Goal: Task Accomplishment & Management: Manage account settings

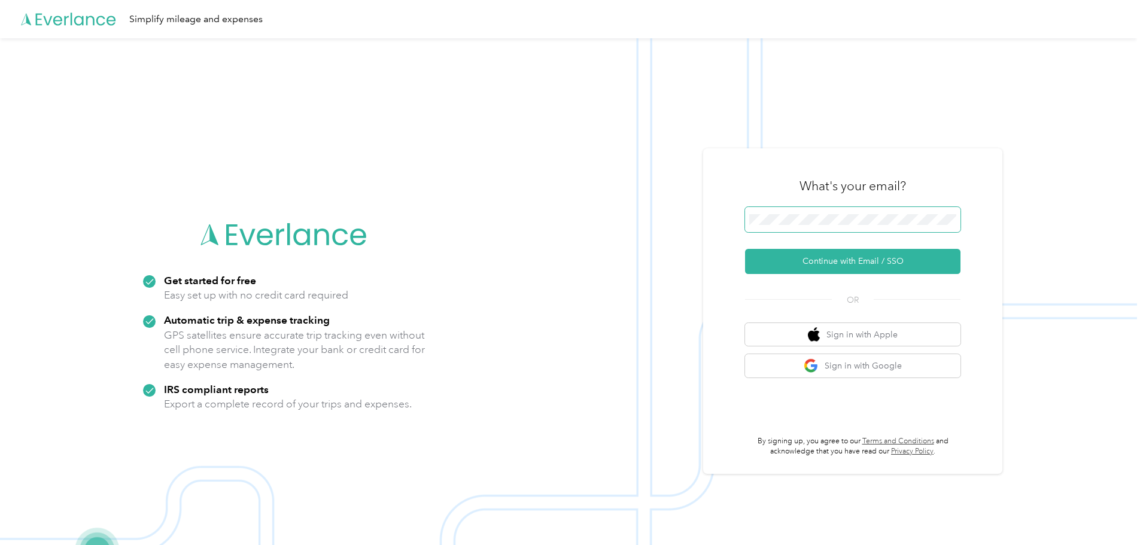
click at [785, 214] on span at bounding box center [852, 219] width 215 height 25
click at [878, 260] on button "Continue with Email / SSO" at bounding box center [852, 261] width 215 height 25
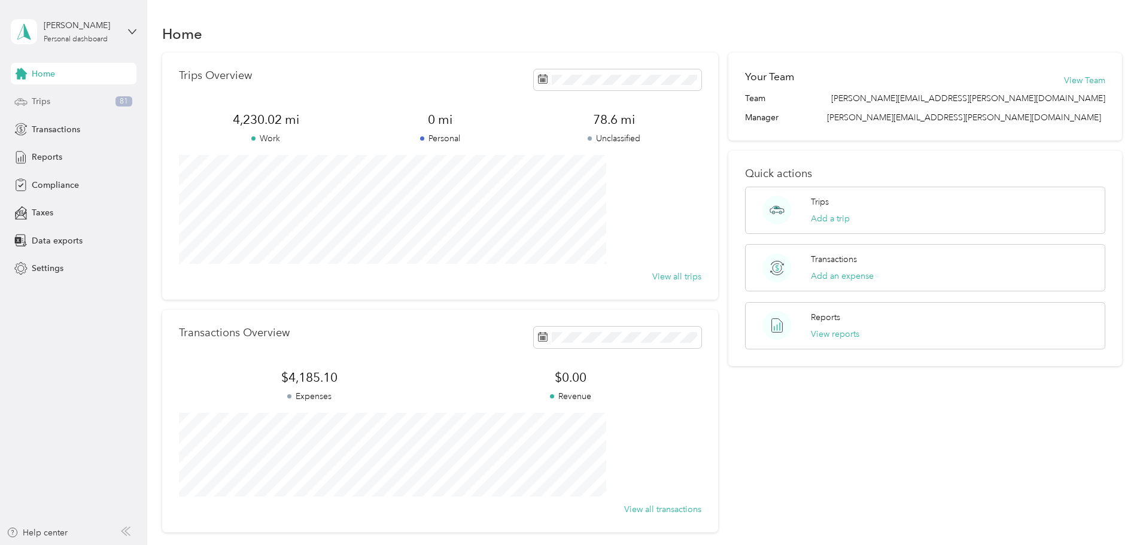
click at [36, 100] on span "Trips" at bounding box center [41, 101] width 19 height 13
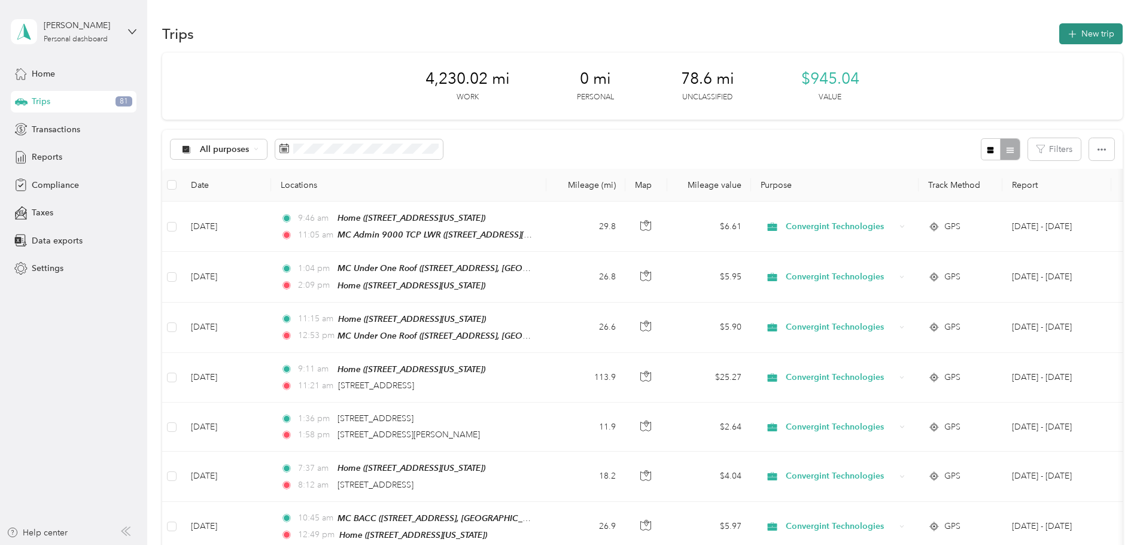
click at [1059, 34] on button "New trip" at bounding box center [1090, 33] width 63 height 21
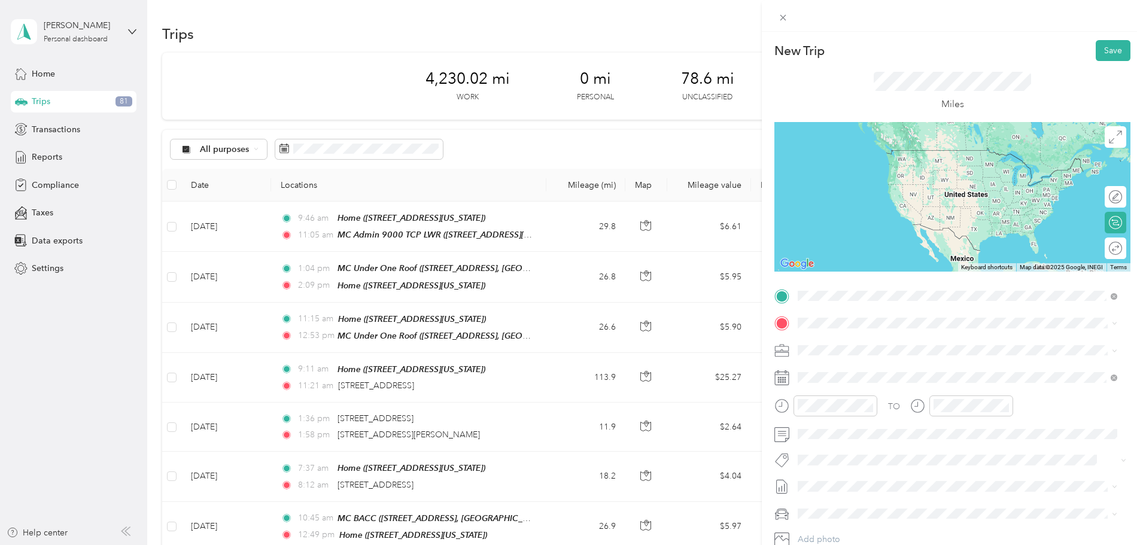
click at [865, 343] on span "11905 31st Terrace East Palmetto, Florida 34221, United States" at bounding box center [880, 339] width 120 height 11
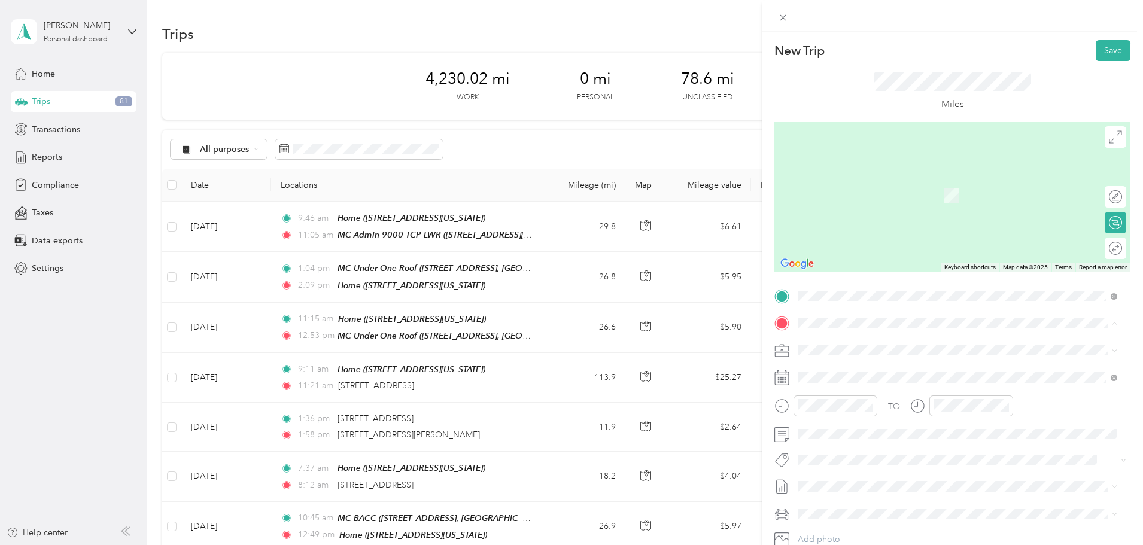
click at [839, 370] on strong "Home" at bounding box center [831, 370] width 23 height 11
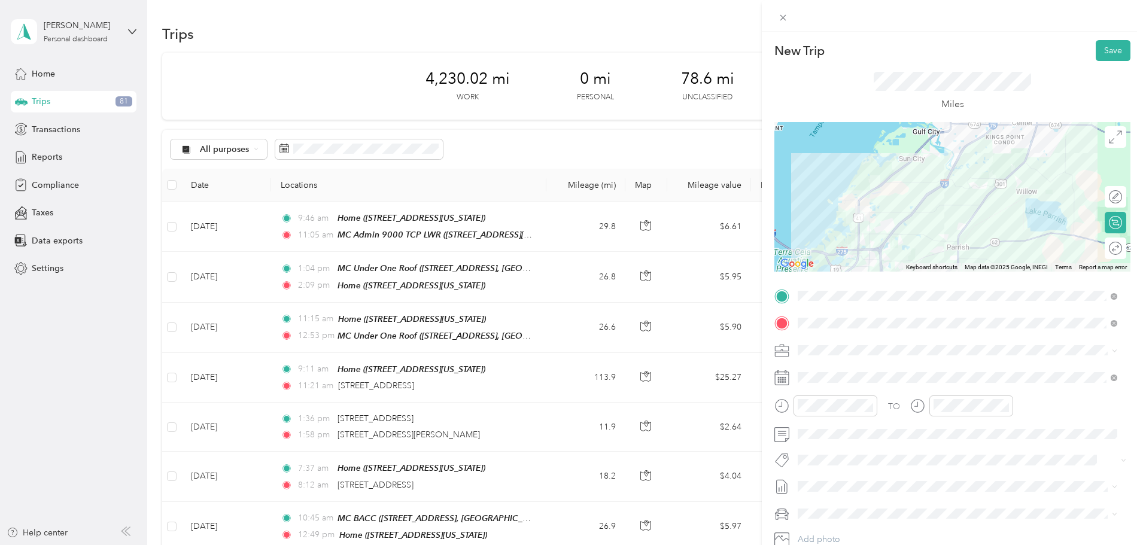
drag, startPoint x: 927, startPoint y: 247, endPoint x: 907, endPoint y: 215, distance: 37.2
click at [907, 215] on div at bounding box center [952, 197] width 356 height 150
click at [885, 182] on div at bounding box center [952, 197] width 356 height 150
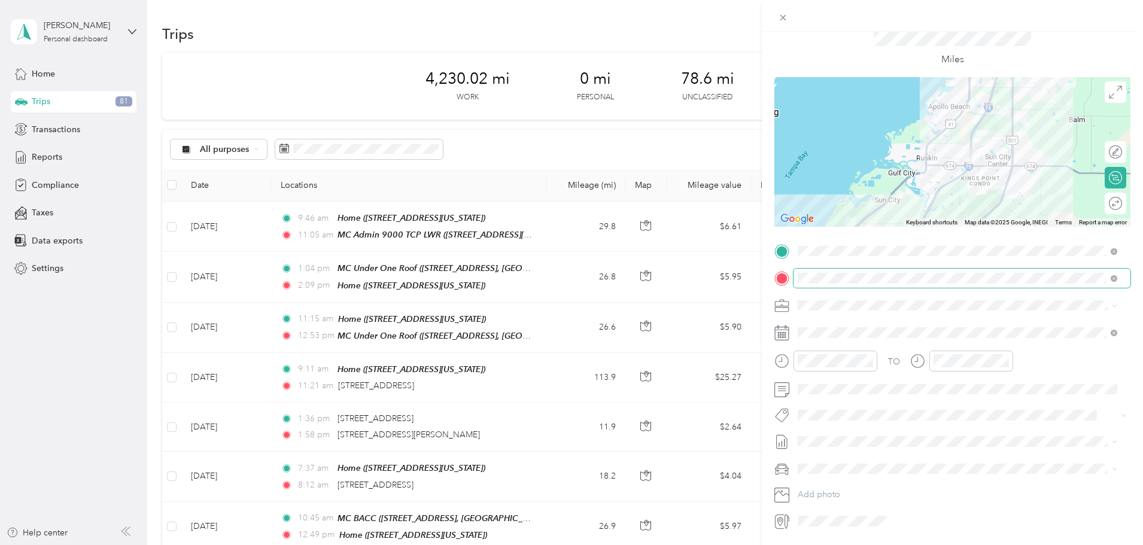
drag, startPoint x: 962, startPoint y: 199, endPoint x: 932, endPoint y: 271, distance: 77.8
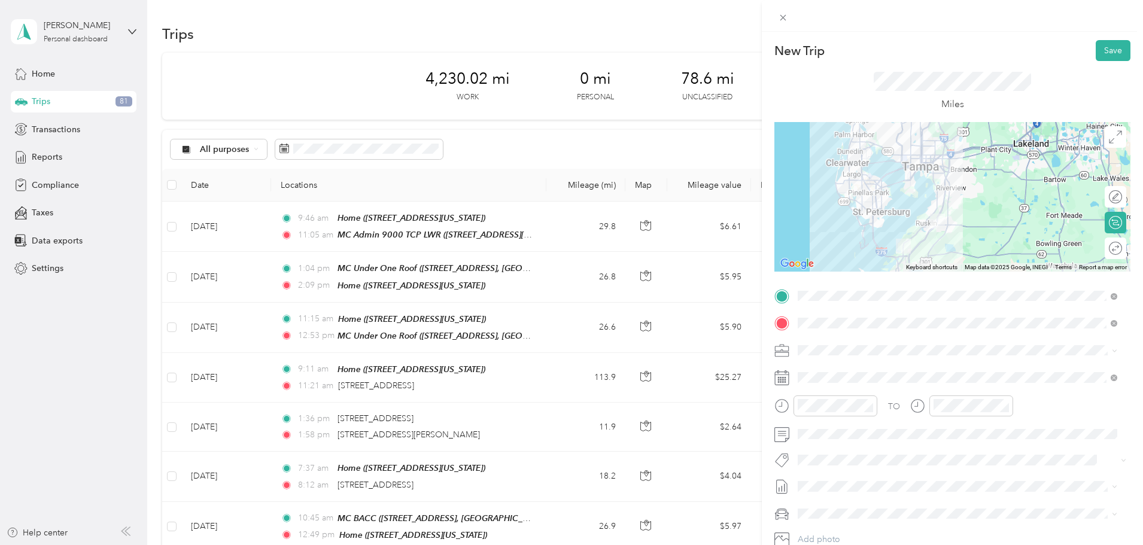
drag, startPoint x: 967, startPoint y: 151, endPoint x: 951, endPoint y: 102, distance: 51.5
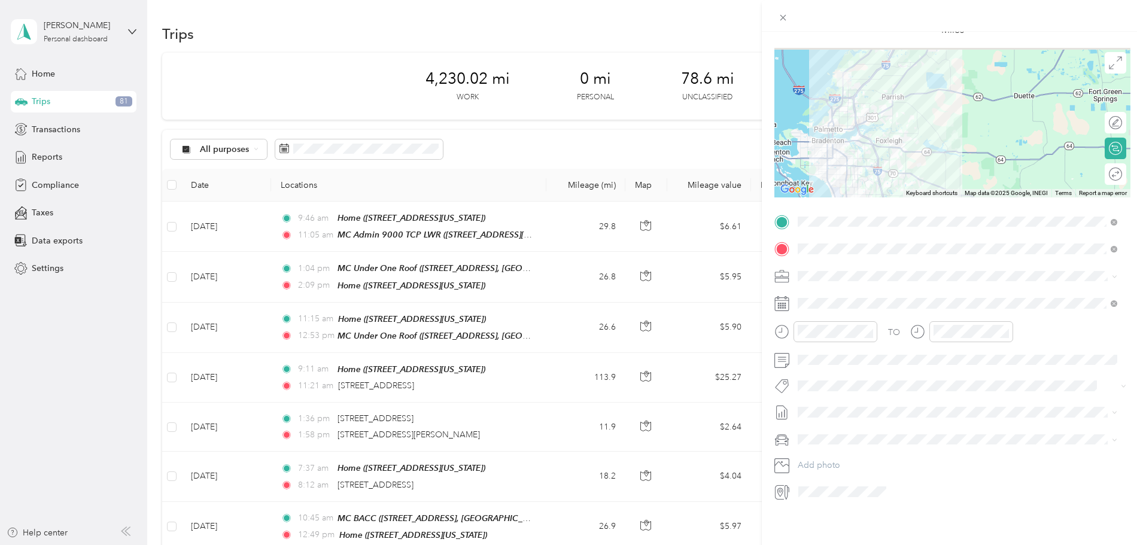
drag, startPoint x: 946, startPoint y: 164, endPoint x: 909, endPoint y: 220, distance: 66.5
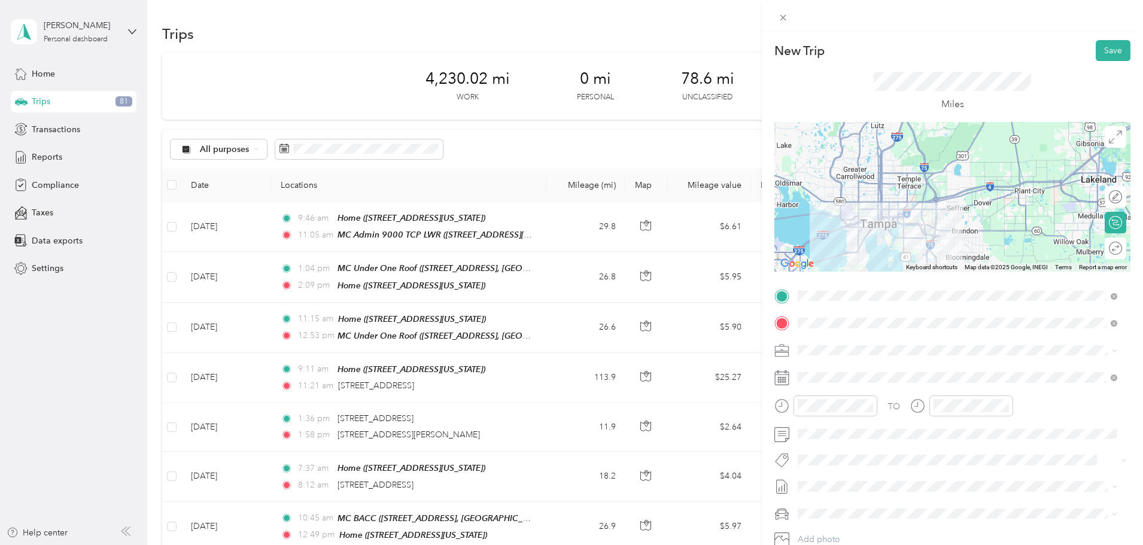
drag, startPoint x: 942, startPoint y: 183, endPoint x: 942, endPoint y: 130, distance: 53.3
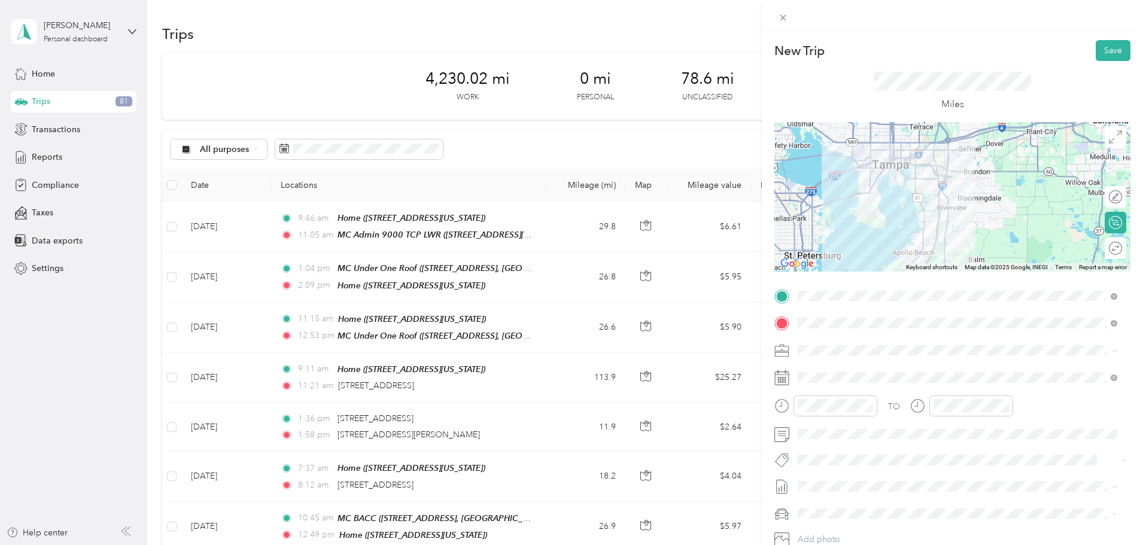
drag, startPoint x: 929, startPoint y: 221, endPoint x: 939, endPoint y: 160, distance: 62.0
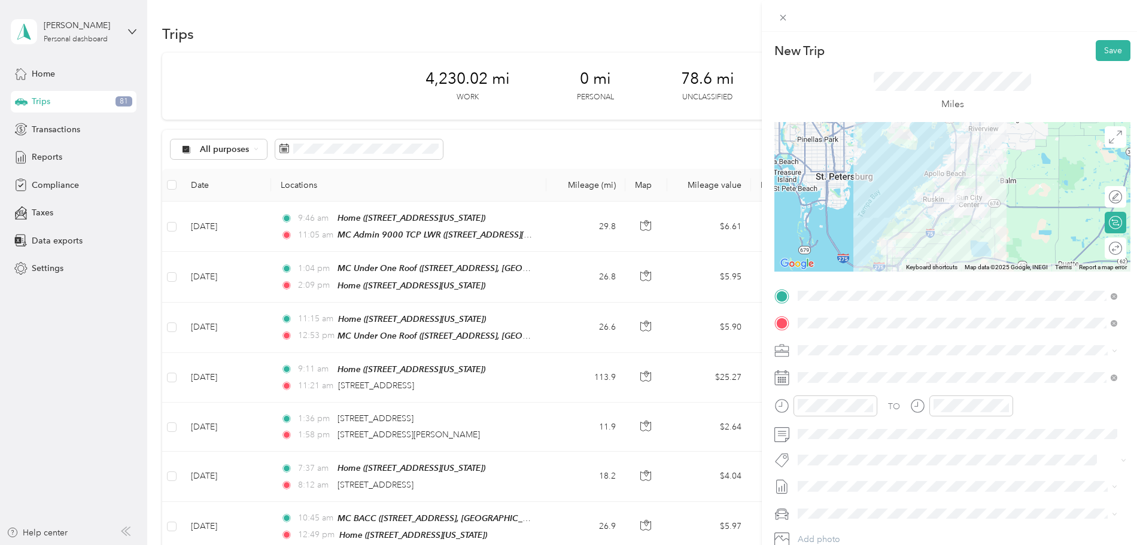
drag, startPoint x: 898, startPoint y: 230, endPoint x: 929, endPoint y: 158, distance: 78.0
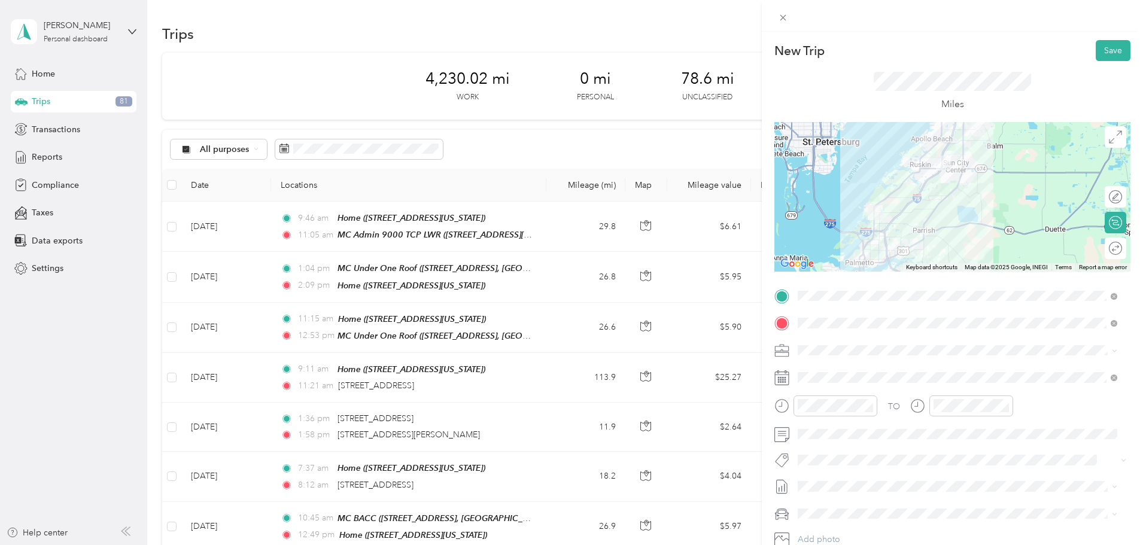
drag, startPoint x: 962, startPoint y: 214, endPoint x: 948, endPoint y: 177, distance: 39.8
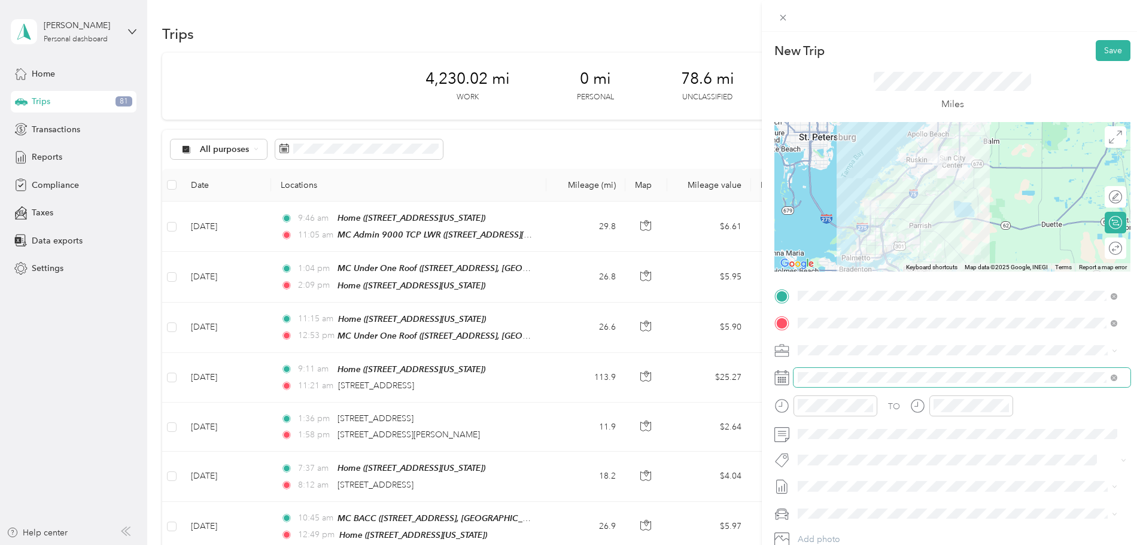
click at [825, 383] on span at bounding box center [961, 377] width 337 height 19
click at [784, 378] on icon at bounding box center [781, 377] width 15 height 15
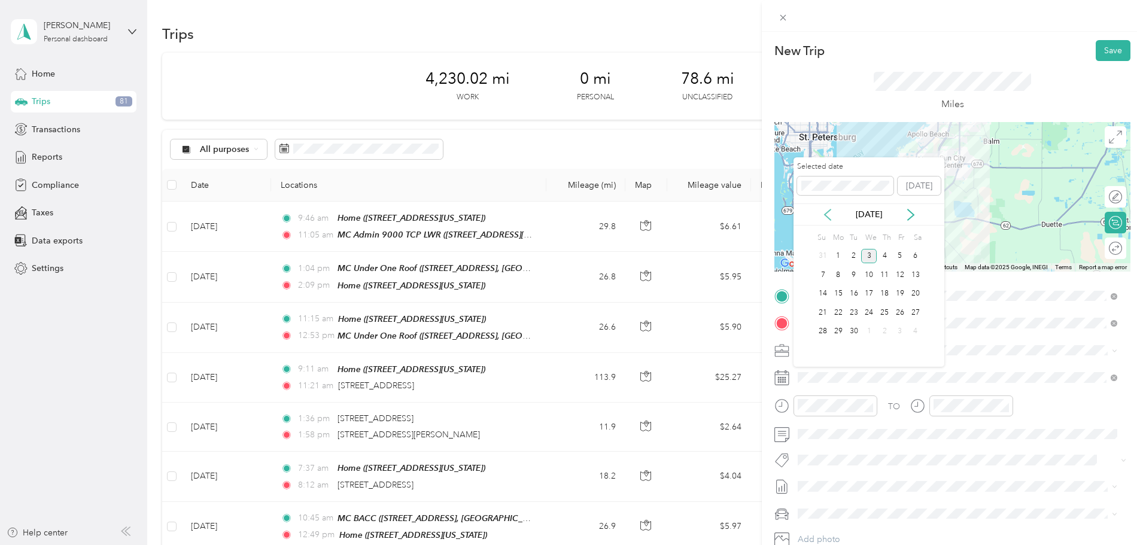
click at [825, 215] on icon at bounding box center [828, 214] width 6 height 11
click at [853, 274] on div "5" at bounding box center [854, 274] width 16 height 15
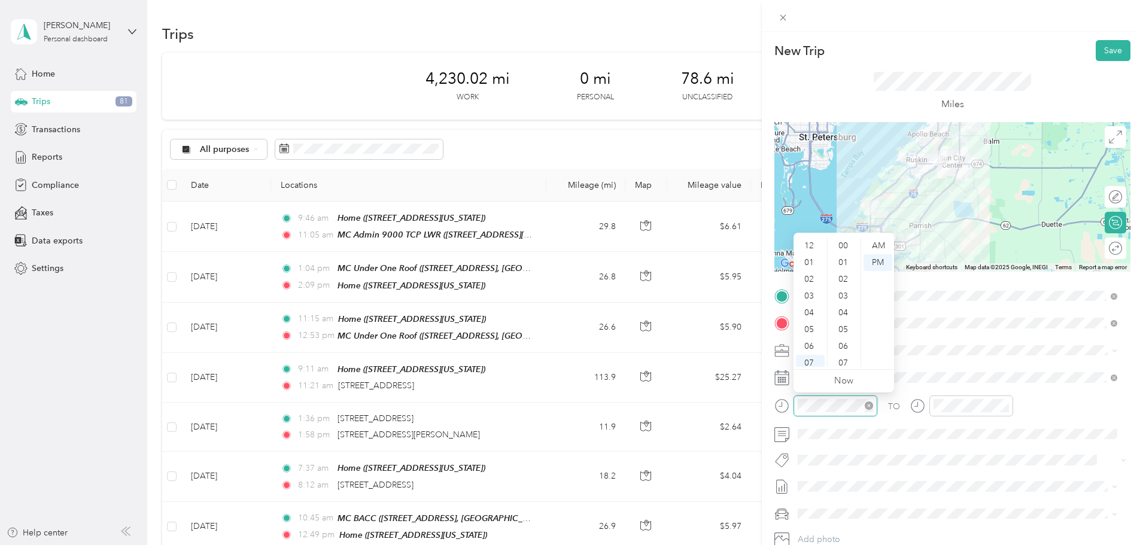
scroll to position [72, 0]
click at [813, 360] on div "11" at bounding box center [810, 358] width 29 height 17
click at [841, 358] on div "59" at bounding box center [844, 358] width 29 height 17
click at [883, 245] on div "AM" at bounding box center [877, 246] width 29 height 17
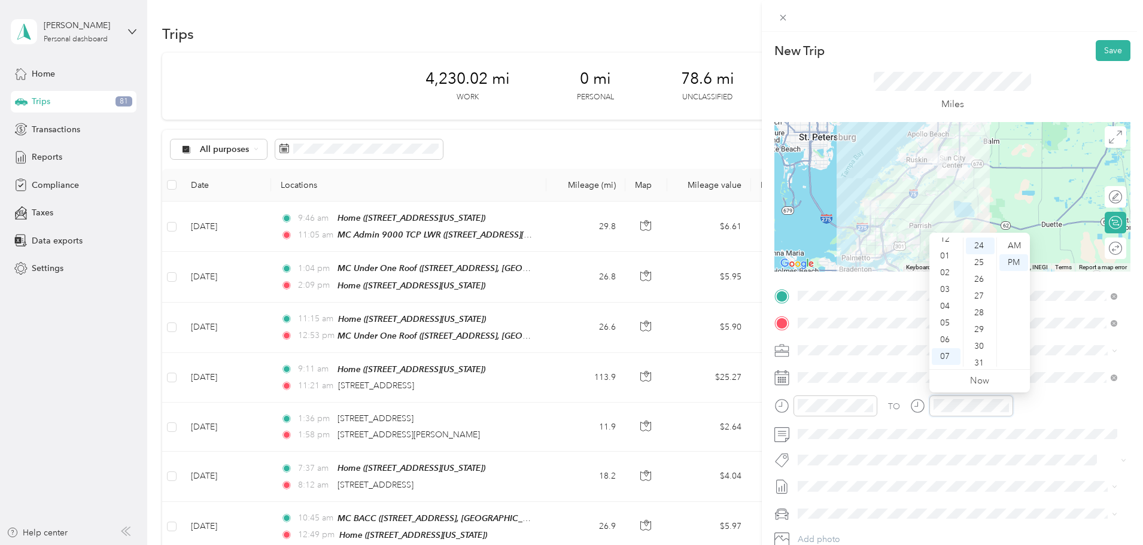
scroll to position [0, 0]
click at [945, 246] on div "12" at bounding box center [946, 246] width 29 height 17
click at [980, 284] on div "19" at bounding box center [980, 281] width 29 height 17
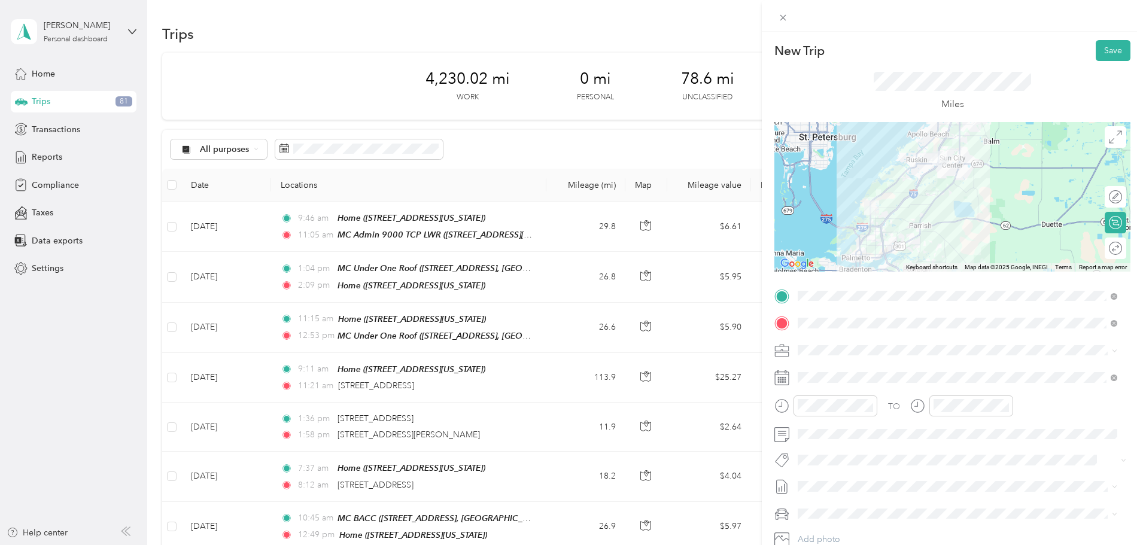
click at [962, 449] on div "TO Add photo" at bounding box center [952, 431] width 356 height 289
click at [1103, 48] on button "Save" at bounding box center [1113, 50] width 35 height 21
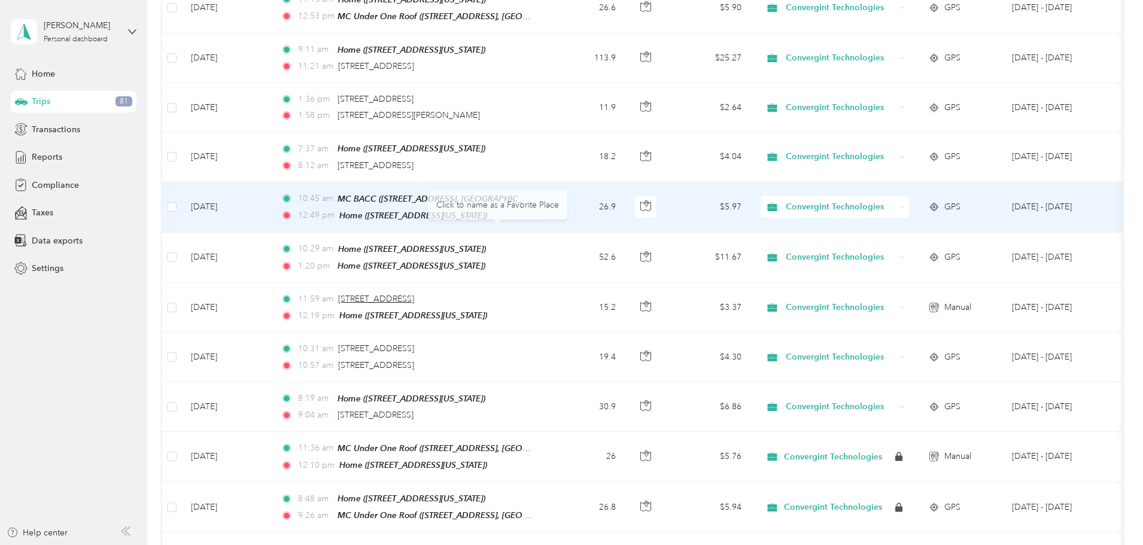
scroll to position [359, 0]
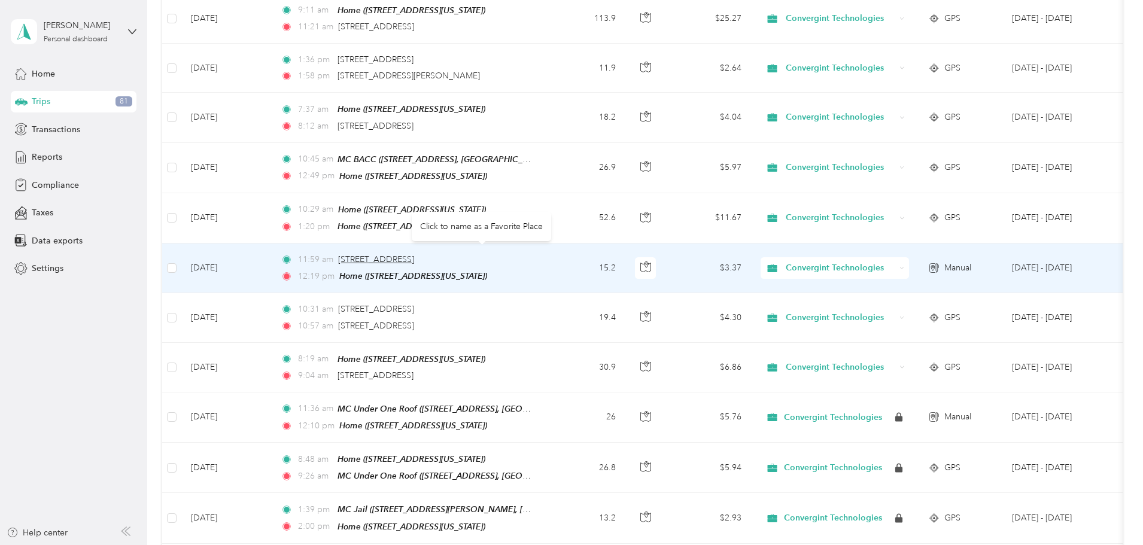
click at [414, 254] on span "11905 31st Terrace East, Palmetto" at bounding box center [376, 259] width 76 height 10
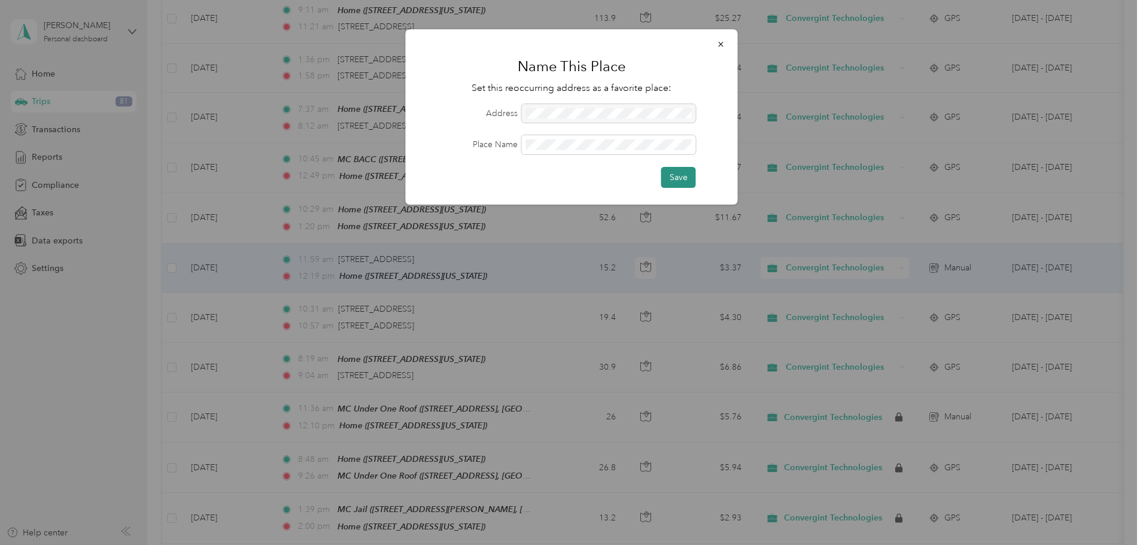
click at [679, 175] on button "Save" at bounding box center [678, 177] width 35 height 21
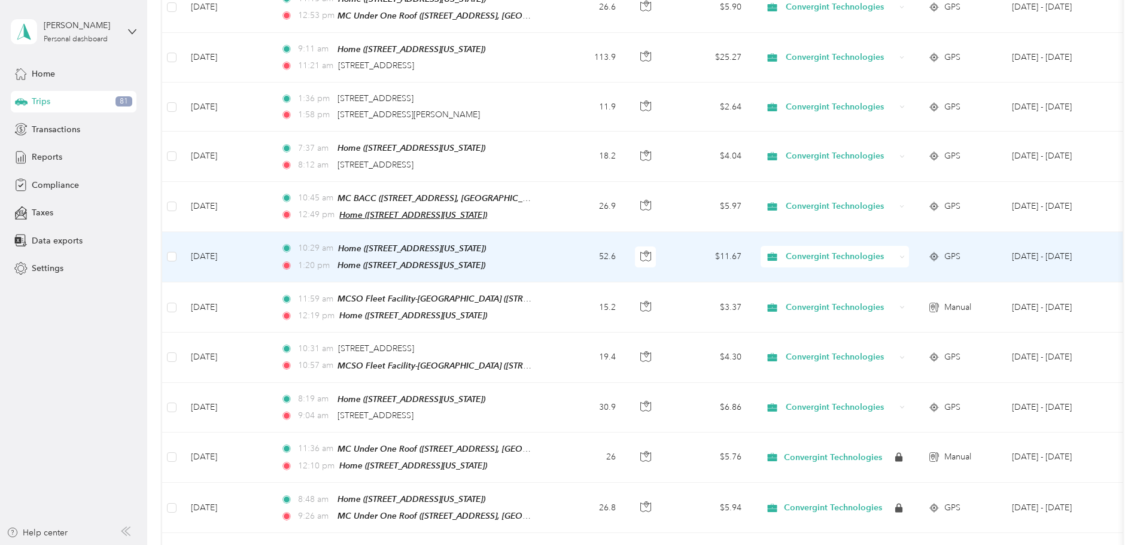
scroll to position [299, 0]
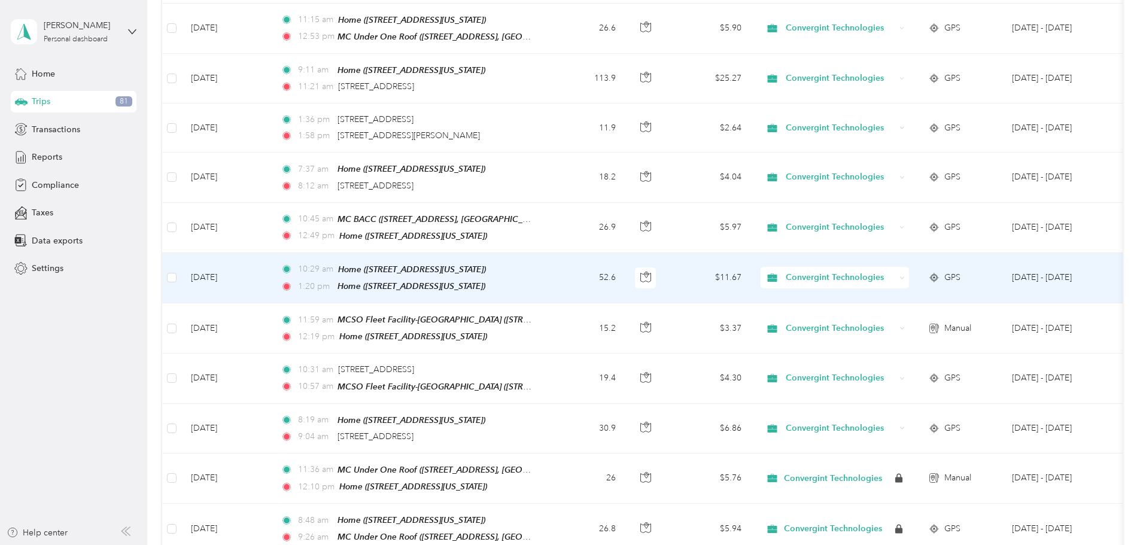
click at [420, 272] on div "10:29 am Home (3814 Cardenal Avenue, Sun City Center, Florida) 1:20 pm Home (38…" at bounding box center [406, 278] width 251 height 31
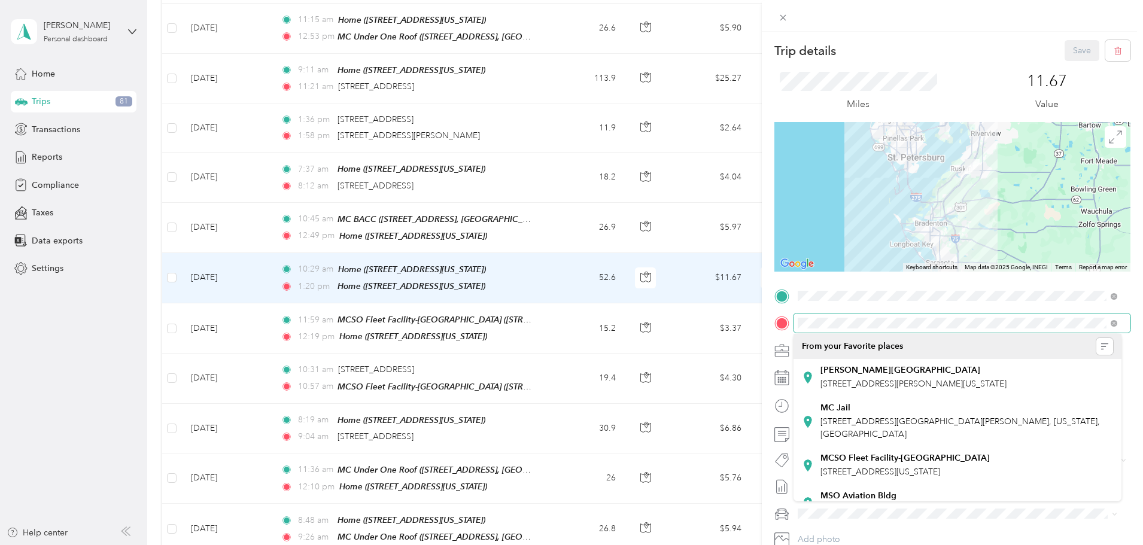
click at [787, 314] on div at bounding box center [952, 323] width 356 height 19
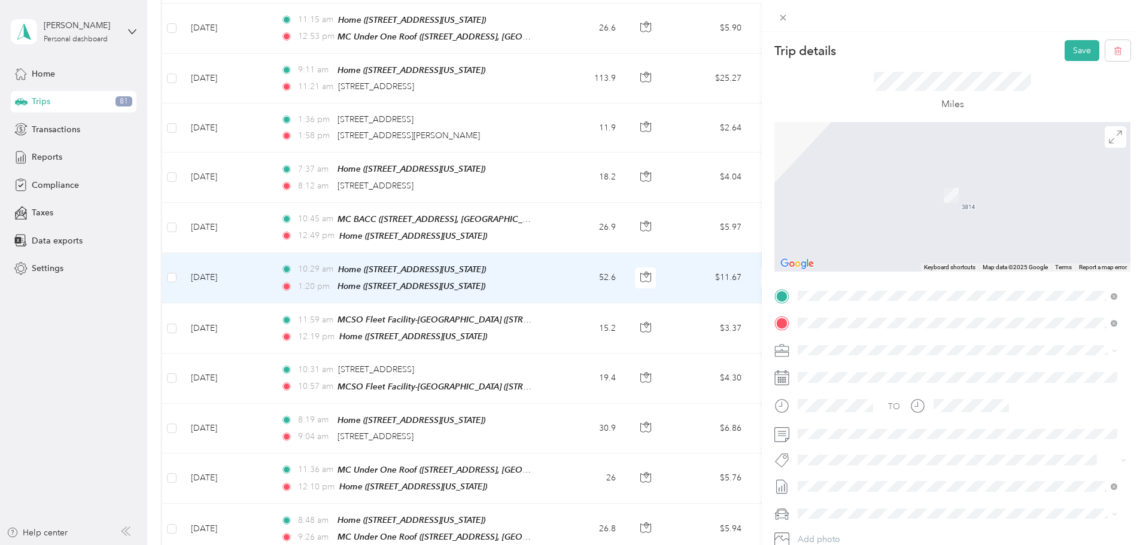
click at [848, 381] on span "1 Haben Blvd, Palmetto, FL 34221, USA, 34221, Manatee County, Florida, United S…" at bounding box center [926, 390] width 213 height 23
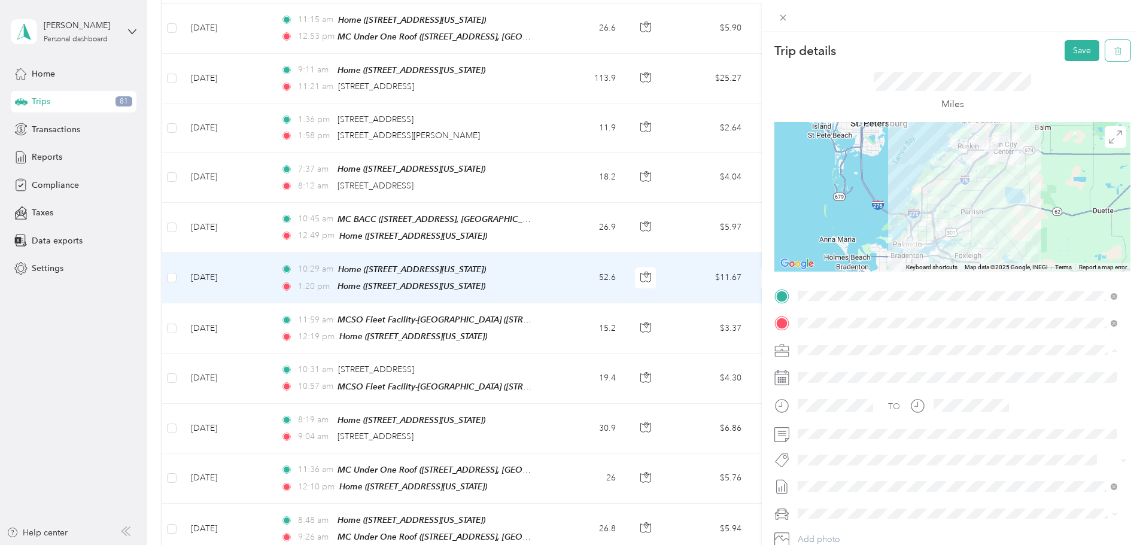
click at [1114, 48] on icon "button" at bounding box center [1118, 51] width 8 height 8
click at [1073, 63] on button "Yes" at bounding box center [1073, 65] width 23 height 19
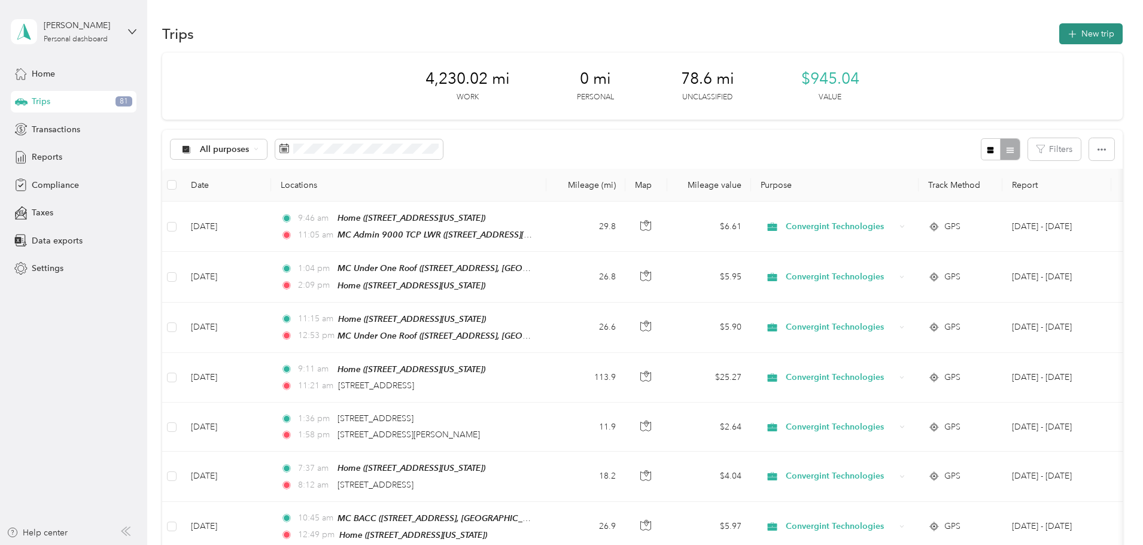
click at [1059, 34] on button "New trip" at bounding box center [1090, 33] width 63 height 21
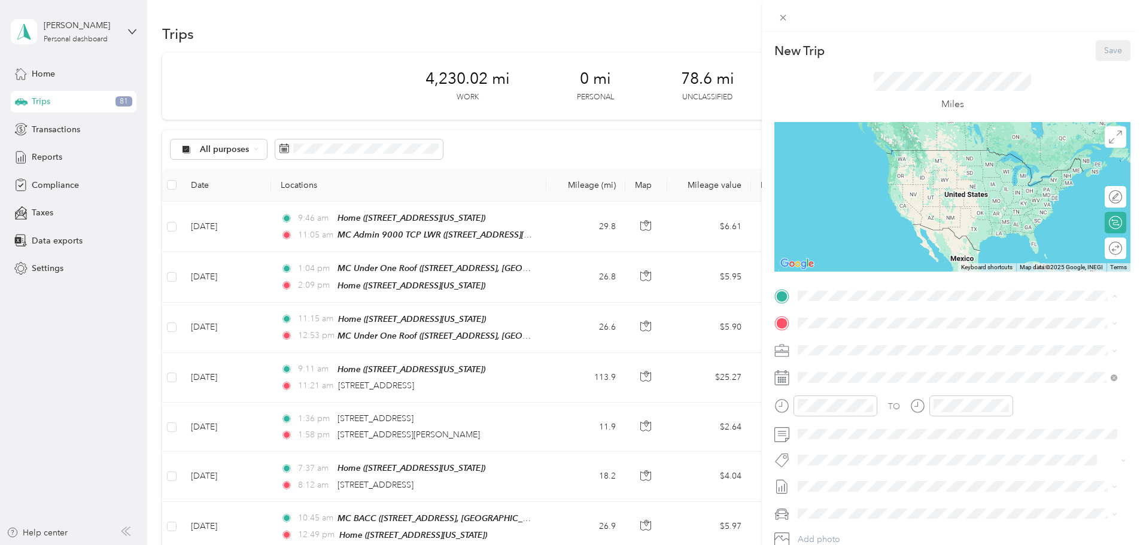
click at [847, 342] on div "Home" at bounding box center [880, 343] width 120 height 11
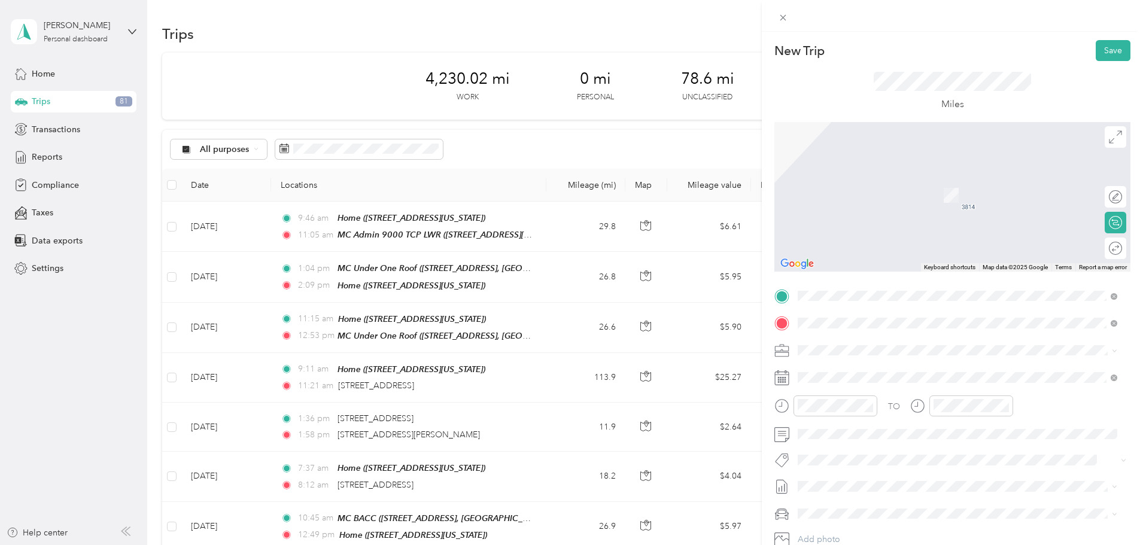
click at [856, 388] on span "1 Haben Blvd, Palmetto, FL 34221, USA, 34221, Manatee County, Florida, United S…" at bounding box center [926, 390] width 213 height 23
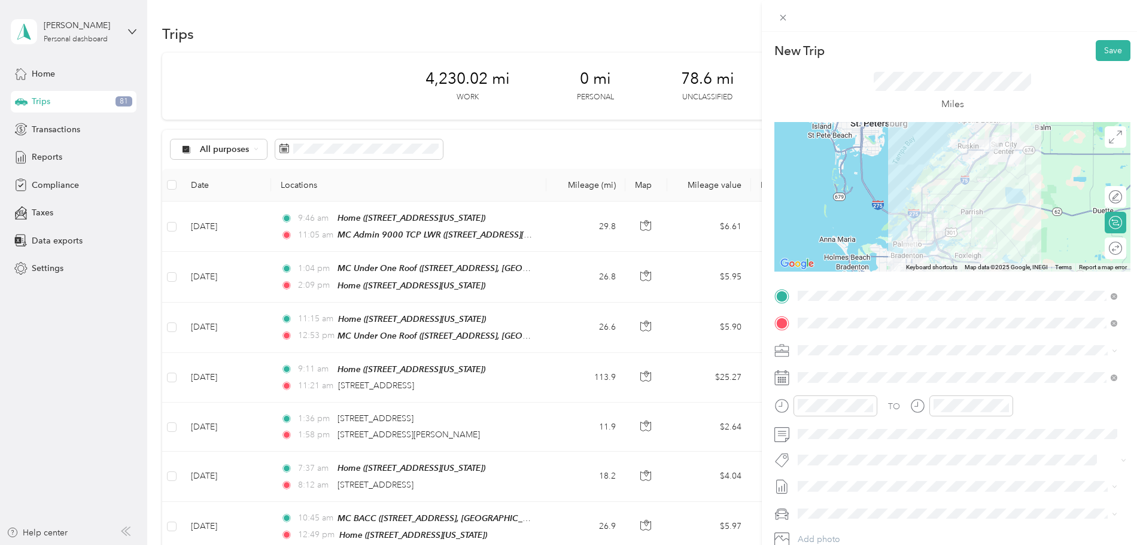
click at [784, 380] on icon at bounding box center [781, 377] width 15 height 15
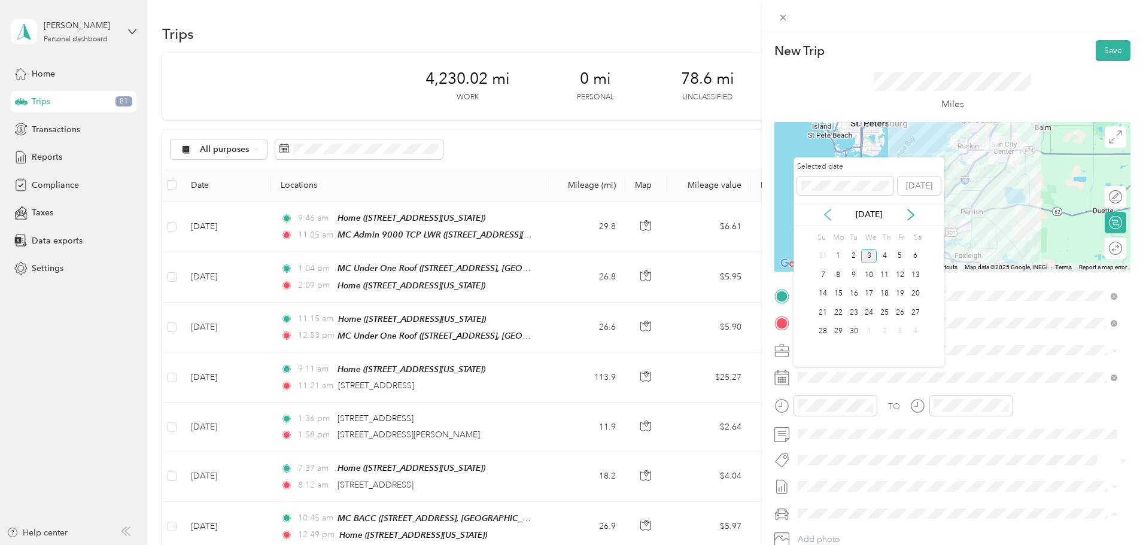
click at [826, 217] on icon at bounding box center [828, 214] width 6 height 11
click at [868, 275] on div "6" at bounding box center [869, 274] width 16 height 15
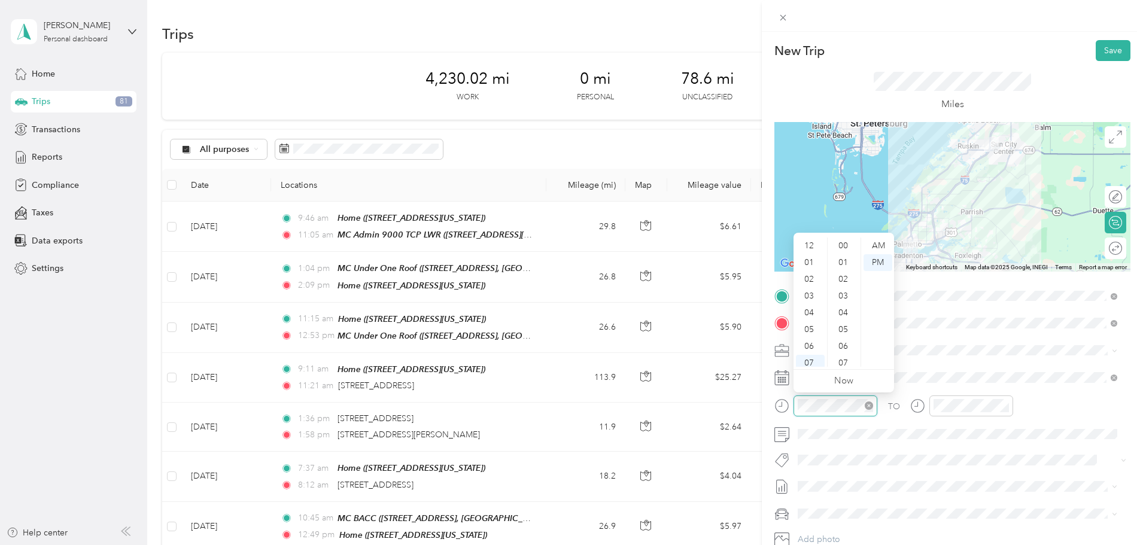
scroll to position [72, 0]
click at [793, 409] on div at bounding box center [825, 406] width 103 height 21
click at [811, 341] on div "10" at bounding box center [810, 341] width 29 height 17
click at [846, 316] on div "29" at bounding box center [844, 315] width 29 height 17
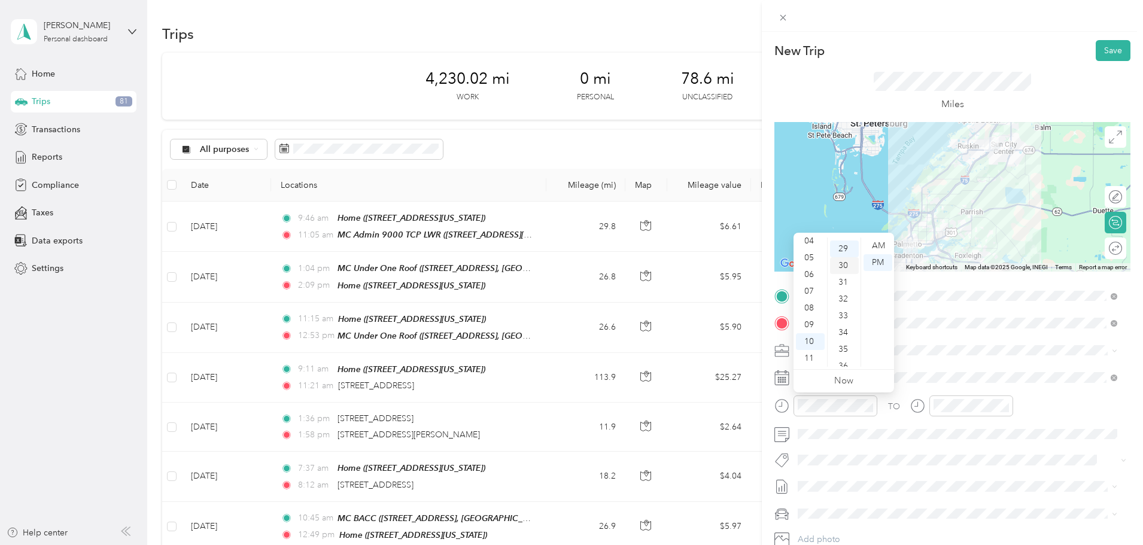
scroll to position [486, 0]
click at [883, 242] on div "AM" at bounding box center [877, 246] width 29 height 17
click at [957, 451] on div "TO Add photo" at bounding box center [952, 431] width 356 height 289
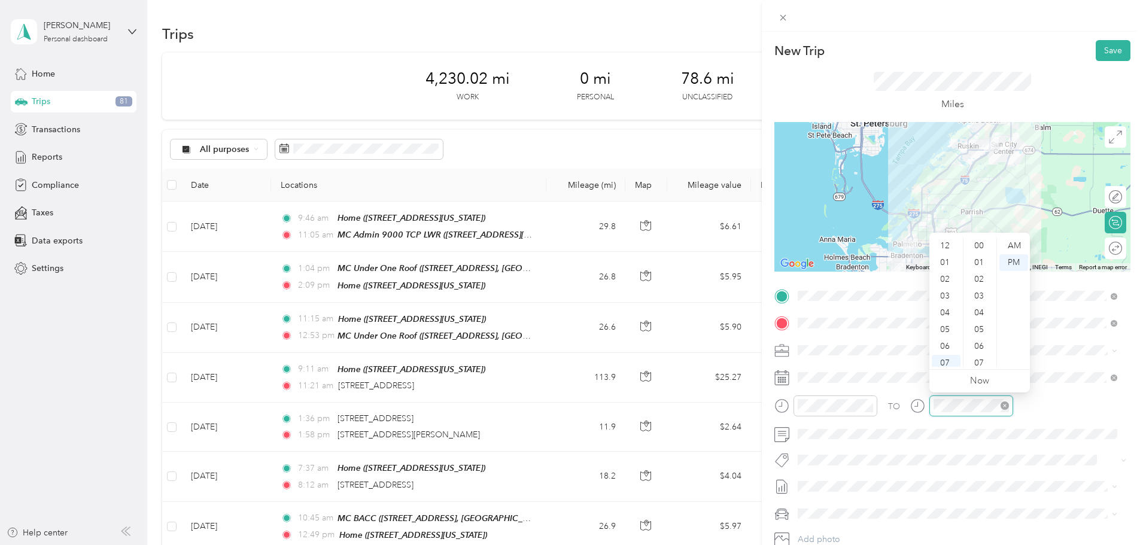
scroll to position [72, 0]
click at [947, 340] on div "10" at bounding box center [946, 341] width 29 height 17
click at [980, 248] on div "49" at bounding box center [980, 250] width 29 height 17
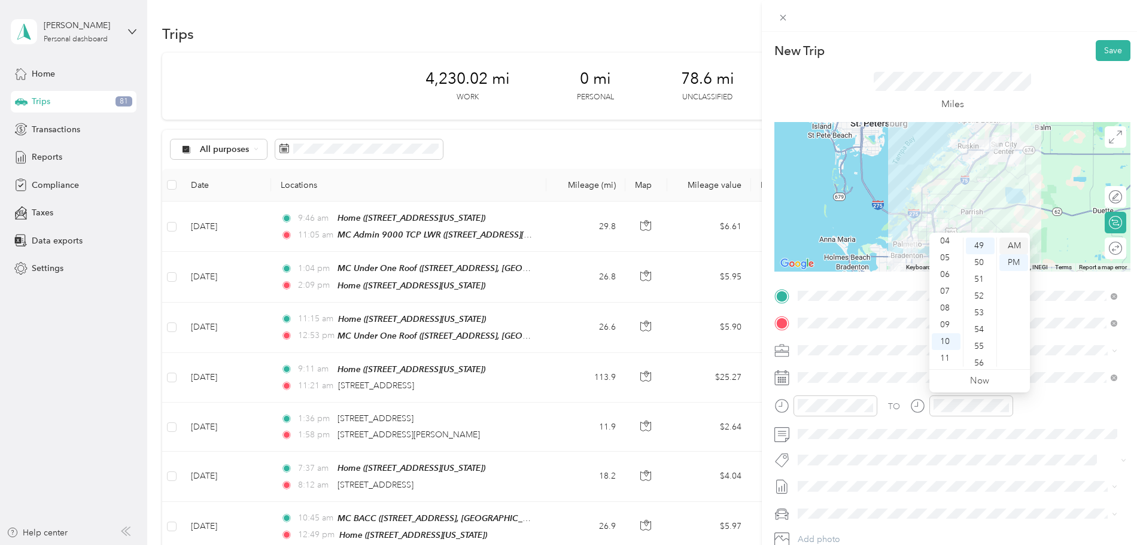
click at [1017, 241] on div "AM" at bounding box center [1013, 246] width 29 height 17
click at [1109, 47] on button "Save" at bounding box center [1113, 50] width 35 height 21
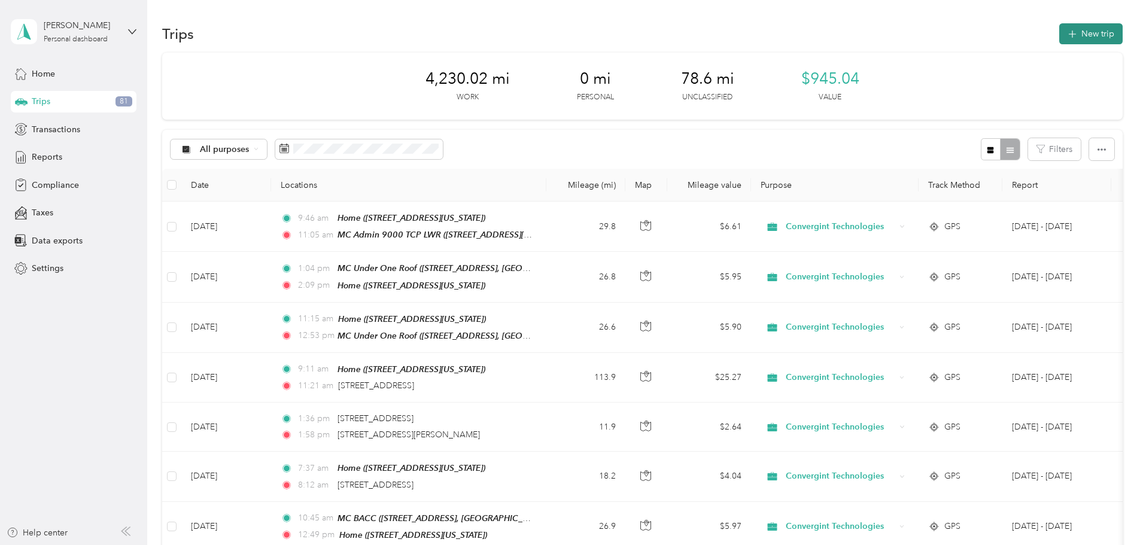
click at [1059, 31] on button "New trip" at bounding box center [1090, 33] width 63 height 21
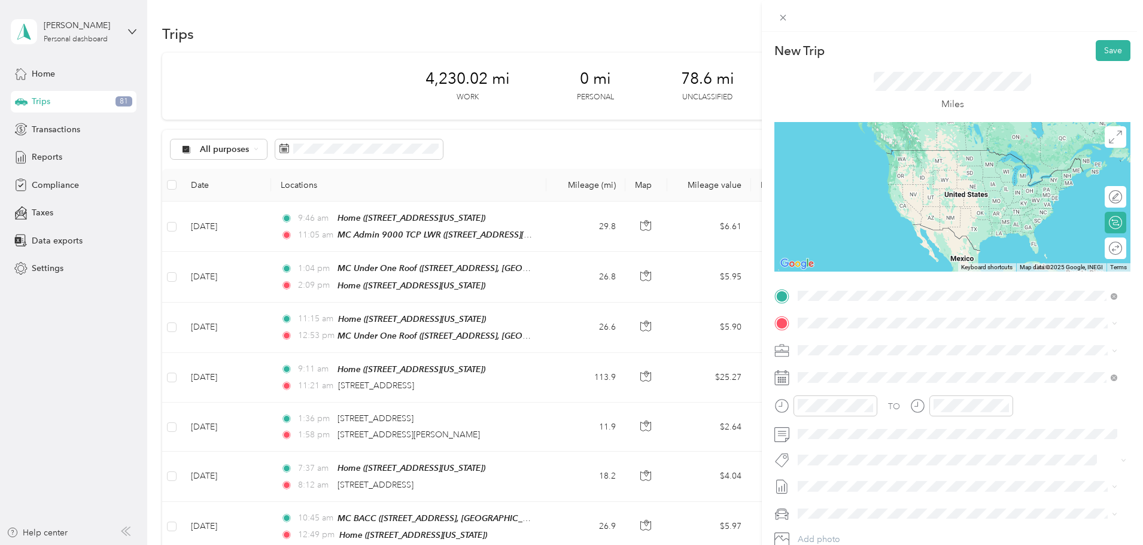
click at [847, 352] on span "1 Haben Blvd, Palmetto, FL 34221, USA, 34221, Manatee County, Florida, United S…" at bounding box center [926, 363] width 213 height 23
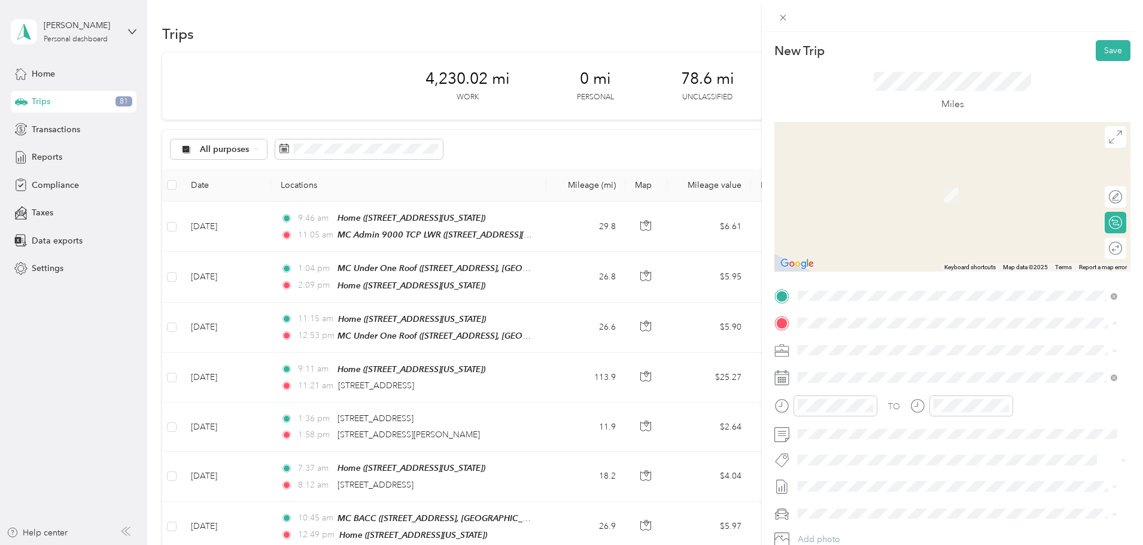
click at [835, 372] on div "Home 3814 Cardenal Avenue, Sun City Center, Florida, United States" at bounding box center [880, 377] width 120 height 25
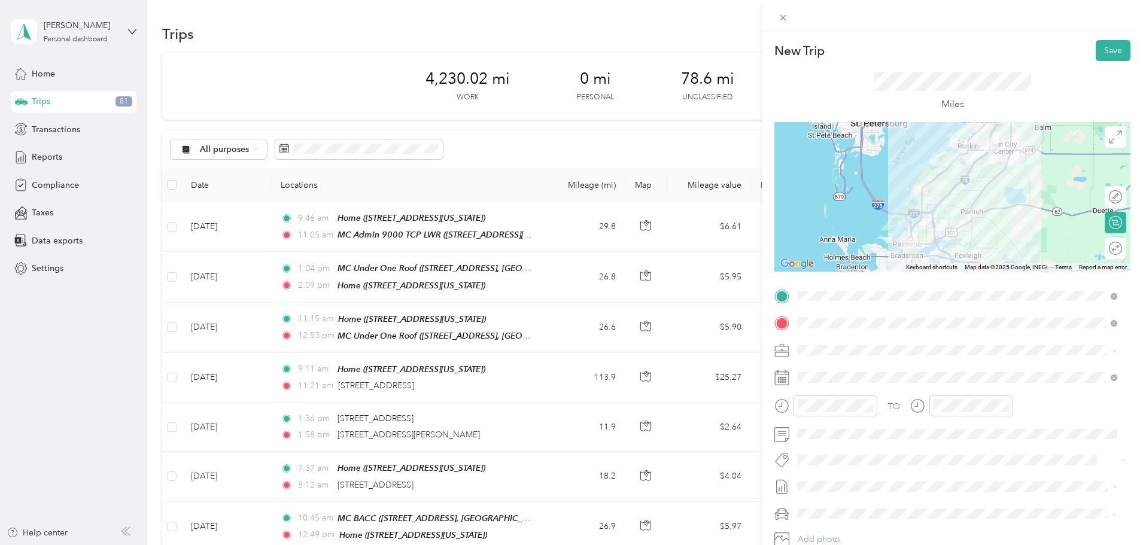
click at [786, 379] on icon at bounding box center [781, 377] width 15 height 15
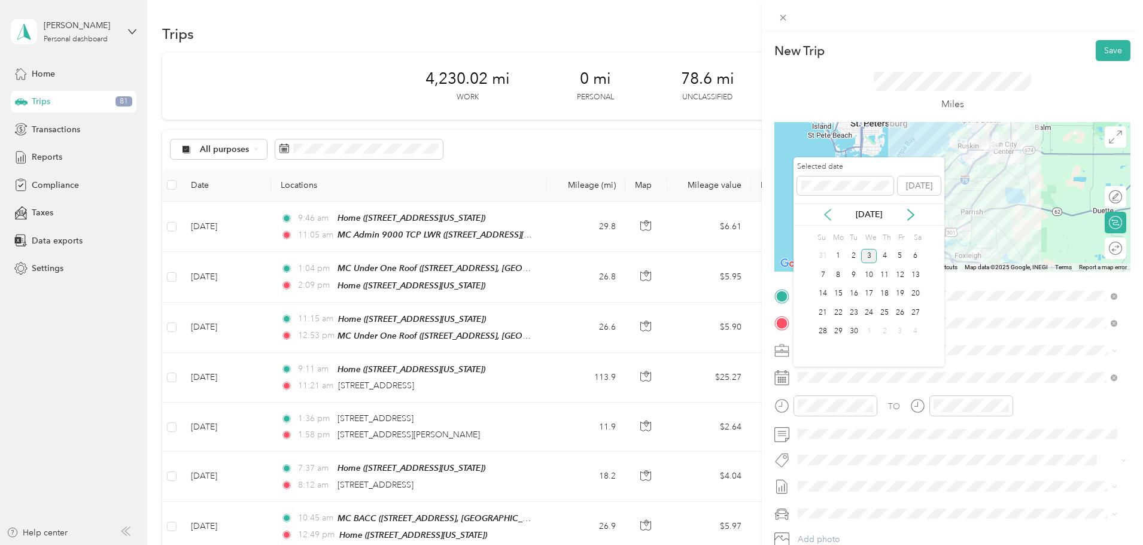
click at [825, 215] on icon at bounding box center [828, 214] width 6 height 11
click at [867, 273] on div "6" at bounding box center [869, 274] width 16 height 15
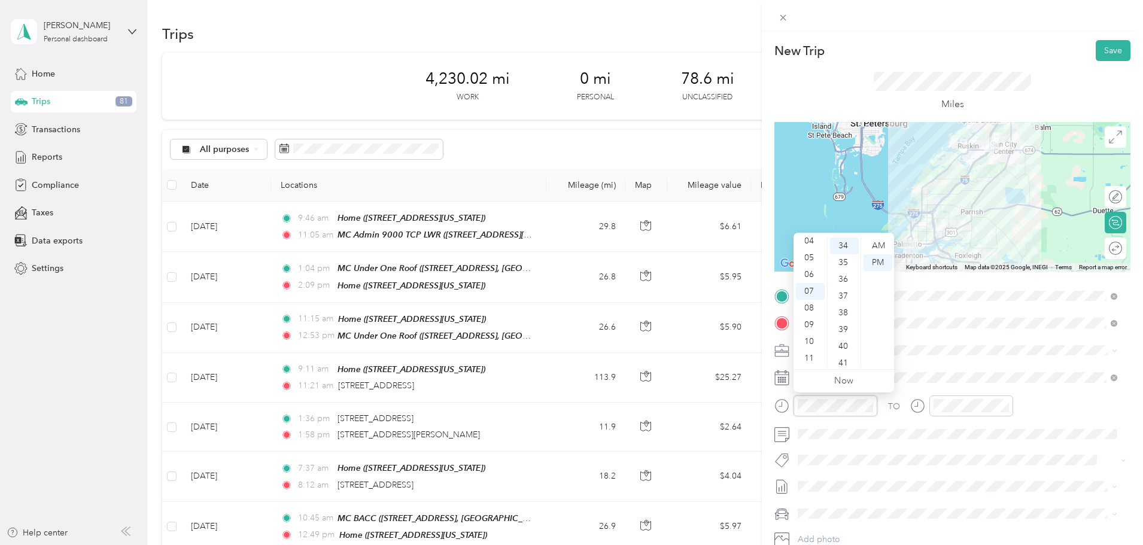
scroll to position [570, 0]
click at [781, 415] on div at bounding box center [825, 406] width 103 height 21
click at [843, 315] on div "56" at bounding box center [844, 315] width 29 height 17
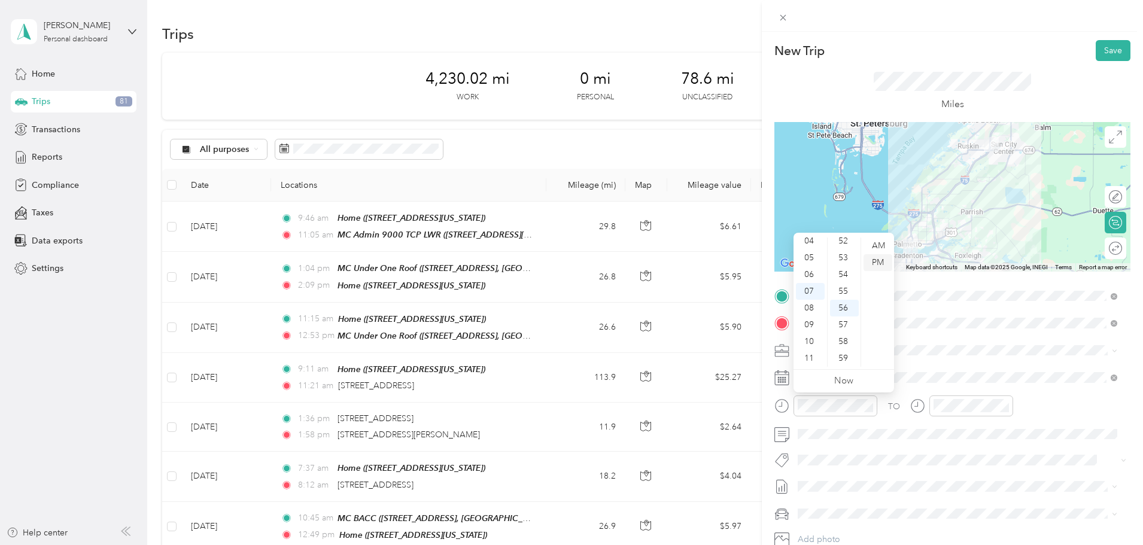
click at [878, 260] on div "PM" at bounding box center [877, 262] width 29 height 17
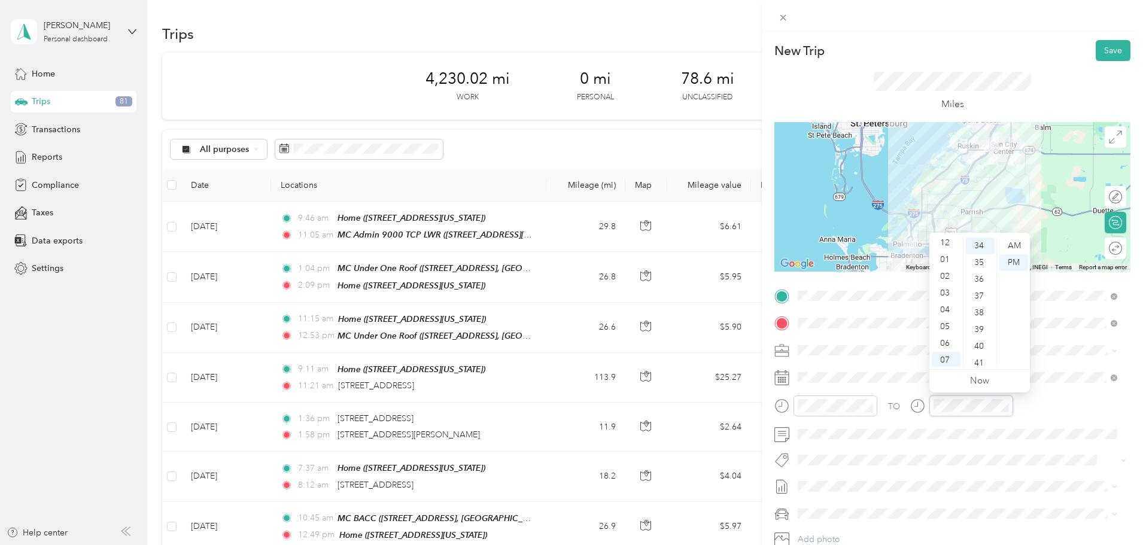
scroll to position [0, 0]
click at [945, 261] on div "01" at bounding box center [946, 262] width 29 height 17
click at [980, 282] on div "29" at bounding box center [980, 281] width 29 height 17
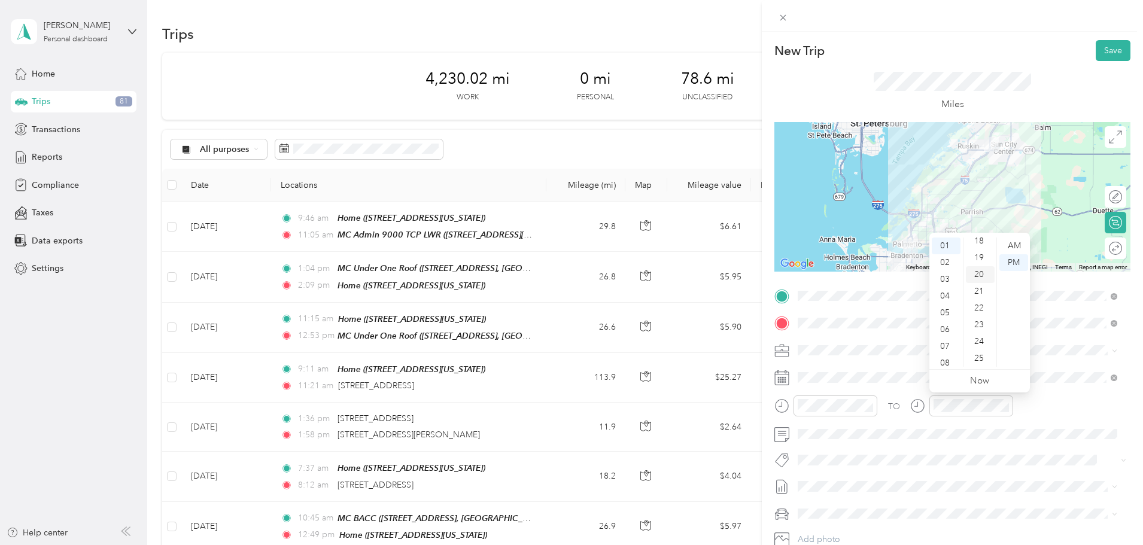
click at [980, 276] on div "20" at bounding box center [980, 274] width 29 height 17
click at [1016, 260] on div "PM" at bounding box center [1013, 262] width 29 height 17
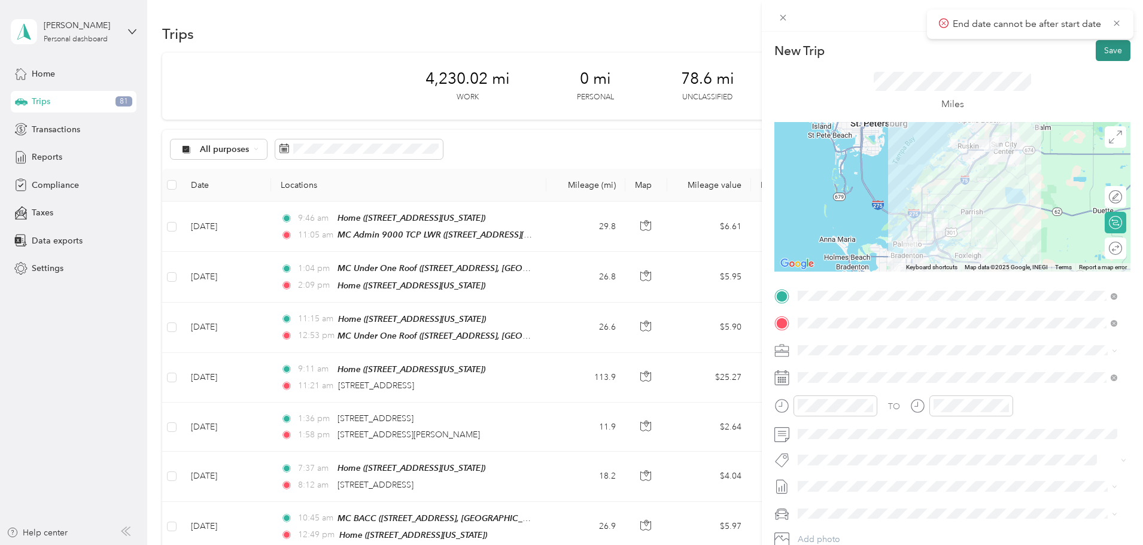
click at [1102, 50] on button "Save" at bounding box center [1113, 50] width 35 height 21
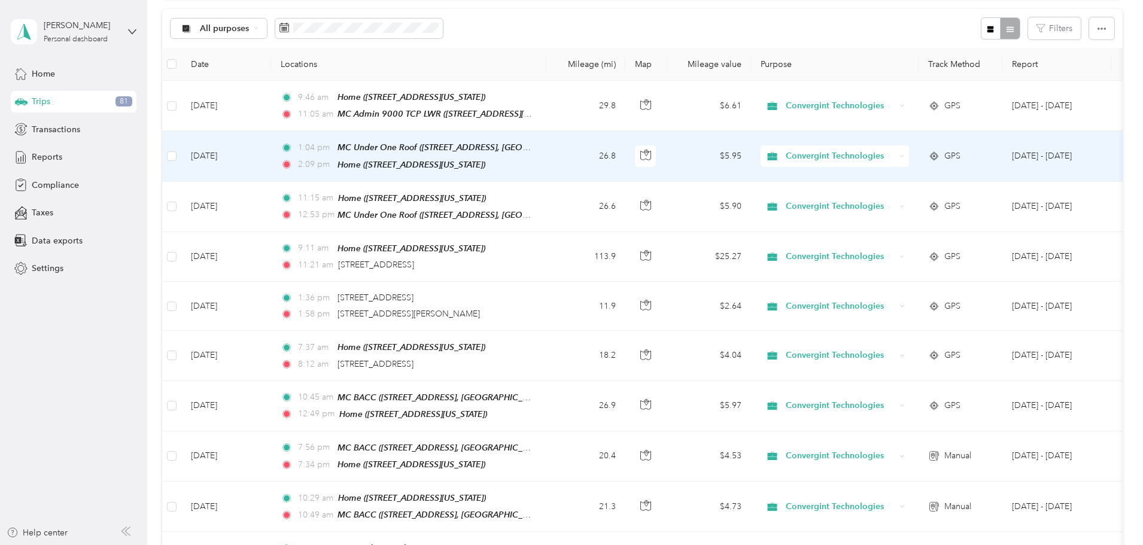
scroll to position [0, 0]
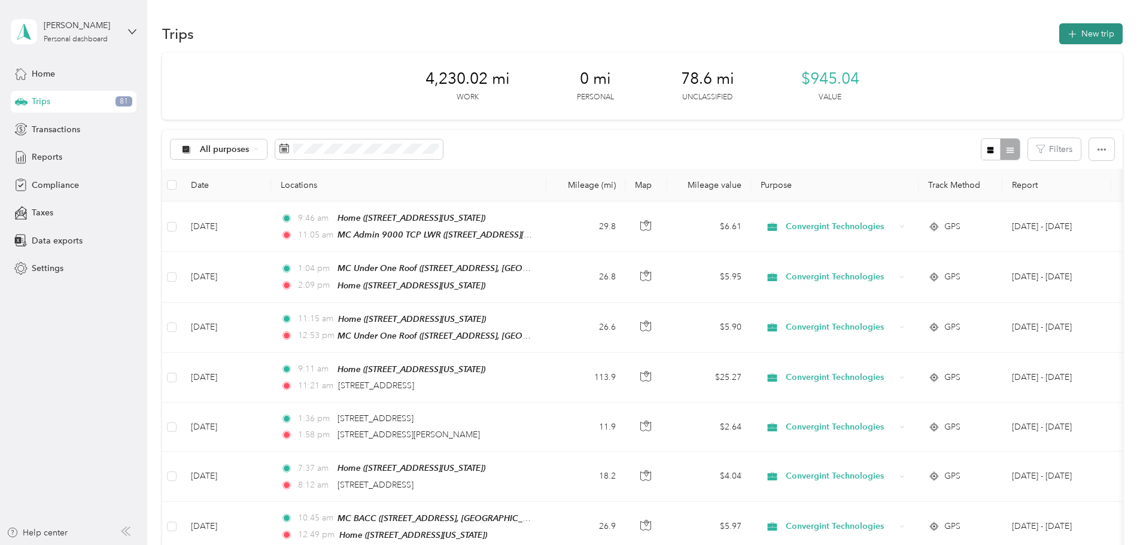
click at [1059, 33] on button "New trip" at bounding box center [1090, 33] width 63 height 21
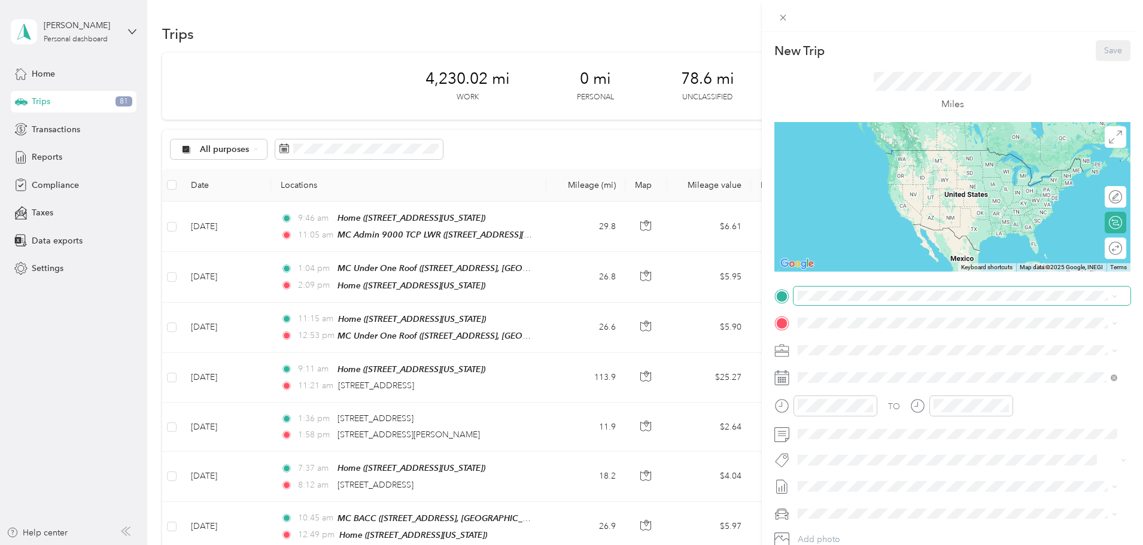
click at [839, 290] on span at bounding box center [961, 296] width 337 height 19
click at [835, 345] on div "Home 3814 Cardenal Avenue, Sun City Center, Florida, United States" at bounding box center [880, 350] width 120 height 25
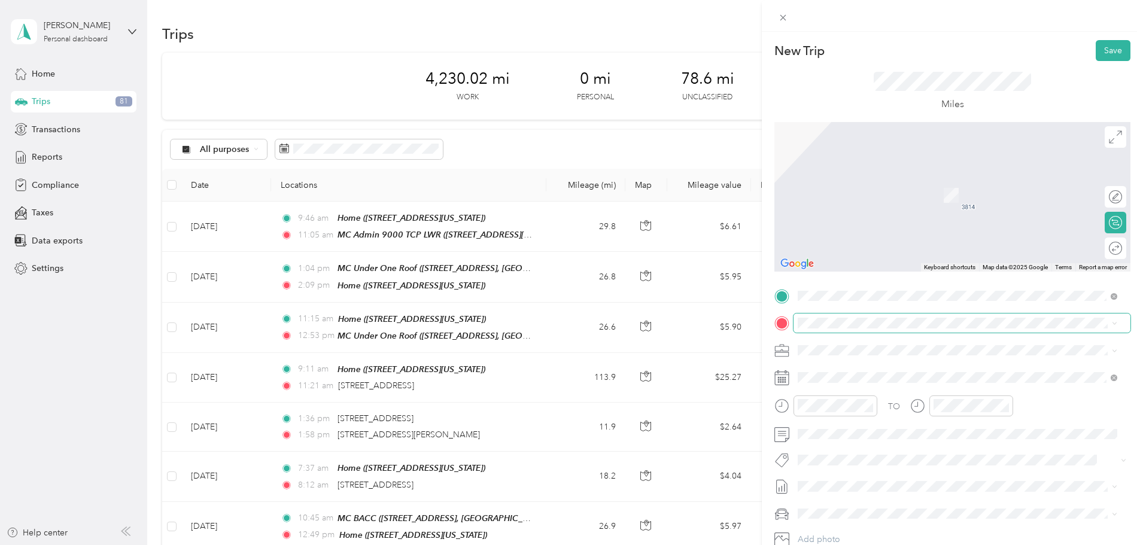
click at [839, 317] on span at bounding box center [961, 323] width 337 height 19
click at [847, 427] on span "6202 Benjamin Road, Tampa, 33634, Tampa, Florida, United States" at bounding box center [913, 421] width 186 height 10
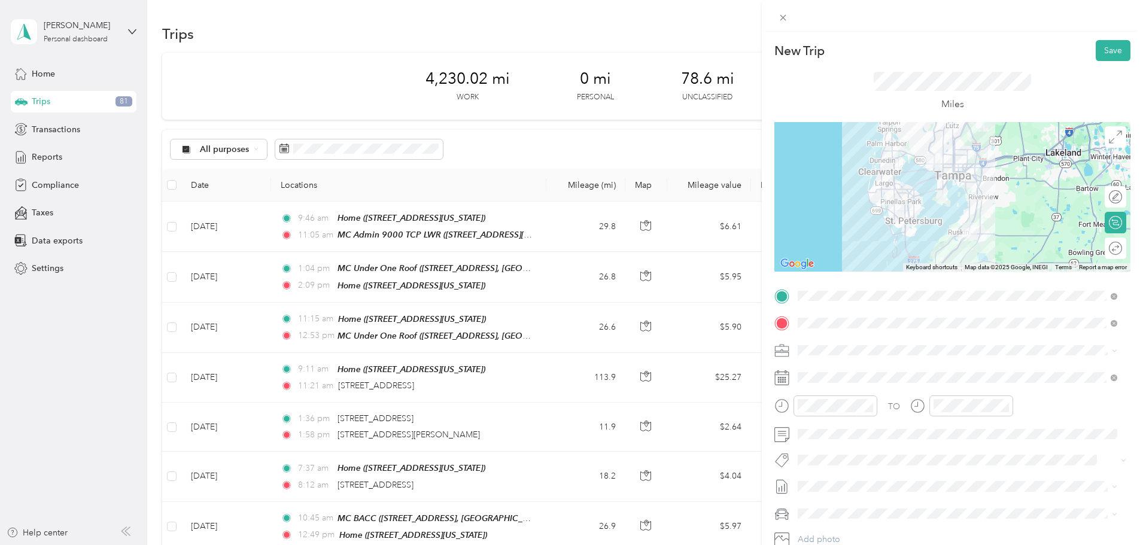
click at [783, 379] on rect at bounding box center [783, 380] width 2 height 2
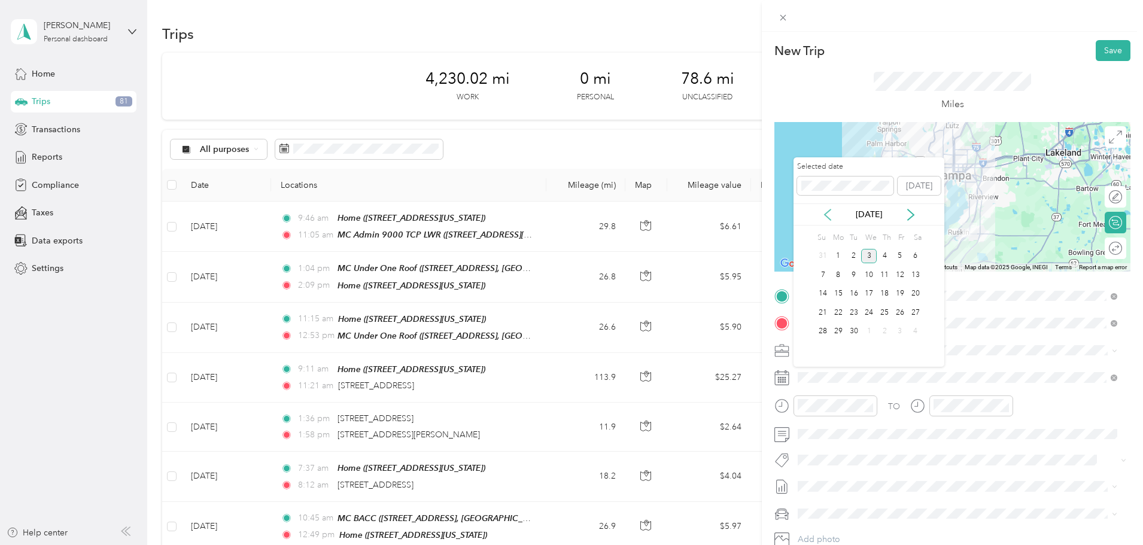
click at [829, 215] on icon at bounding box center [828, 215] width 12 height 12
click at [839, 294] on div "11" at bounding box center [839, 294] width 16 height 15
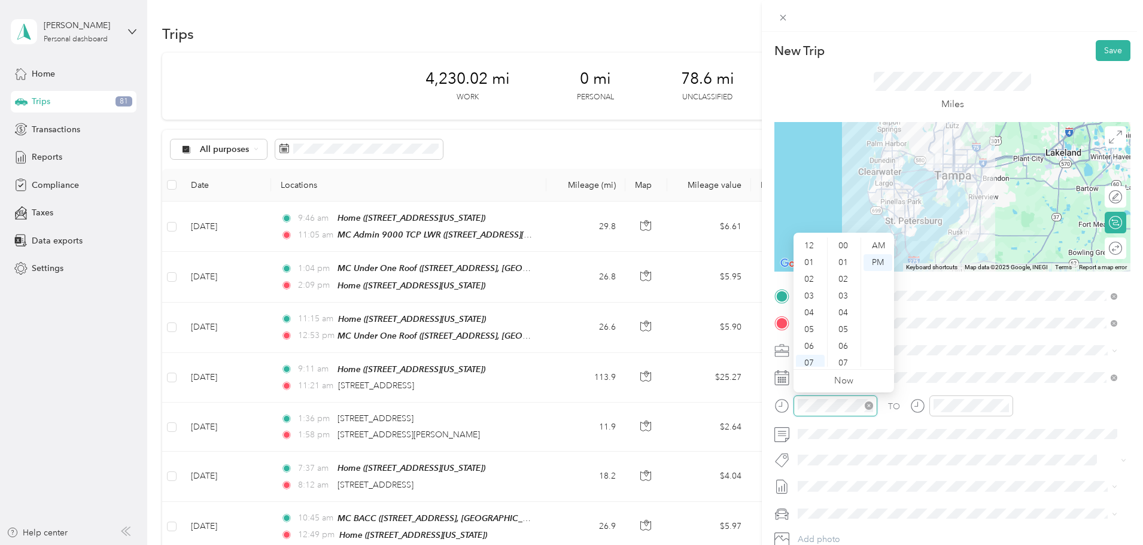
scroll to position [72, 0]
click at [809, 273] on div "06" at bounding box center [810, 274] width 29 height 17
click at [843, 278] on div "39" at bounding box center [844, 279] width 29 height 17
click at [878, 244] on div "AM" at bounding box center [877, 246] width 29 height 17
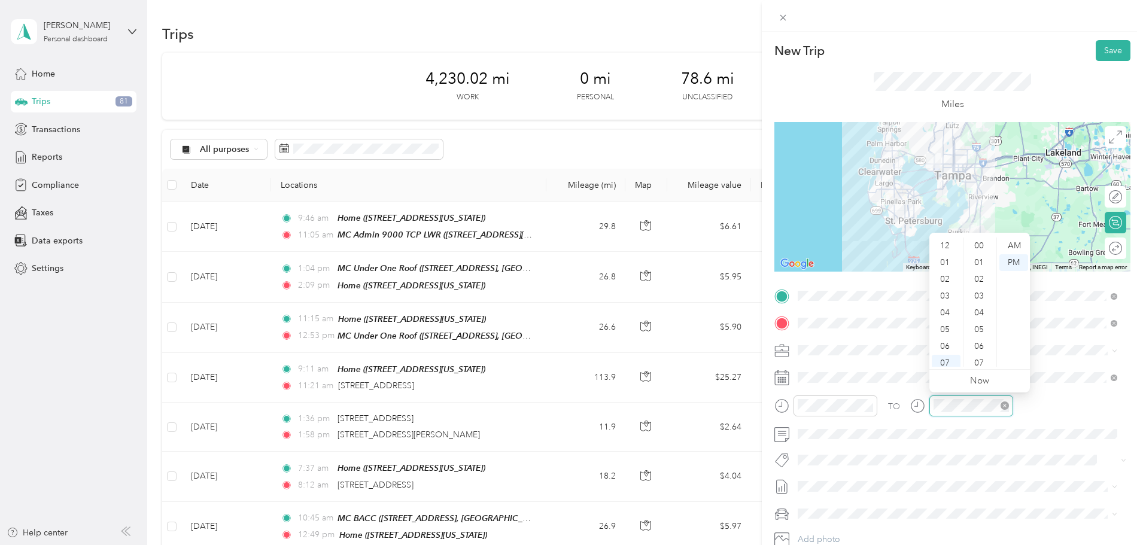
scroll to position [72, 0]
click at [943, 291] on div "07" at bounding box center [946, 291] width 29 height 17
click at [979, 313] on div "41" at bounding box center [980, 313] width 29 height 17
click at [1020, 246] on div "AM" at bounding box center [1013, 246] width 29 height 17
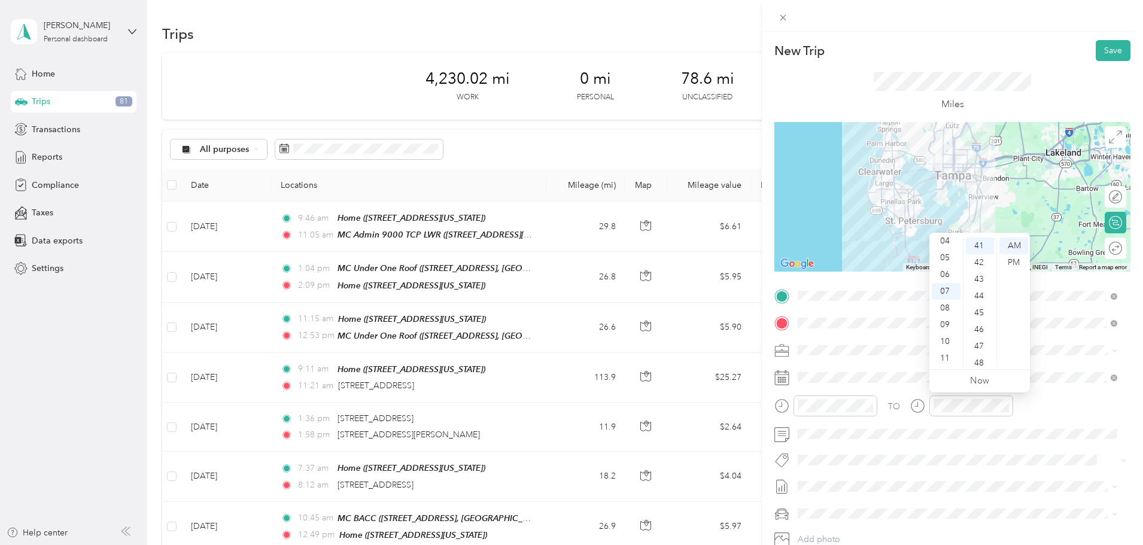
click at [960, 448] on div "TO Add photo" at bounding box center [952, 431] width 356 height 289
click at [1105, 47] on button "Save" at bounding box center [1113, 50] width 35 height 21
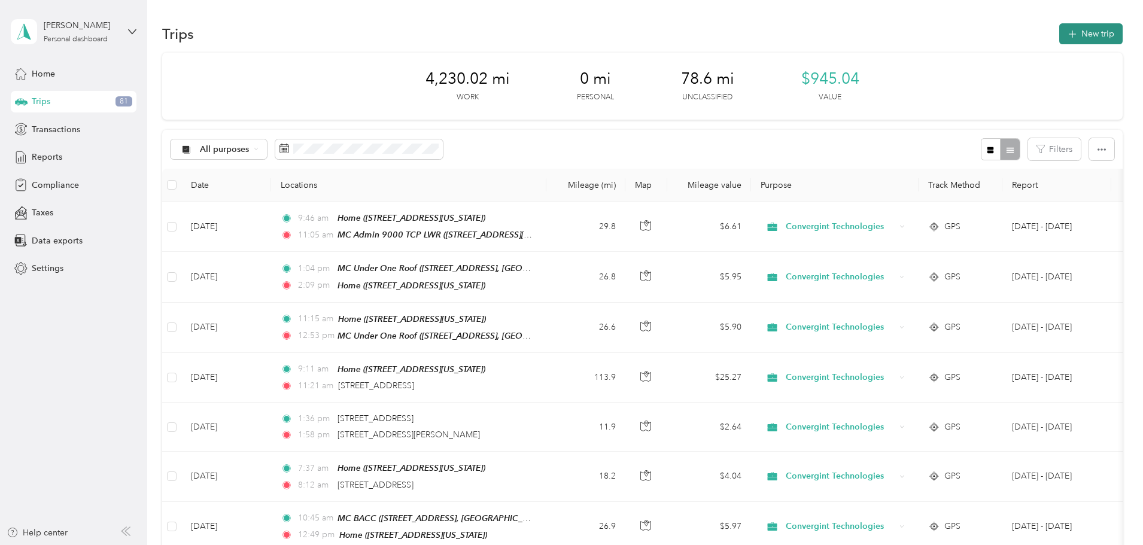
click at [1059, 31] on button "New trip" at bounding box center [1090, 33] width 63 height 21
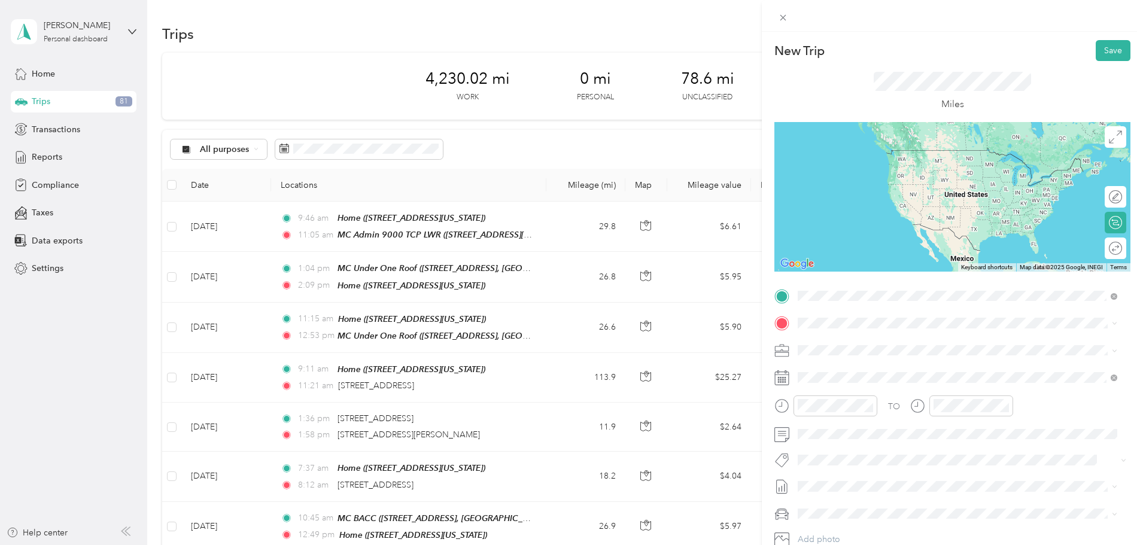
click at [847, 396] on div "CTC409 6202 Benjamin Road, Tampa, 33634, Tampa, Florida, United States" at bounding box center [913, 388] width 186 height 25
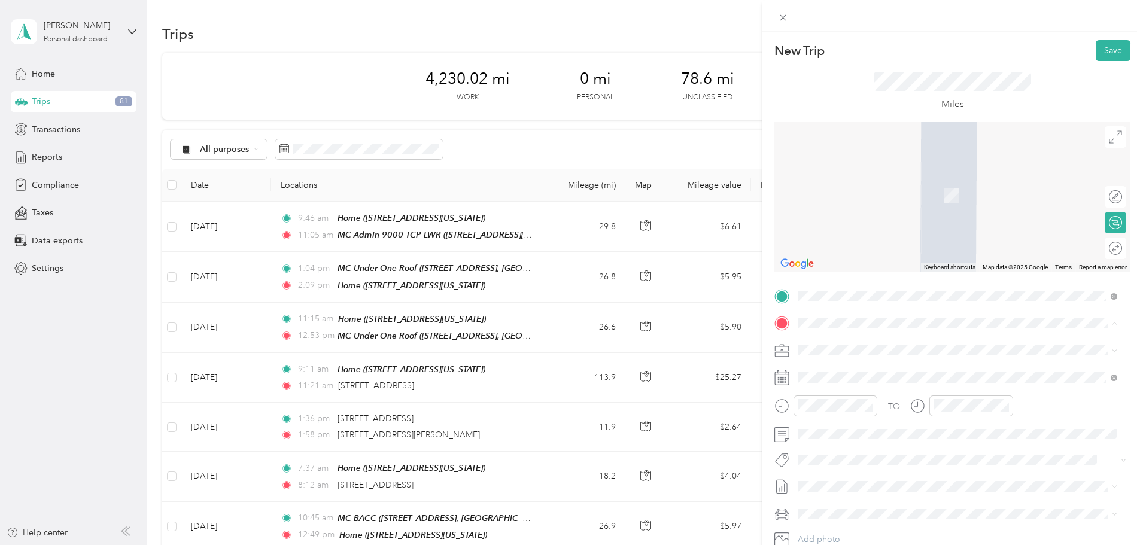
click at [834, 376] on div "Home 3814 Cardenal Avenue, Sun City Center, Florida, United States" at bounding box center [880, 377] width 120 height 25
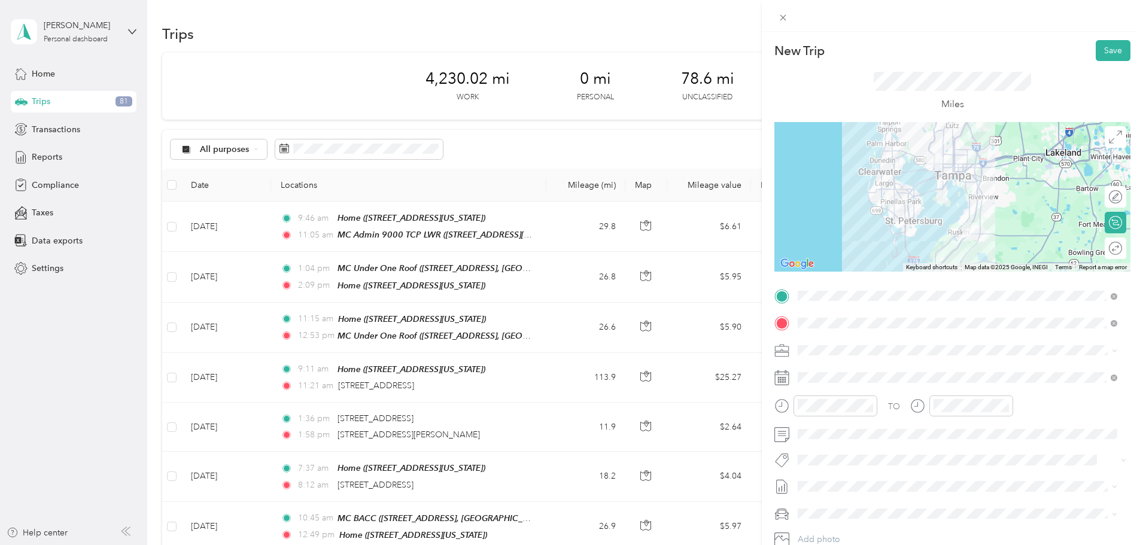
click at [778, 379] on rect at bounding box center [779, 380] width 2 height 2
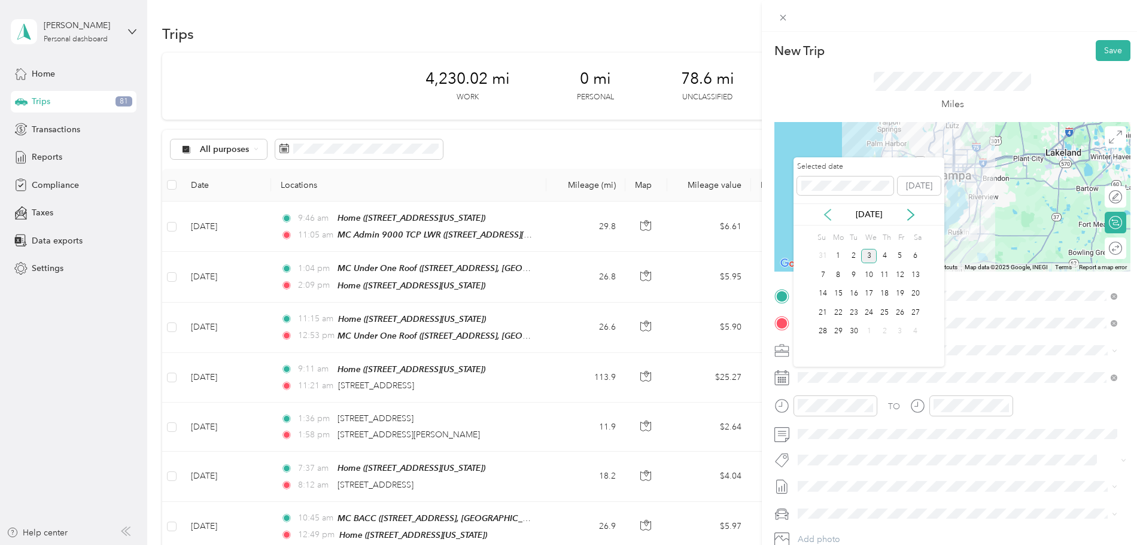
click at [829, 214] on icon at bounding box center [828, 215] width 12 height 12
click at [838, 296] on div "11" at bounding box center [839, 294] width 16 height 15
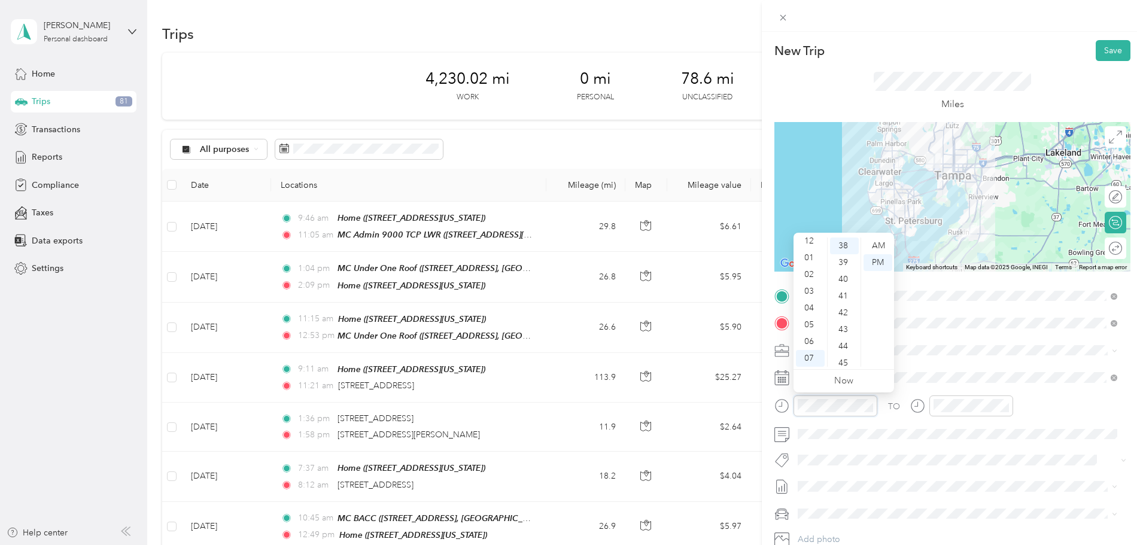
scroll to position [0, 0]
click at [811, 256] on div "01" at bounding box center [810, 262] width 29 height 17
click at [843, 244] on div "38" at bounding box center [844, 246] width 29 height 17
click at [880, 261] on div "PM" at bounding box center [877, 262] width 29 height 17
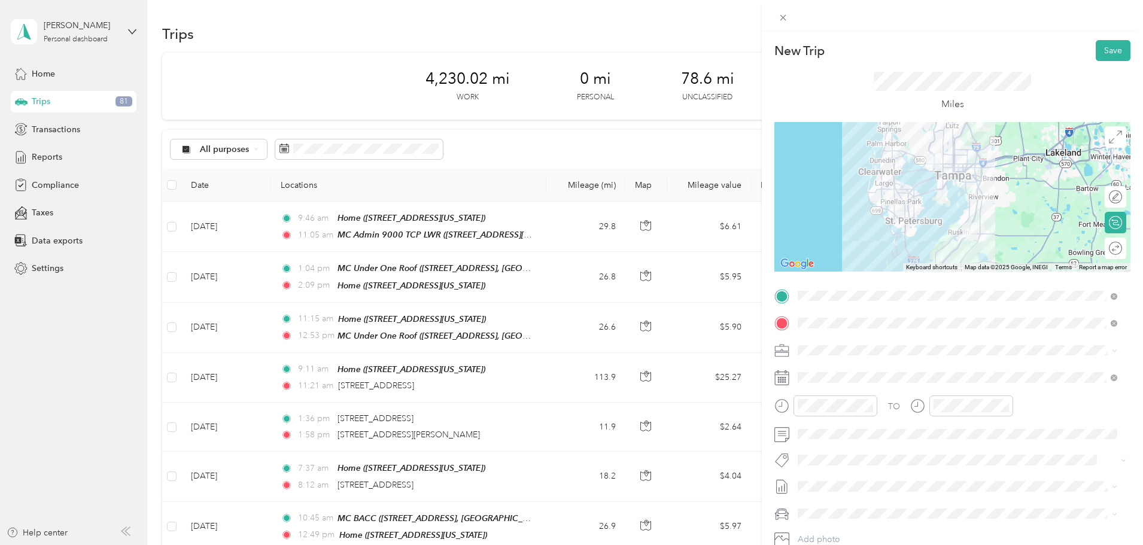
click at [925, 475] on div "TO Add photo" at bounding box center [952, 431] width 356 height 289
click at [943, 264] on div "02" at bounding box center [946, 267] width 29 height 17
click at [981, 272] on div "36" at bounding box center [980, 272] width 29 height 17
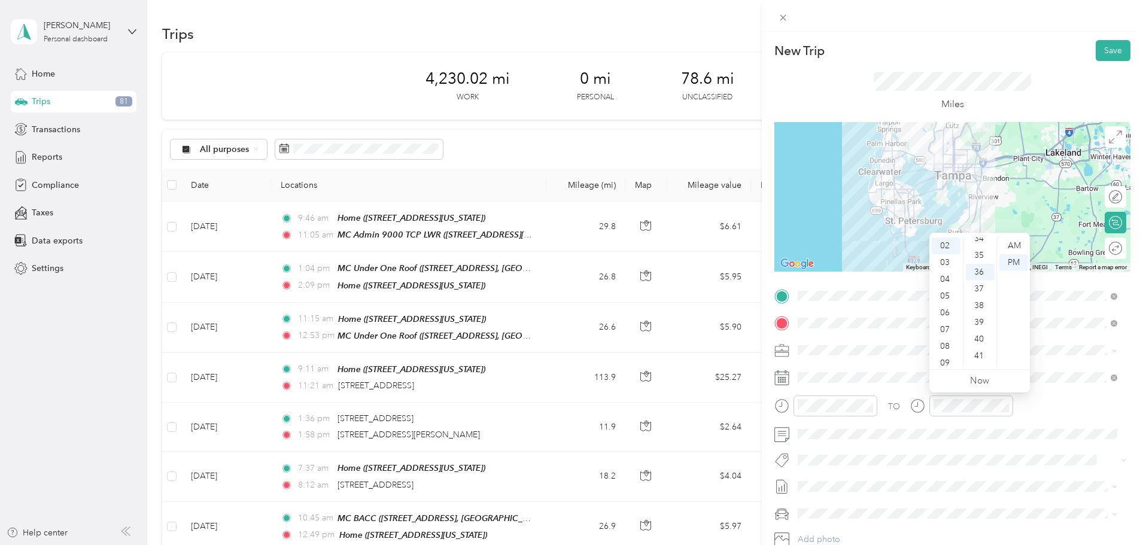
scroll to position [603, 0]
click at [1015, 258] on div "PM" at bounding box center [1013, 262] width 29 height 17
click at [1016, 425] on span at bounding box center [961, 434] width 337 height 19
click at [1108, 47] on button "Save" at bounding box center [1113, 50] width 35 height 21
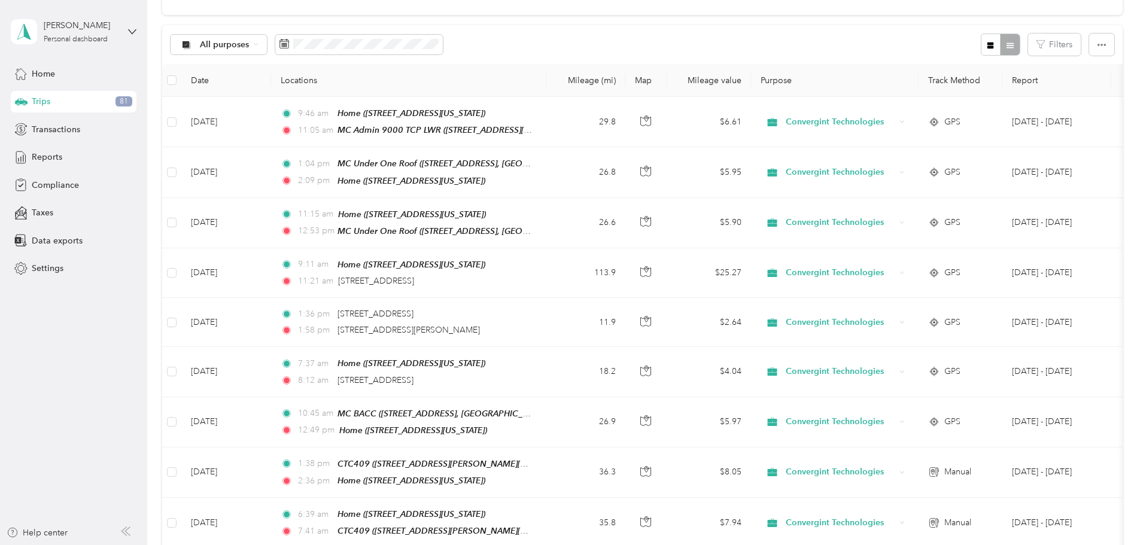
scroll to position [0, 0]
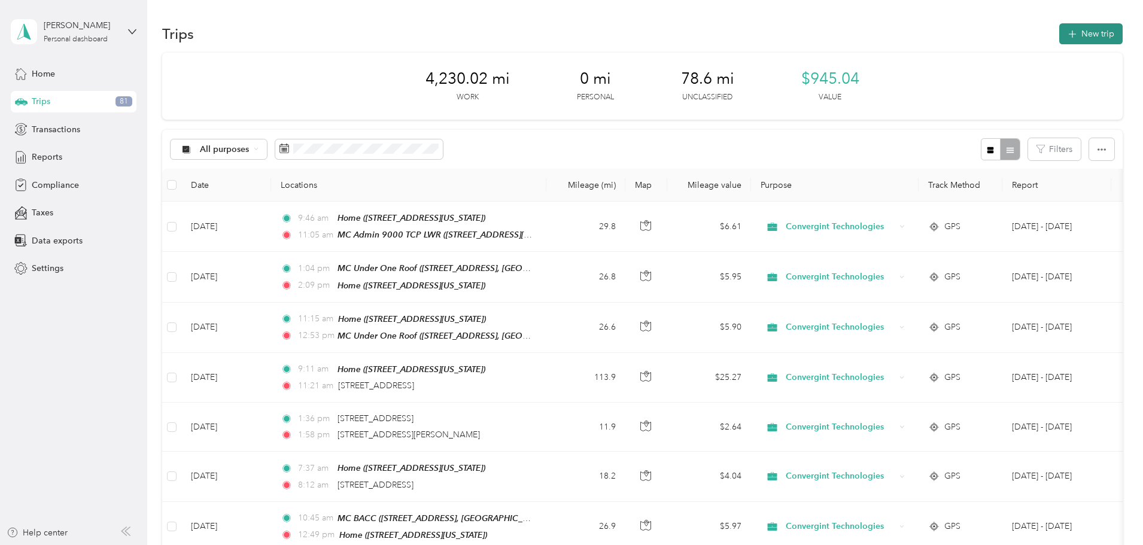
click at [1059, 35] on button "New trip" at bounding box center [1090, 33] width 63 height 21
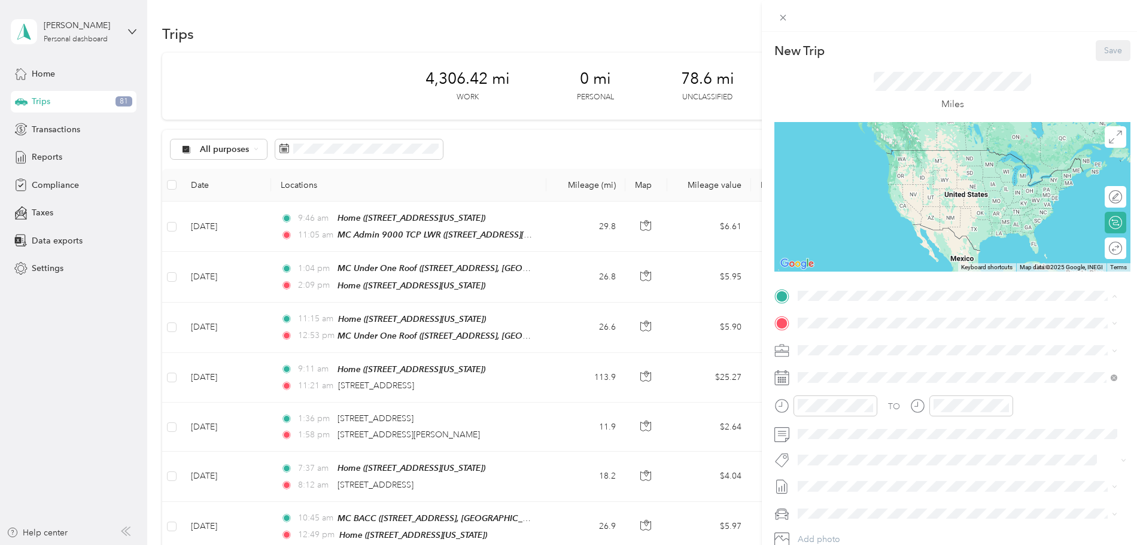
click at [851, 345] on div "Home" at bounding box center [880, 343] width 120 height 11
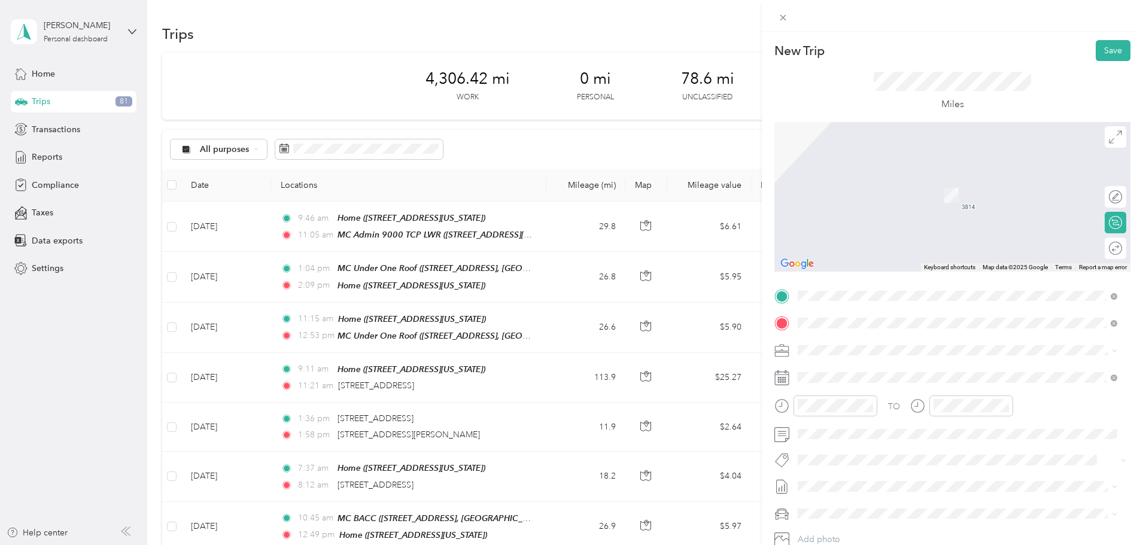
click at [851, 375] on div "MC BACC 1 Haben Blvd, Palmetto, FL 34221, USA, 34221, Manatee County, Florida, …" at bounding box center [966, 384] width 293 height 38
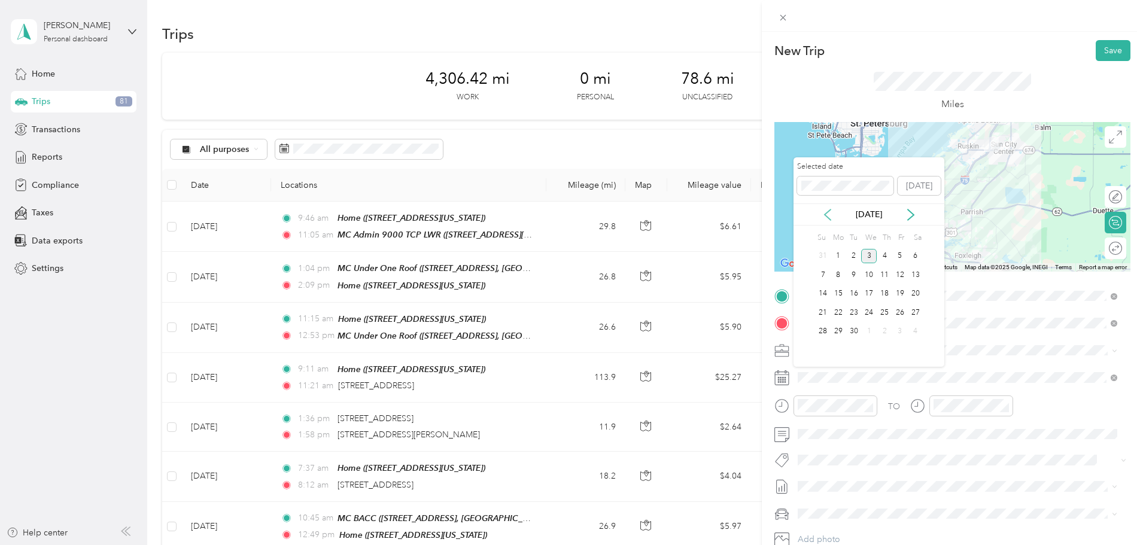
click at [827, 214] on icon at bounding box center [828, 215] width 12 height 12
click at [856, 293] on div "12" at bounding box center [854, 294] width 16 height 15
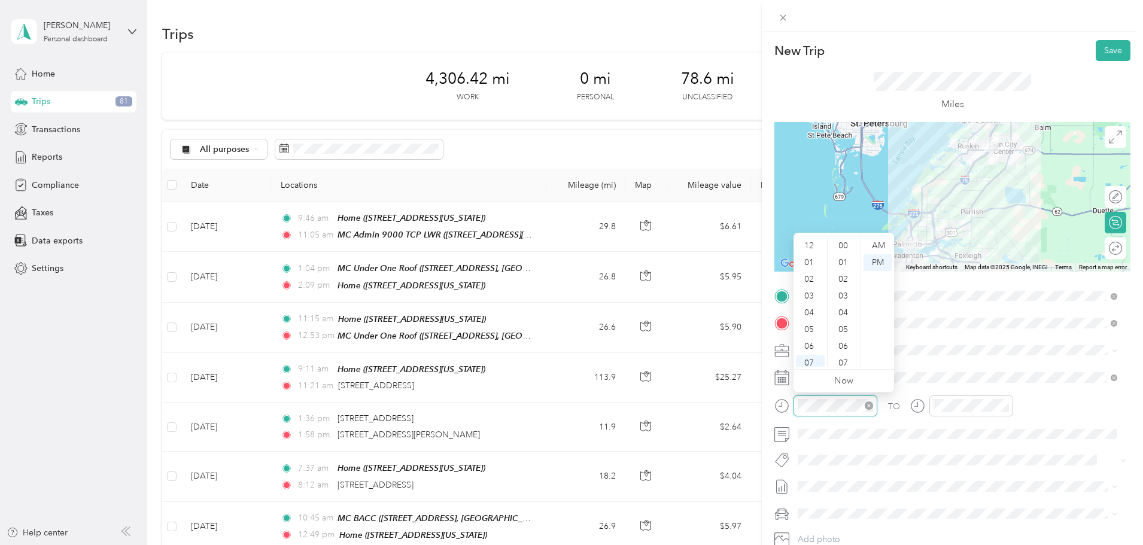
scroll to position [72, 0]
click at [808, 321] on div "09" at bounding box center [810, 325] width 29 height 17
click at [842, 257] on div "34" at bounding box center [844, 258] width 29 height 17
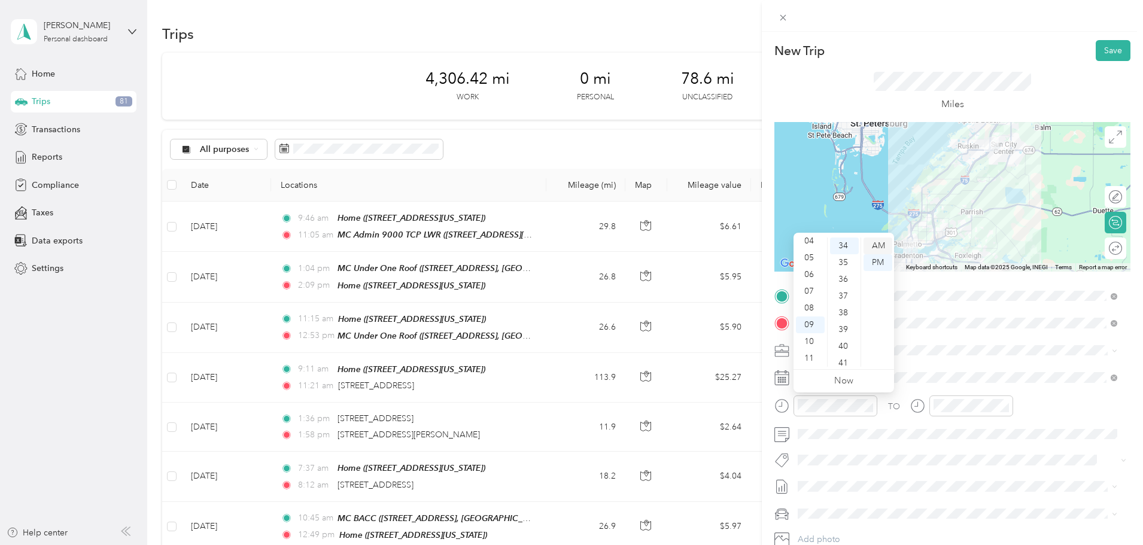
click at [878, 242] on div "AM" at bounding box center [877, 246] width 29 height 17
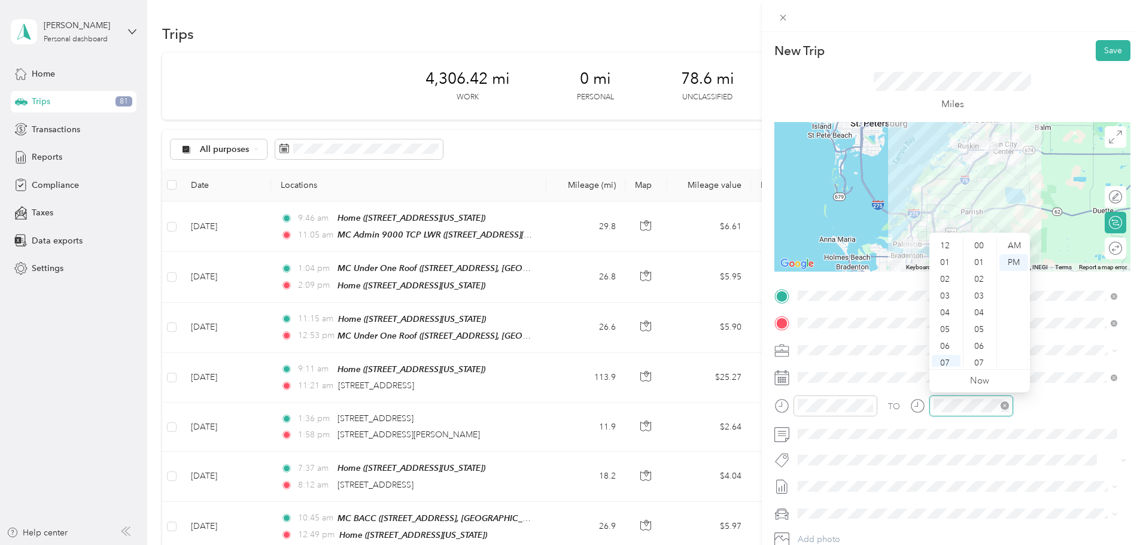
scroll to position [72, 0]
click at [942, 339] on div "10" at bounding box center [946, 341] width 29 height 17
click at [980, 245] on div "00" at bounding box center [980, 246] width 29 height 17
click at [1017, 246] on div "AM" at bounding box center [1013, 246] width 29 height 17
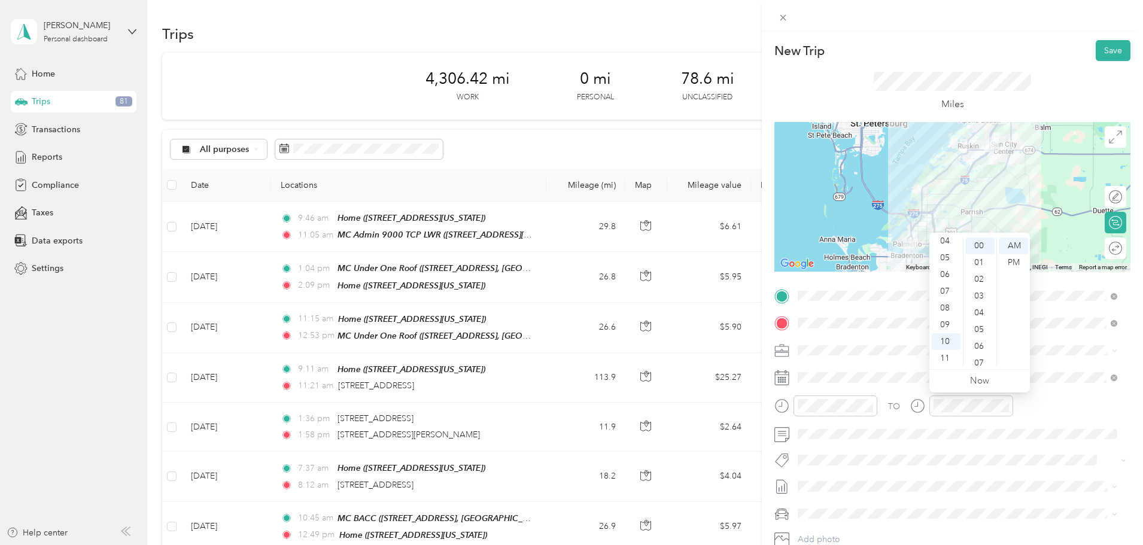
click at [982, 476] on div "TO Add photo" at bounding box center [952, 431] width 356 height 289
click at [1103, 47] on button "Save" at bounding box center [1113, 50] width 35 height 21
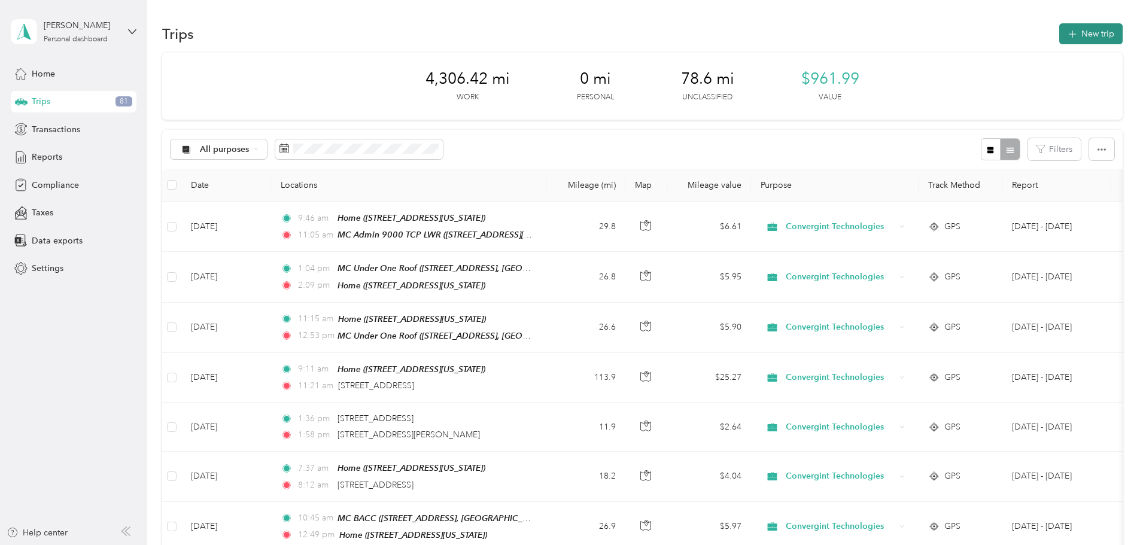
click at [1059, 34] on button "New trip" at bounding box center [1090, 33] width 63 height 21
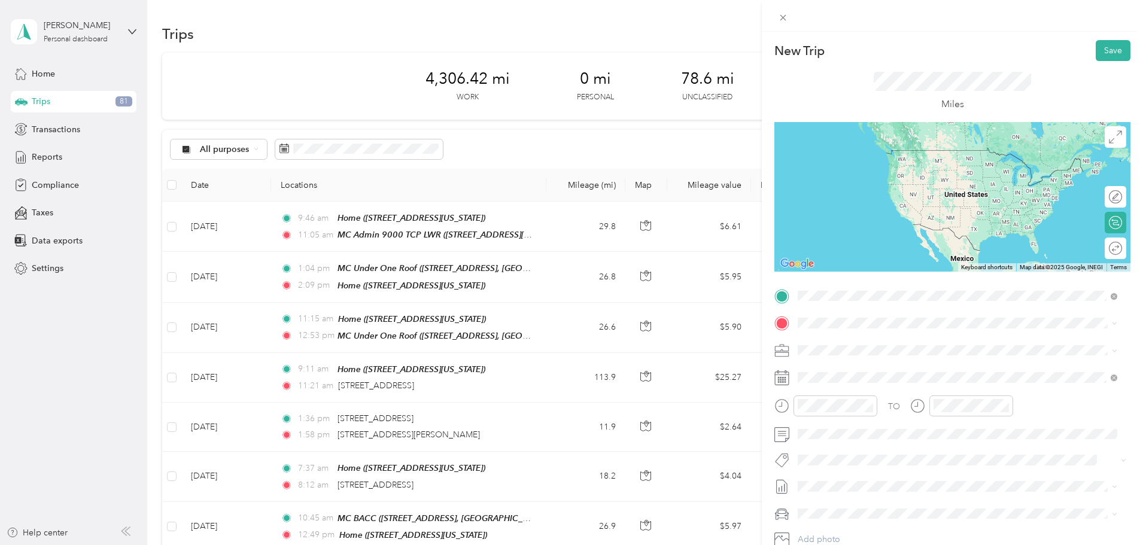
click at [855, 317] on span "From your Favorite places" at bounding box center [852, 319] width 101 height 11
click at [848, 351] on div "MC BACC 1 Haben Blvd, Palmetto, FL 34221, USA, 34221, Manatee County, Florida, …" at bounding box center [966, 357] width 293 height 38
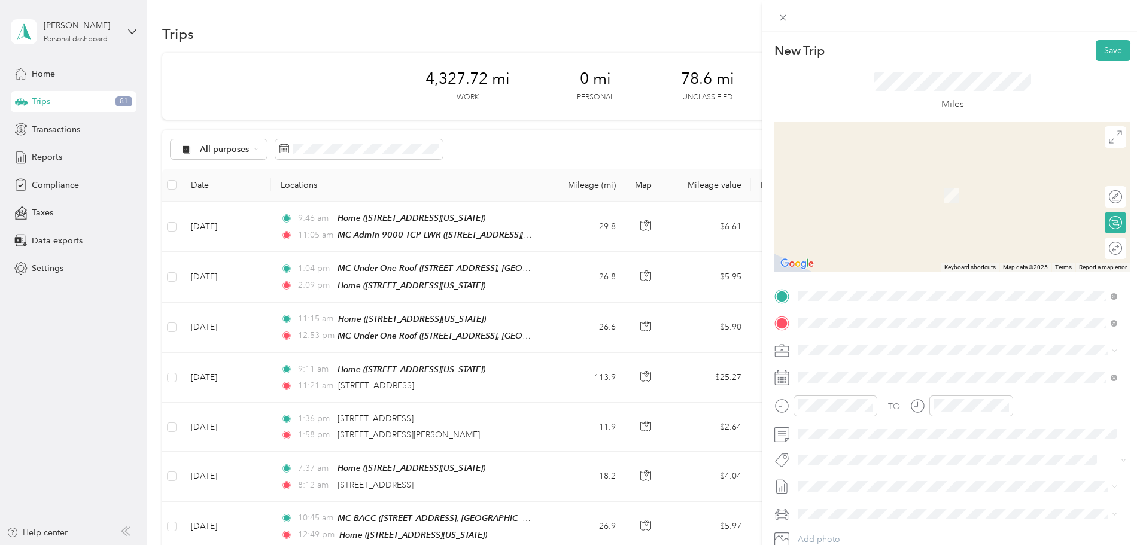
click at [874, 363] on span "11721 69th Street East Parrish, Florida 34219, United States" at bounding box center [913, 366] width 186 height 11
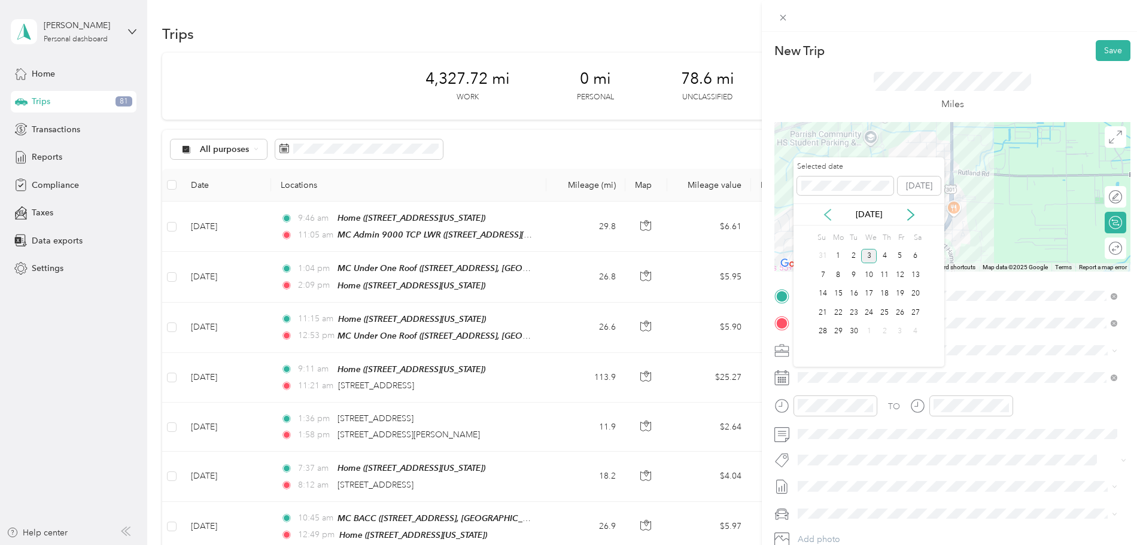
click at [825, 214] on icon at bounding box center [828, 214] width 6 height 11
click at [856, 293] on div "12" at bounding box center [854, 294] width 16 height 15
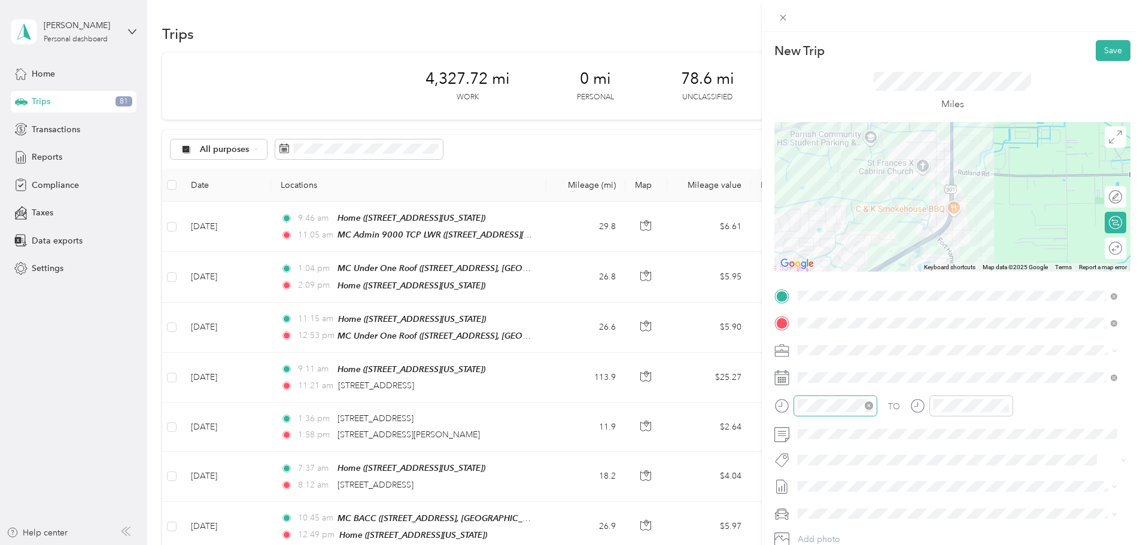
click at [837, 413] on div at bounding box center [835, 406] width 84 height 21
click at [813, 340] on div "10" at bounding box center [810, 341] width 29 height 17
click at [842, 291] on div "30" at bounding box center [844, 293] width 29 height 17
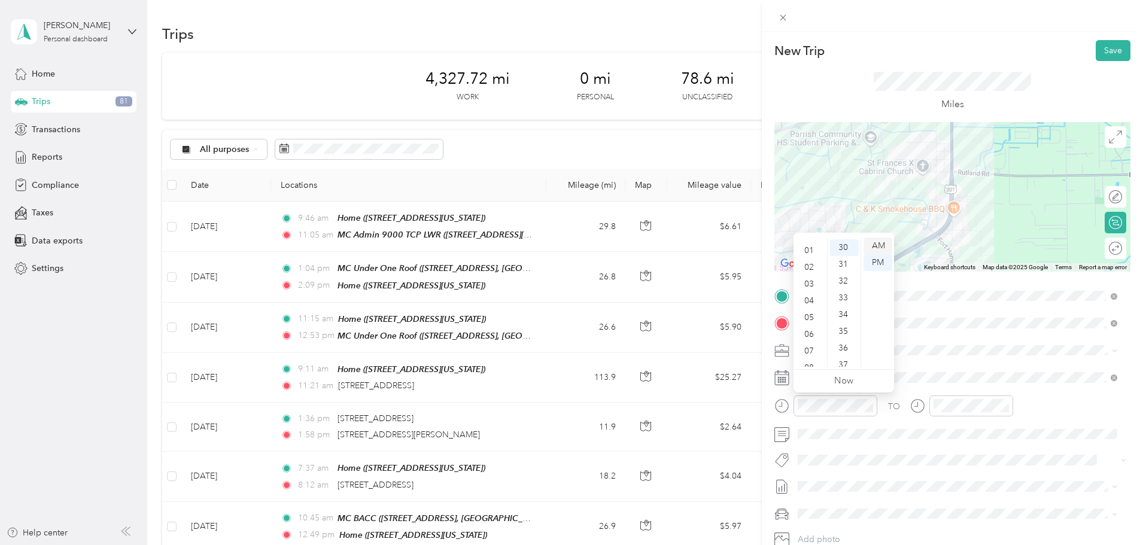
scroll to position [503, 0]
click at [881, 247] on div "AM" at bounding box center [877, 246] width 29 height 17
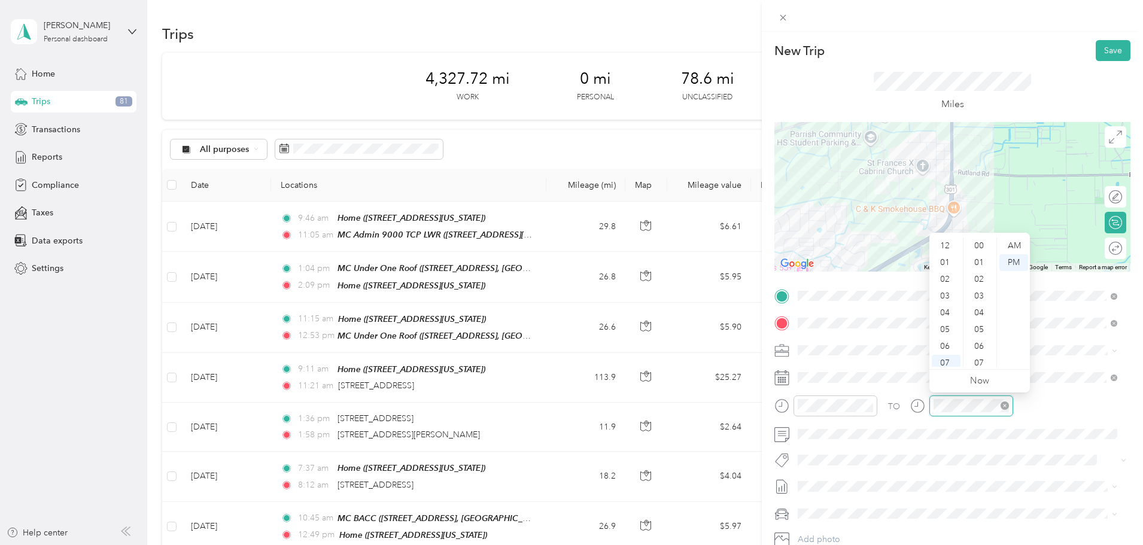
scroll to position [72, 0]
click at [947, 360] on div "11" at bounding box center [946, 358] width 29 height 17
click at [1018, 242] on div "AM" at bounding box center [1013, 246] width 29 height 17
click at [972, 453] on span at bounding box center [961, 460] width 337 height 17
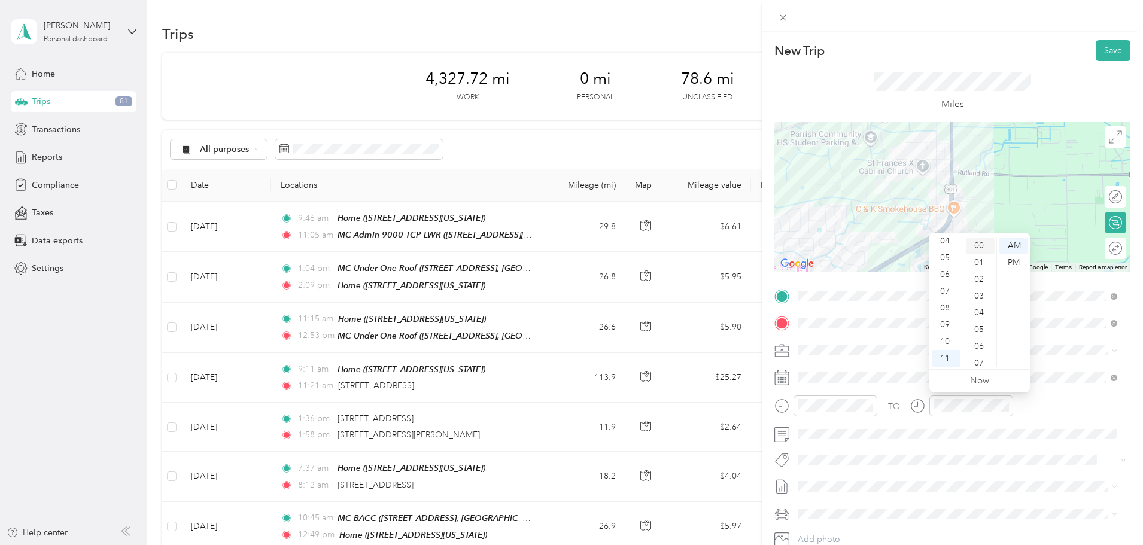
click at [978, 245] on div "00" at bounding box center [980, 246] width 29 height 17
click at [1103, 50] on button "Save" at bounding box center [1113, 50] width 35 height 21
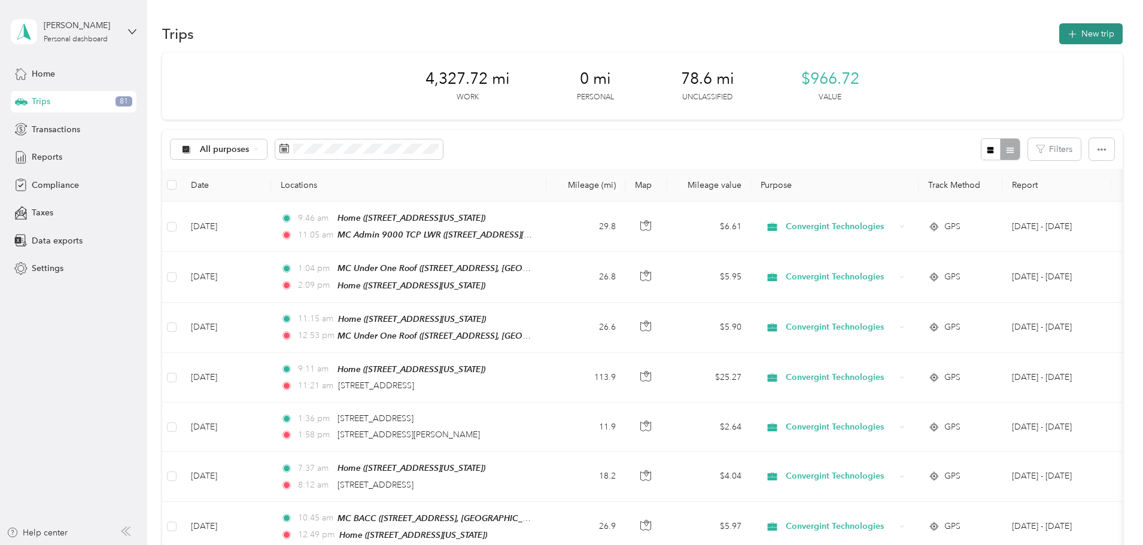
click at [1059, 29] on button "New trip" at bounding box center [1090, 33] width 63 height 21
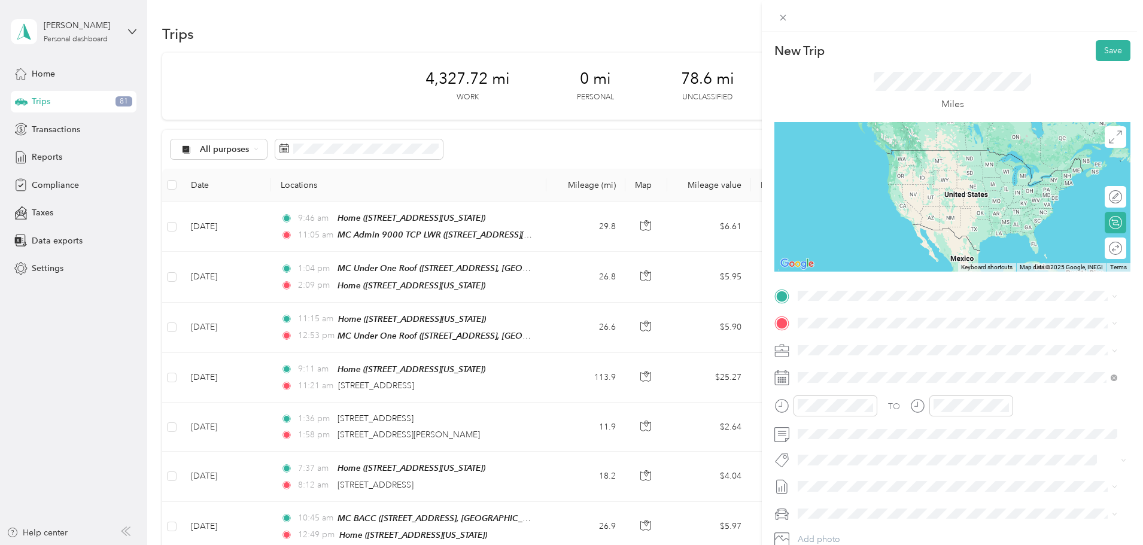
click at [870, 367] on span "11721 69th Street East Parrish, Florida 34219, United States" at bounding box center [913, 362] width 186 height 11
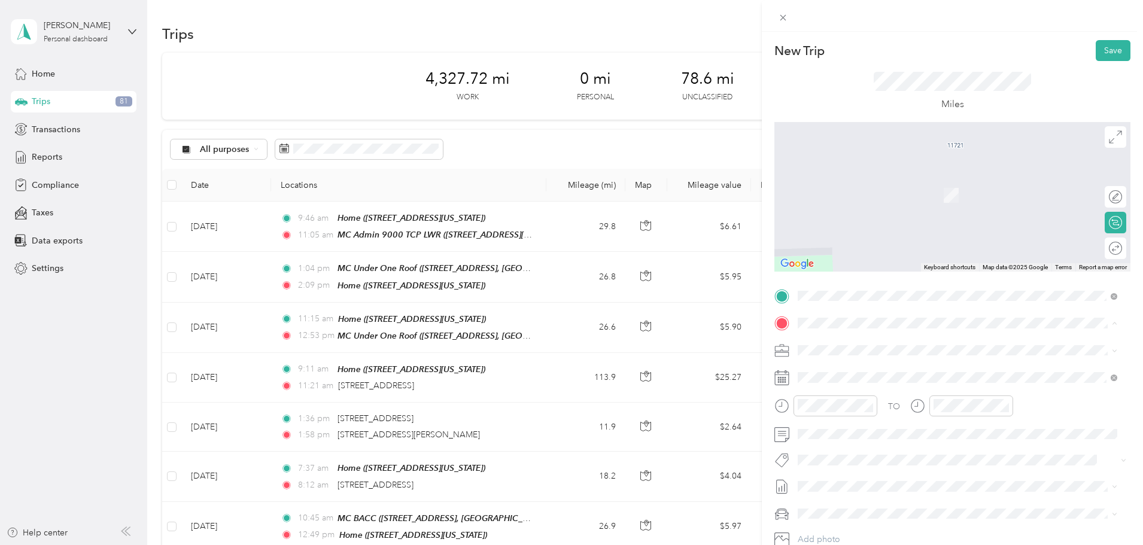
click at [843, 376] on div "Home 3814 Cardenal Avenue, Sun City Center, Florida, United States" at bounding box center [880, 377] width 120 height 25
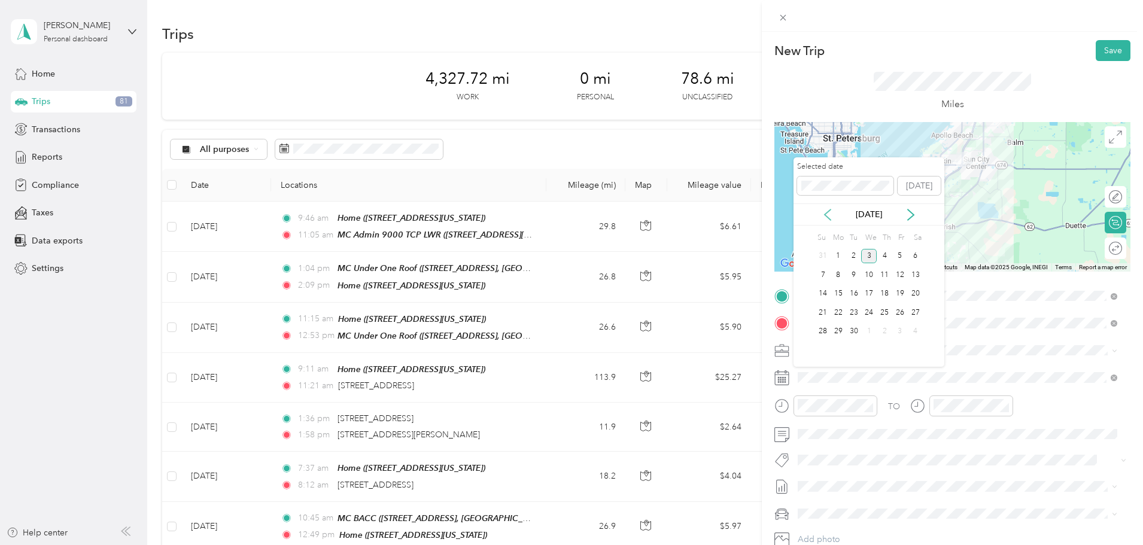
click at [828, 214] on icon at bounding box center [828, 215] width 12 height 12
click at [853, 293] on div "12" at bounding box center [854, 294] width 16 height 15
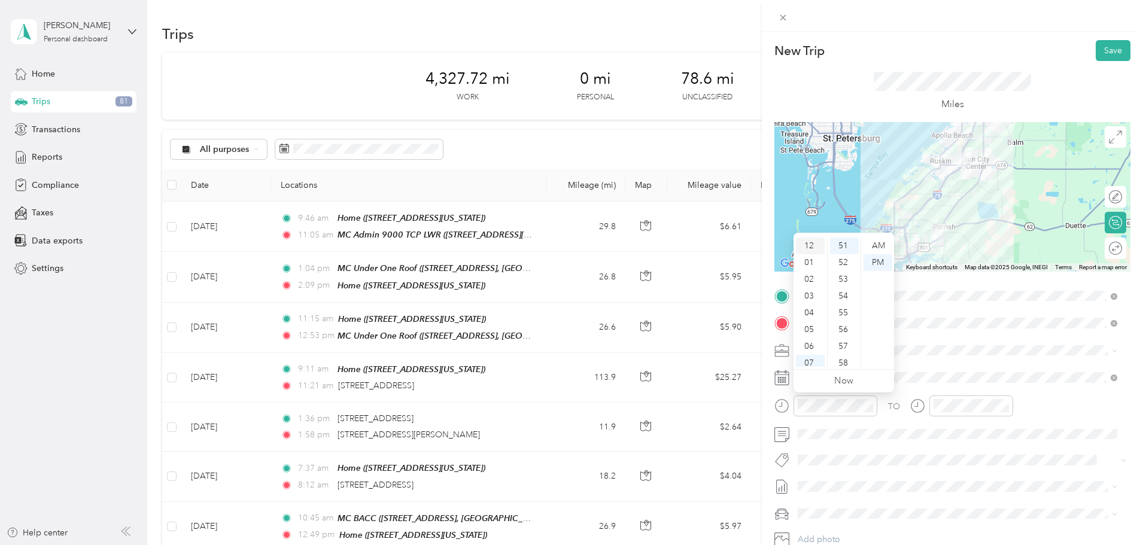
click at [811, 244] on div "12" at bounding box center [810, 246] width 29 height 17
click at [841, 253] on div "30" at bounding box center [844, 253] width 29 height 17
click at [878, 263] on div "PM" at bounding box center [877, 262] width 29 height 17
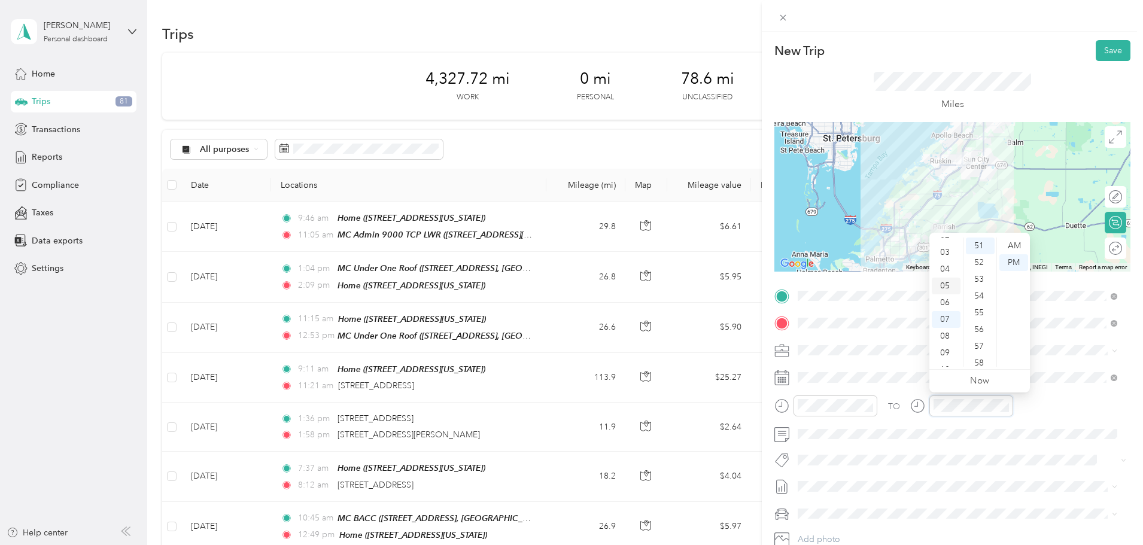
scroll to position [0, 0]
click at [945, 242] on div "12" at bounding box center [946, 246] width 29 height 17
click at [979, 309] on div "49" at bounding box center [980, 310] width 29 height 17
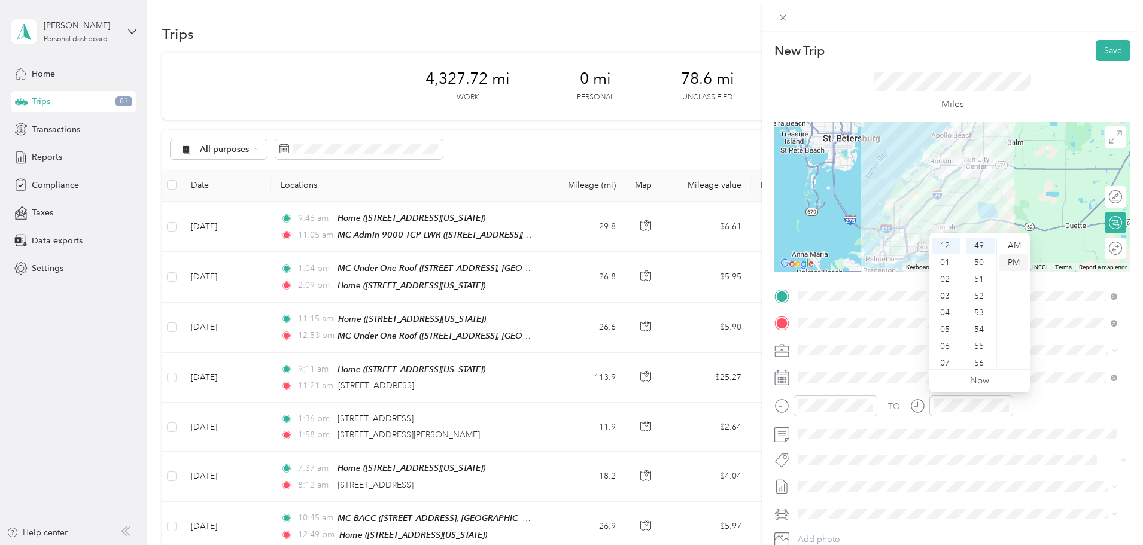
click at [1009, 260] on div "PM" at bounding box center [1013, 262] width 29 height 17
click at [1105, 51] on button "Save" at bounding box center [1113, 50] width 35 height 21
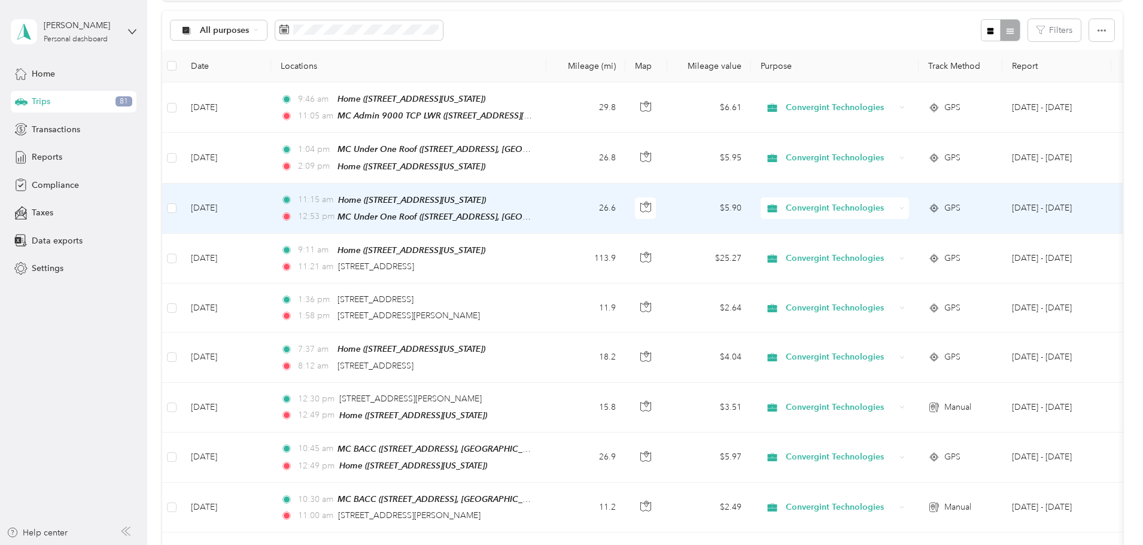
scroll to position [120, 0]
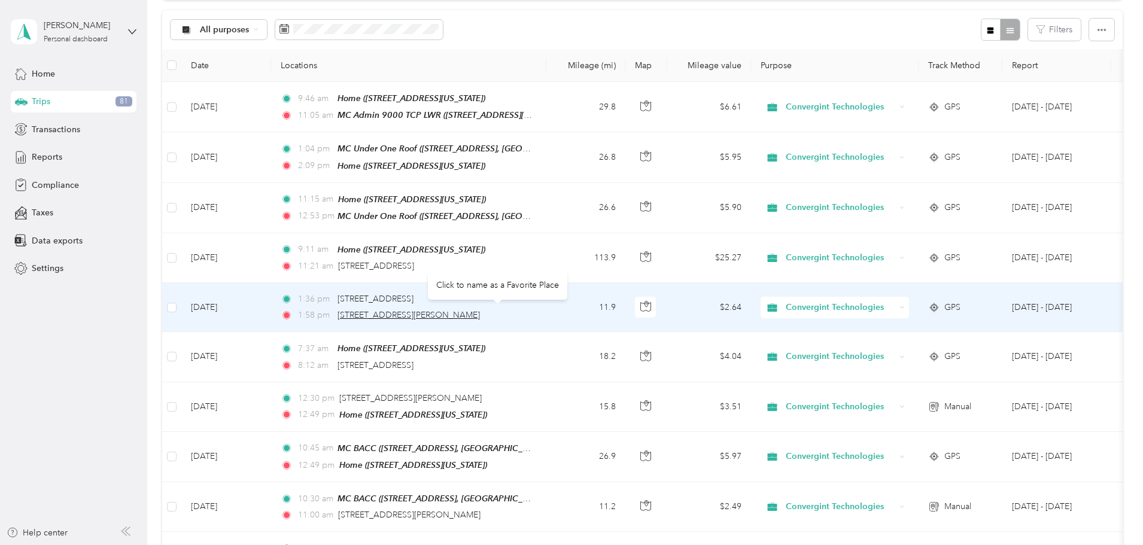
click at [480, 311] on span "2901 W Swann Ave, Tampa, FL 33609, USA" at bounding box center [408, 315] width 142 height 10
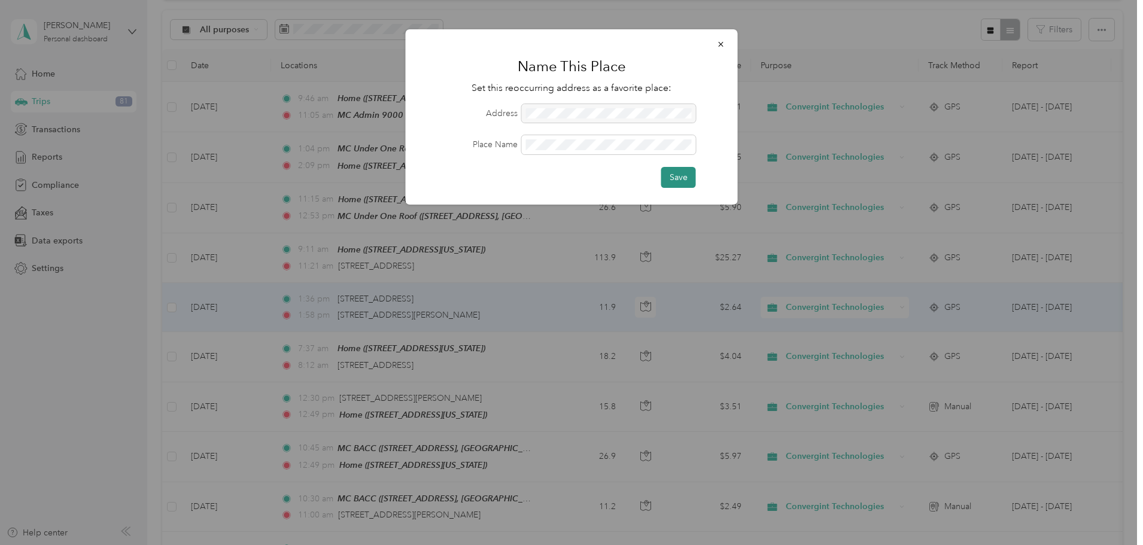
click at [679, 179] on button "Save" at bounding box center [678, 177] width 35 height 21
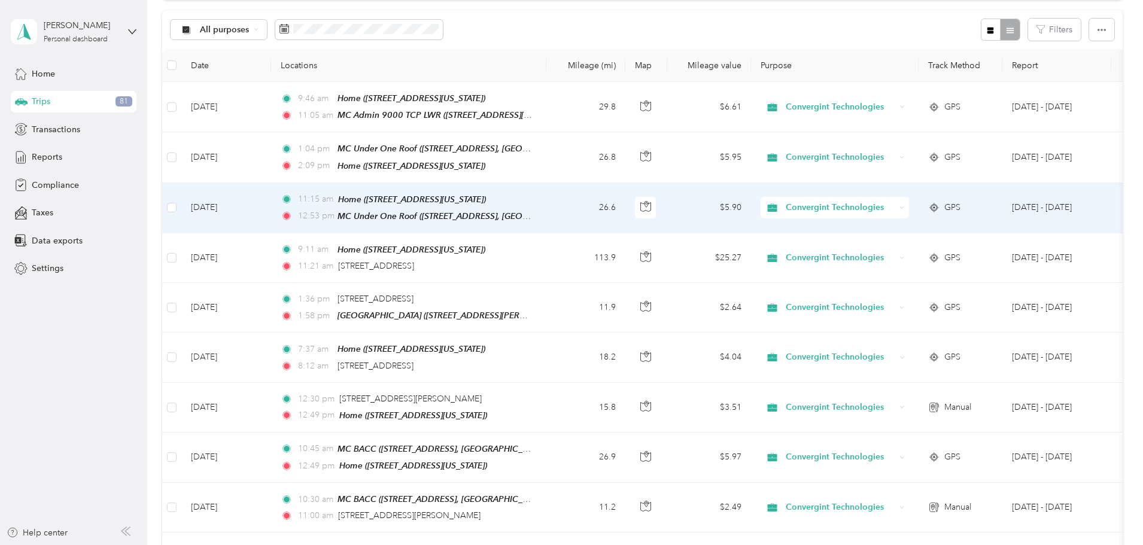
scroll to position [0, 0]
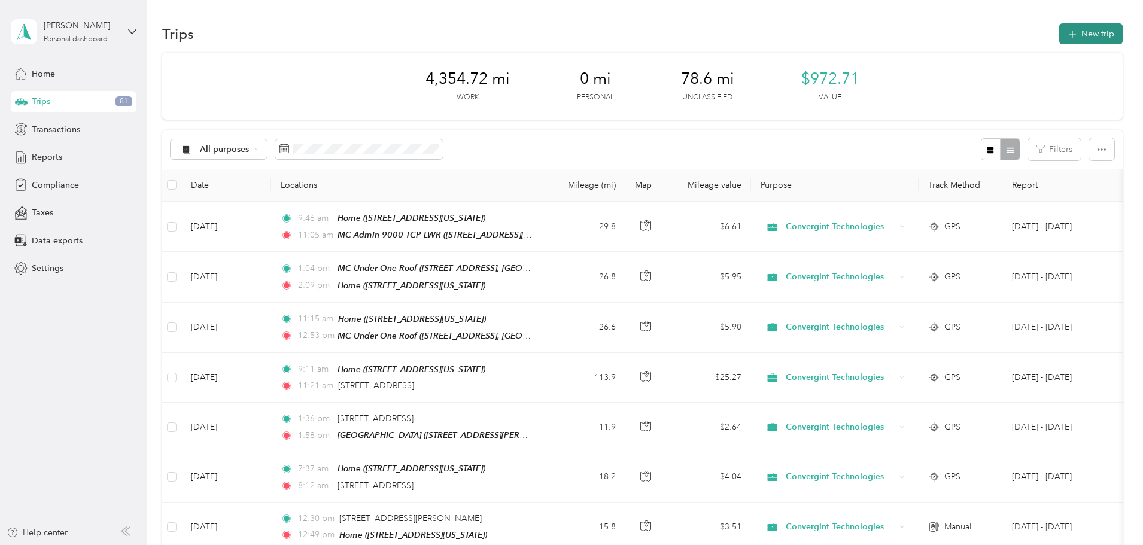
click at [1059, 32] on button "New trip" at bounding box center [1090, 33] width 63 height 21
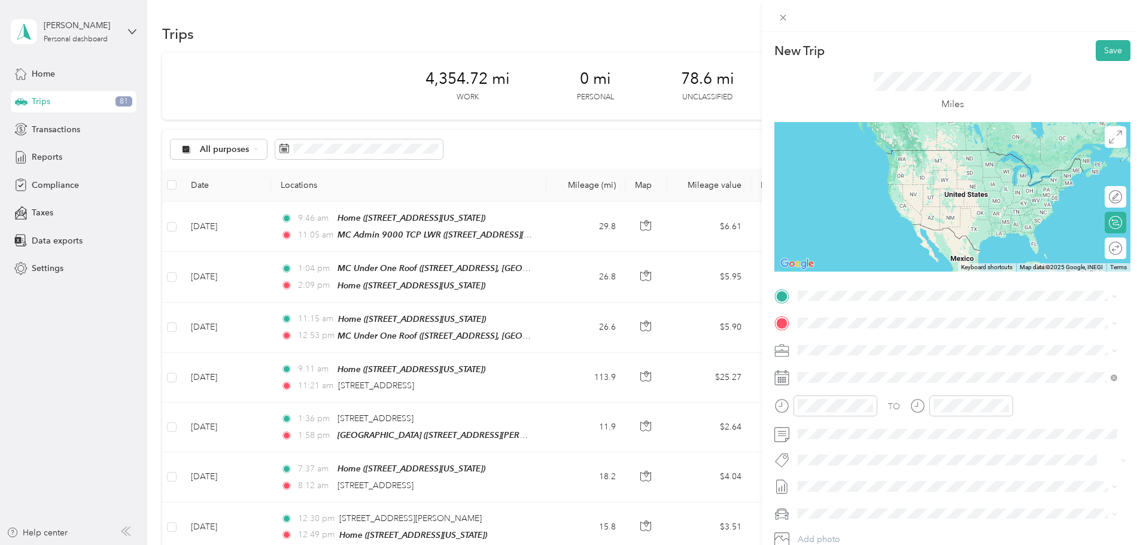
click at [863, 355] on span "2901 W Swann Ave, Tampa, FL 33609, USA, 33609, Hillsborough County, Florida, Un…" at bounding box center [959, 360] width 279 height 23
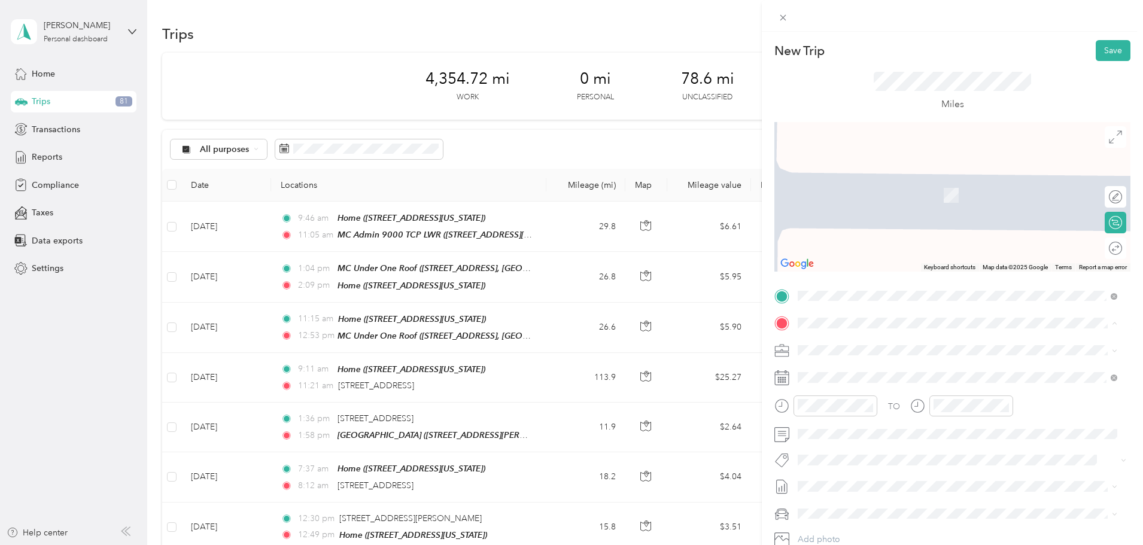
click at [841, 372] on div "Home 3814 Cardenal Avenue, Sun City Center, Florida, United States" at bounding box center [880, 377] width 120 height 25
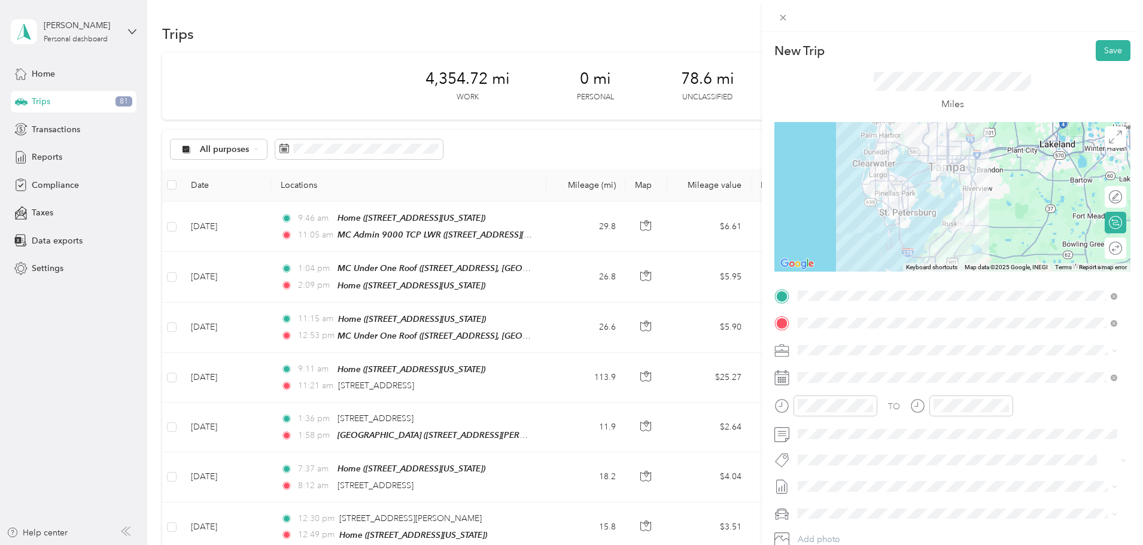
click at [783, 378] on rect at bounding box center [783, 378] width 2 height 2
click at [816, 371] on span at bounding box center [961, 377] width 337 height 19
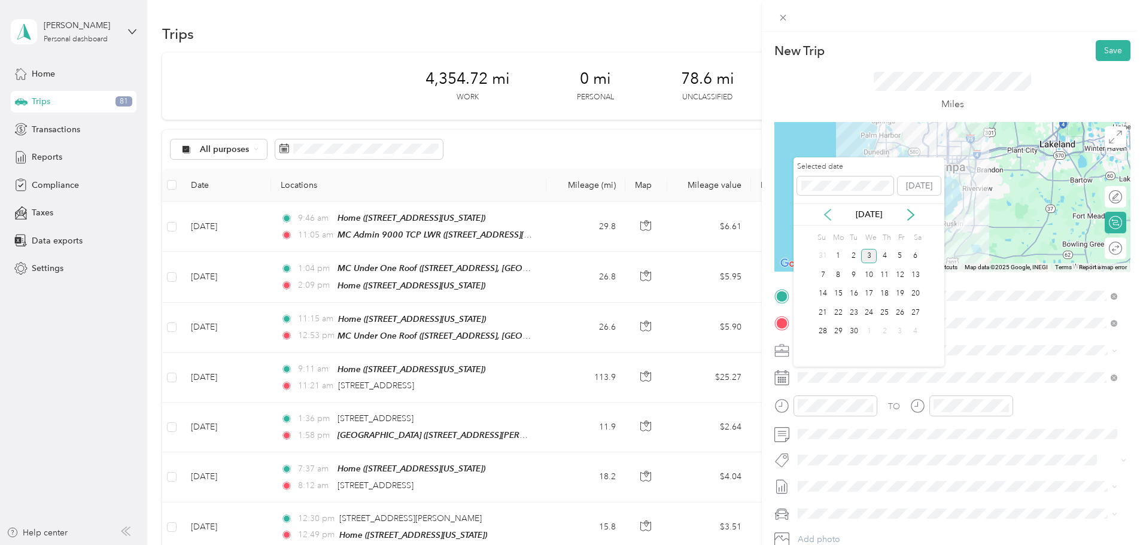
click at [826, 216] on icon at bounding box center [828, 214] width 6 height 11
click at [904, 295] on div "15" at bounding box center [900, 294] width 16 height 15
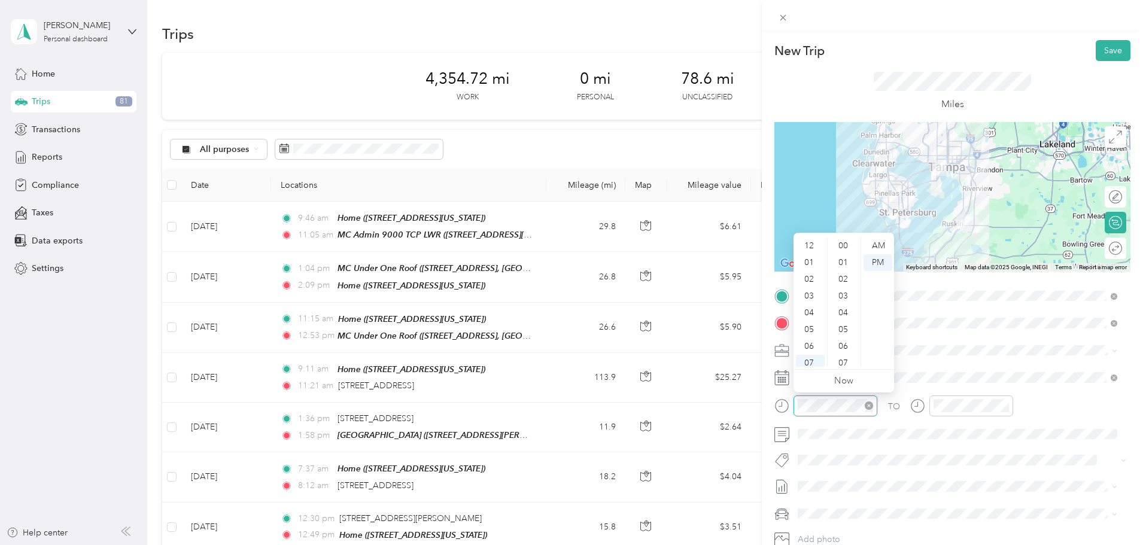
scroll to position [876, 0]
click at [814, 268] on div "02" at bounding box center [810, 267] width 29 height 17
click at [844, 258] on div "46" at bounding box center [844, 260] width 29 height 17
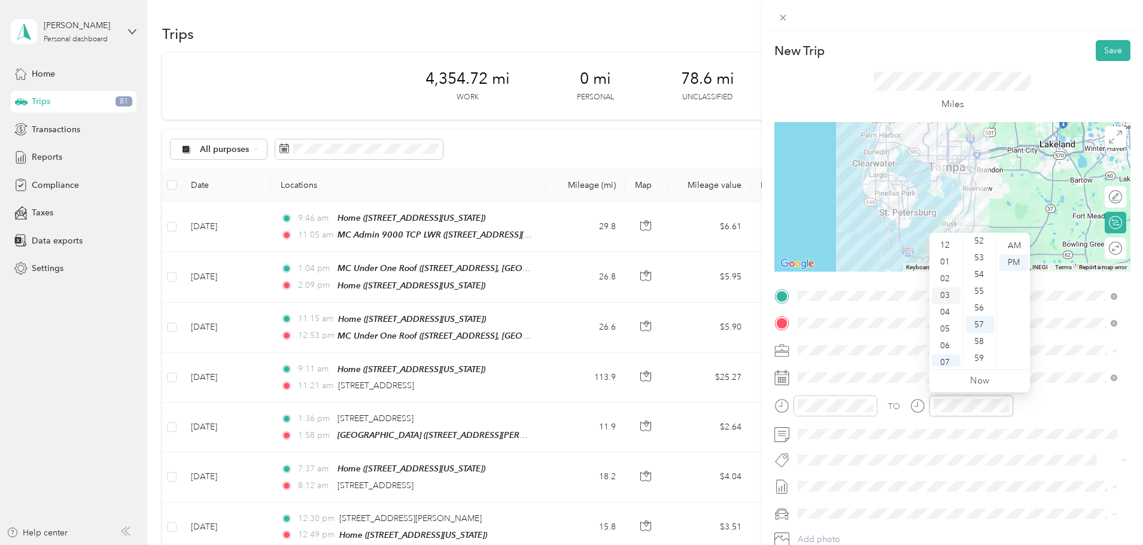
scroll to position [0, 0]
click at [942, 292] on div "03" at bounding box center [946, 296] width 29 height 17
click at [980, 272] on div "29" at bounding box center [980, 274] width 29 height 17
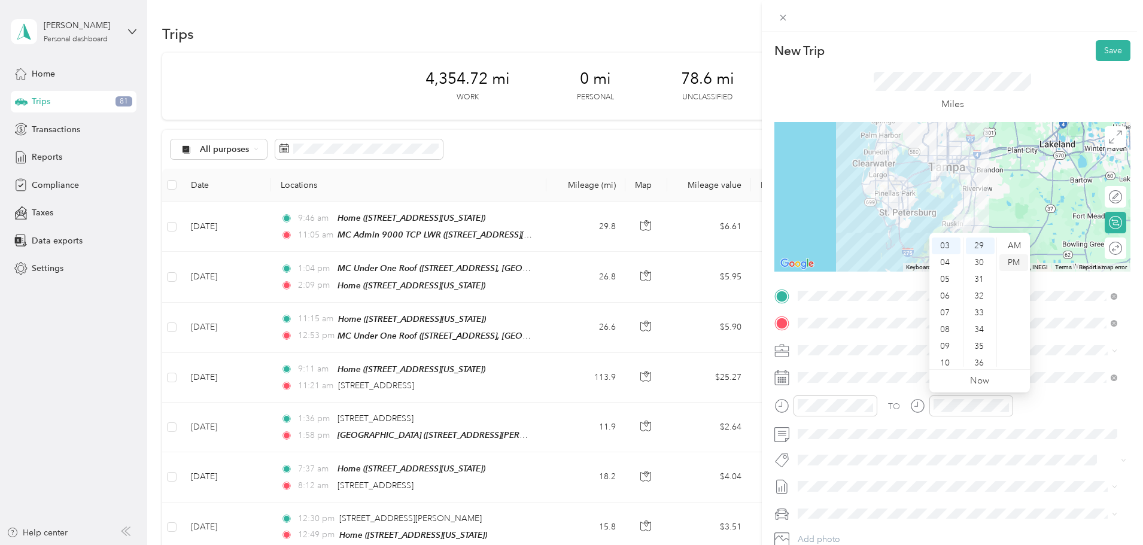
click at [1016, 262] on div "PM" at bounding box center [1013, 262] width 29 height 17
click at [965, 454] on span at bounding box center [951, 460] width 317 height 13
click at [1103, 49] on button "Save" at bounding box center [1113, 50] width 35 height 21
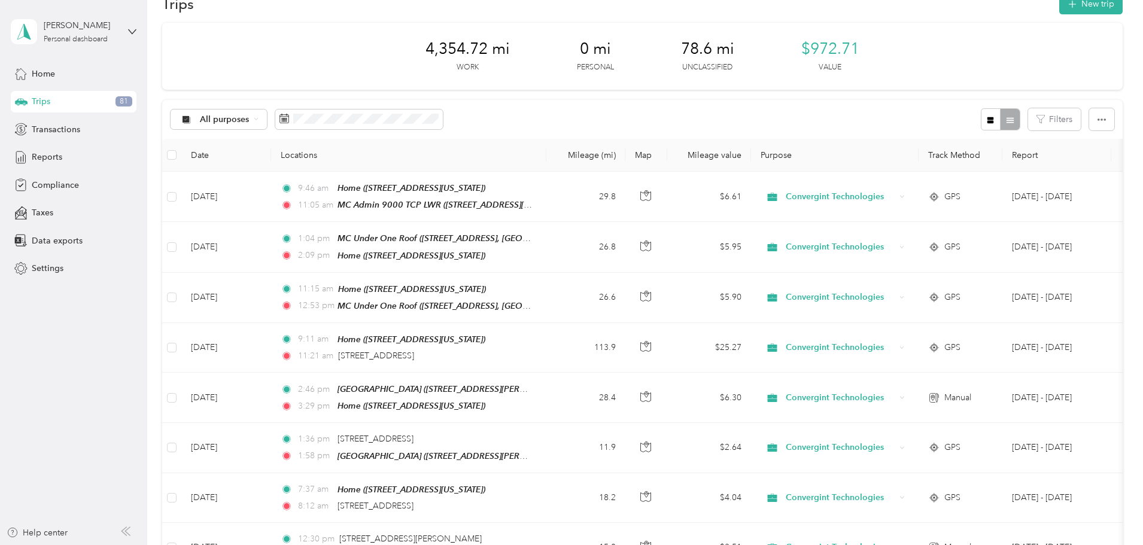
scroll to position [0, 0]
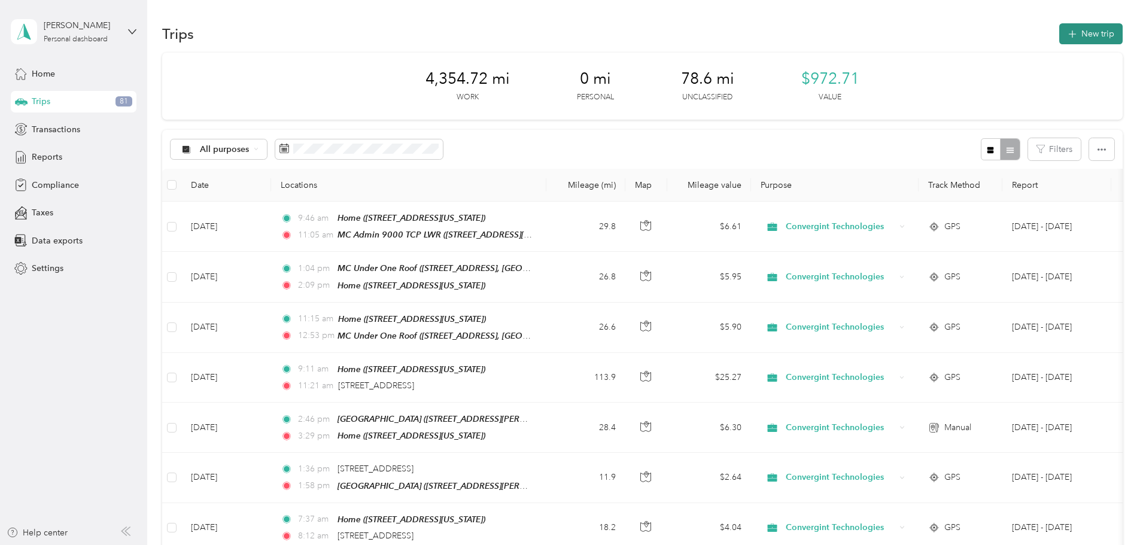
click at [1059, 32] on button "New trip" at bounding box center [1090, 33] width 63 height 21
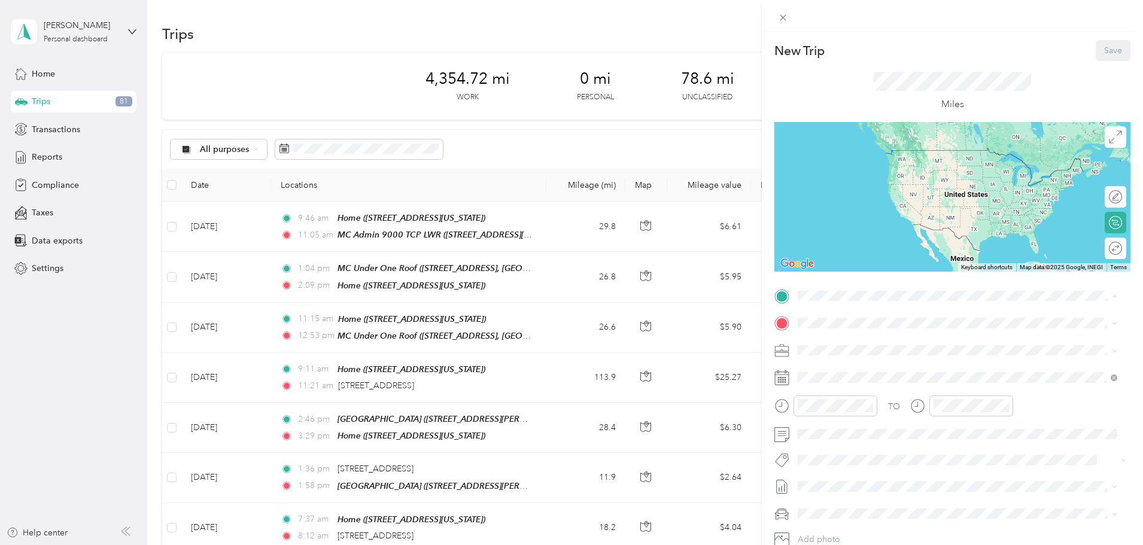
click at [839, 354] on span "3814 Cardenal Avenue, Sun City Center, Florida, United States" at bounding box center [880, 357] width 120 height 10
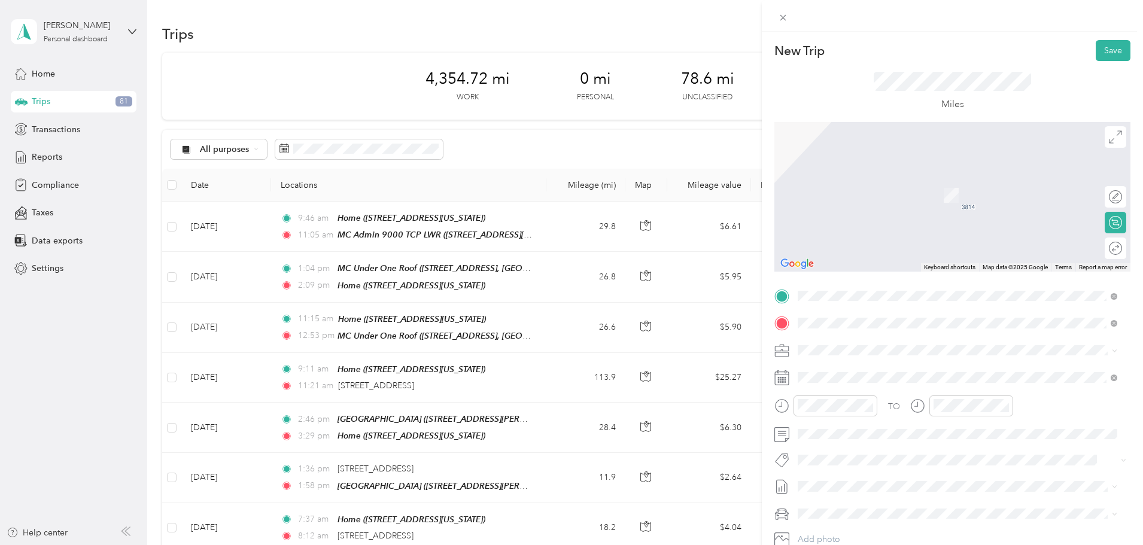
click at [837, 427] on div "CTC409 6202 Benjamin Road, Tampa, 33634, Tampa, Florida, United States" at bounding box center [913, 415] width 186 height 25
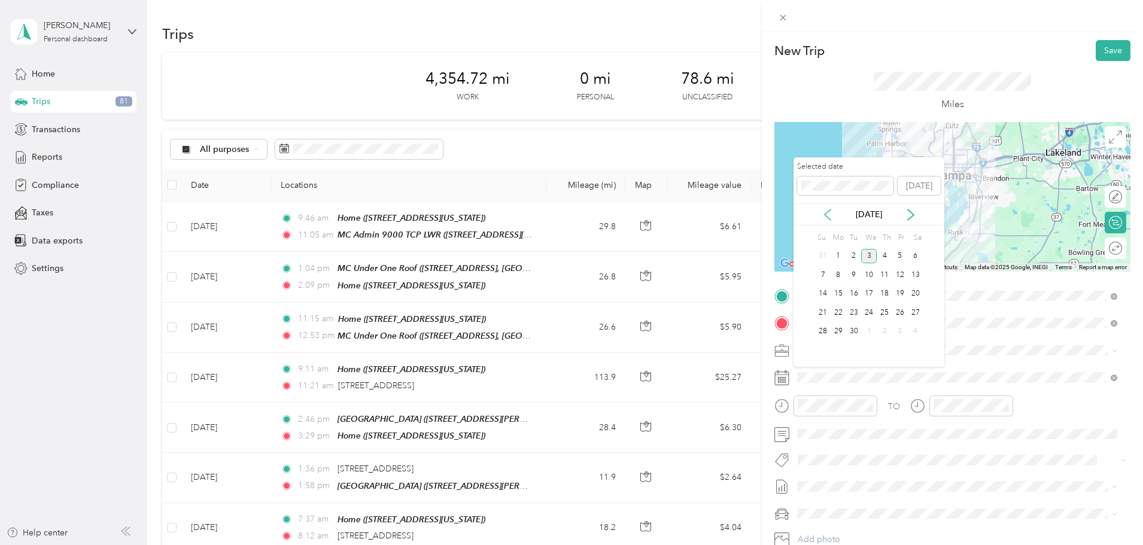
click at [825, 211] on icon at bounding box center [828, 215] width 12 height 12
click at [840, 314] on div "18" at bounding box center [839, 312] width 16 height 15
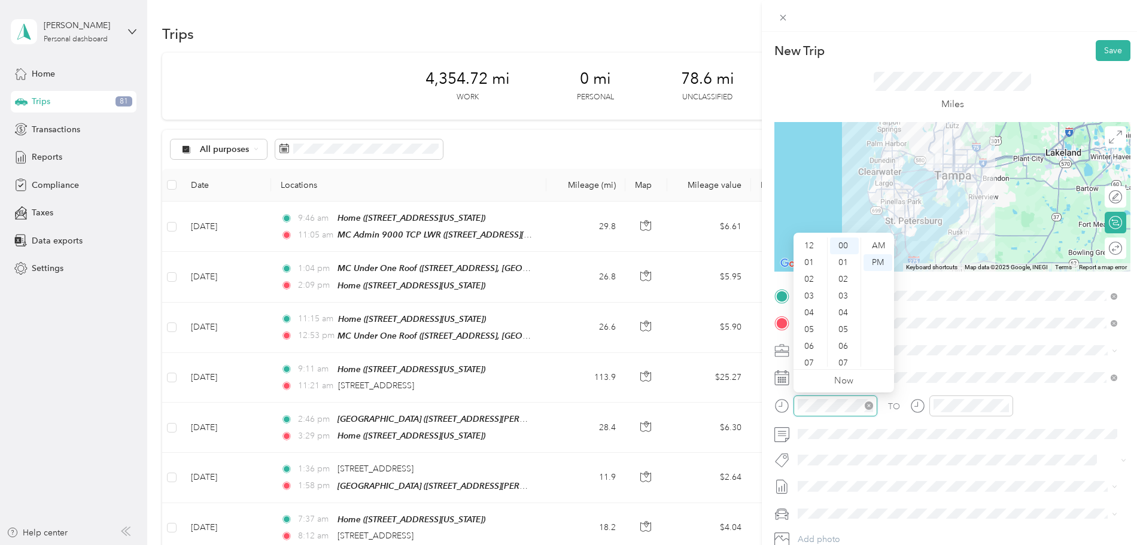
scroll to position [72, 0]
click at [811, 272] on div "06" at bounding box center [810, 274] width 29 height 17
click at [845, 260] on div "01" at bounding box center [844, 262] width 29 height 17
click at [884, 248] on div "AM" at bounding box center [877, 246] width 29 height 17
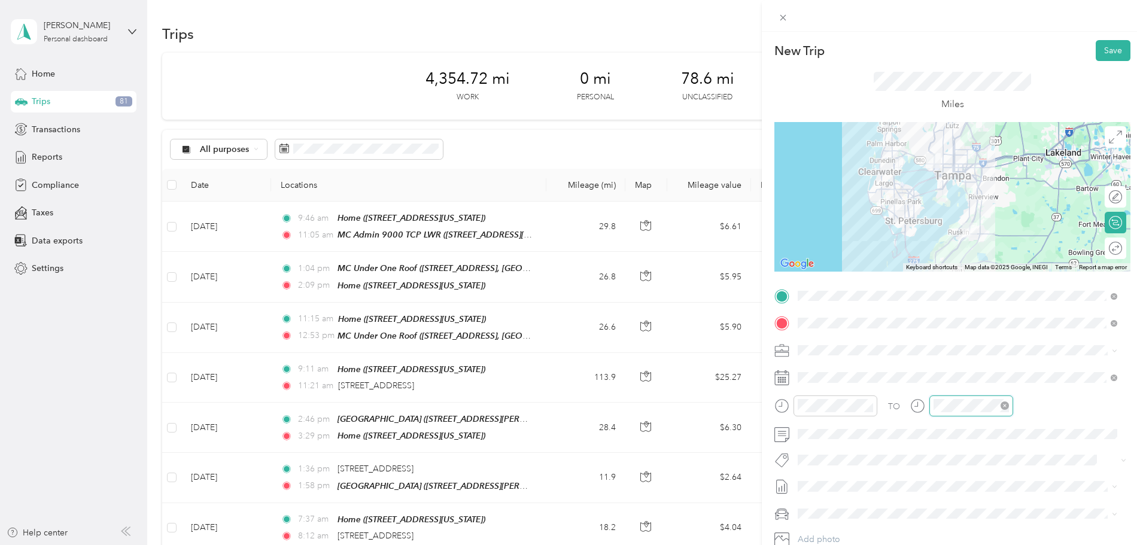
scroll to position [72, 0]
click at [950, 289] on div "07" at bounding box center [946, 291] width 29 height 17
click at [980, 295] on div "03" at bounding box center [980, 296] width 29 height 17
click at [1012, 243] on div "AM" at bounding box center [1013, 246] width 29 height 17
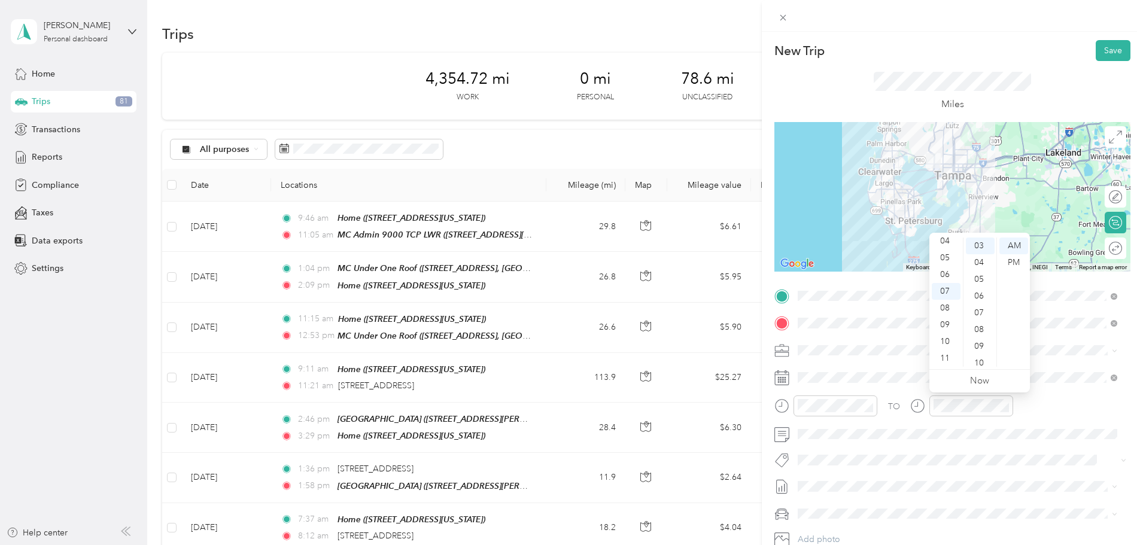
click at [951, 446] on div "TO Add photo" at bounding box center [952, 431] width 356 height 289
click at [1107, 50] on button "Save" at bounding box center [1113, 50] width 35 height 21
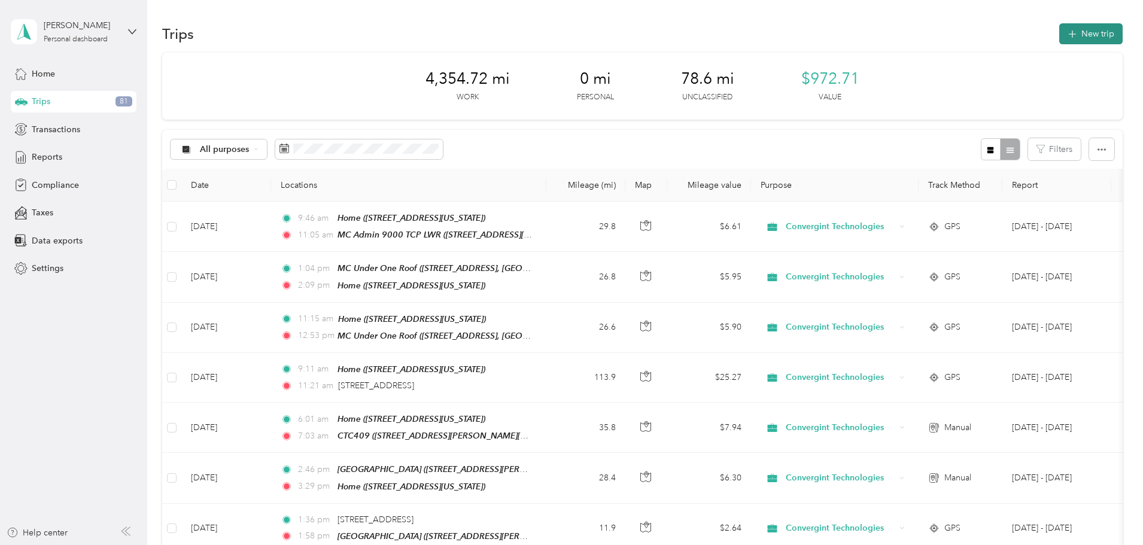
click at [1059, 32] on button "New trip" at bounding box center [1090, 33] width 63 height 21
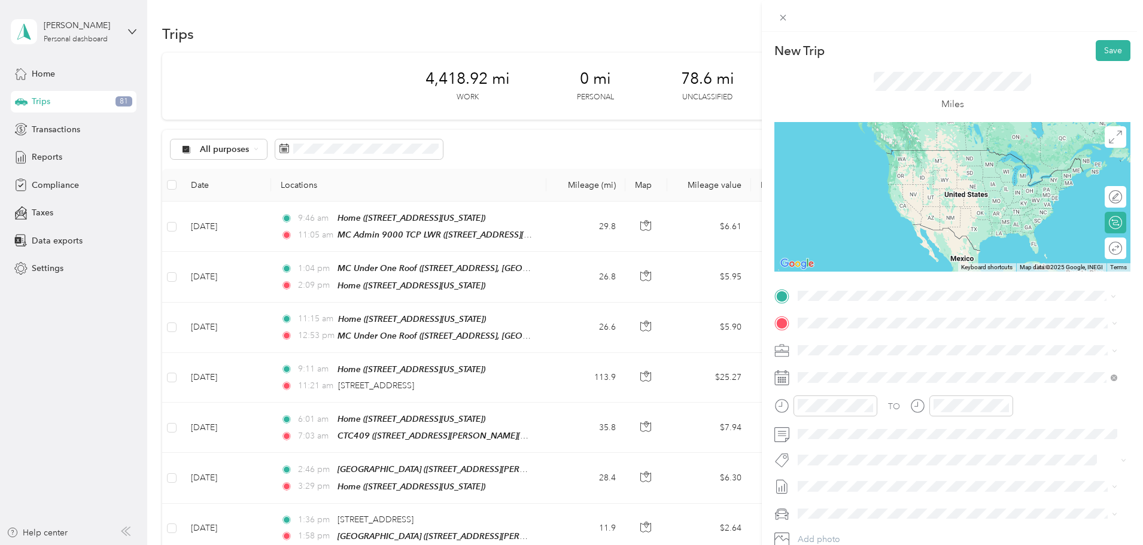
click at [856, 400] on span "6202 Benjamin Road, Tampa, 33634, Tampa, Florida, United States" at bounding box center [913, 395] width 186 height 10
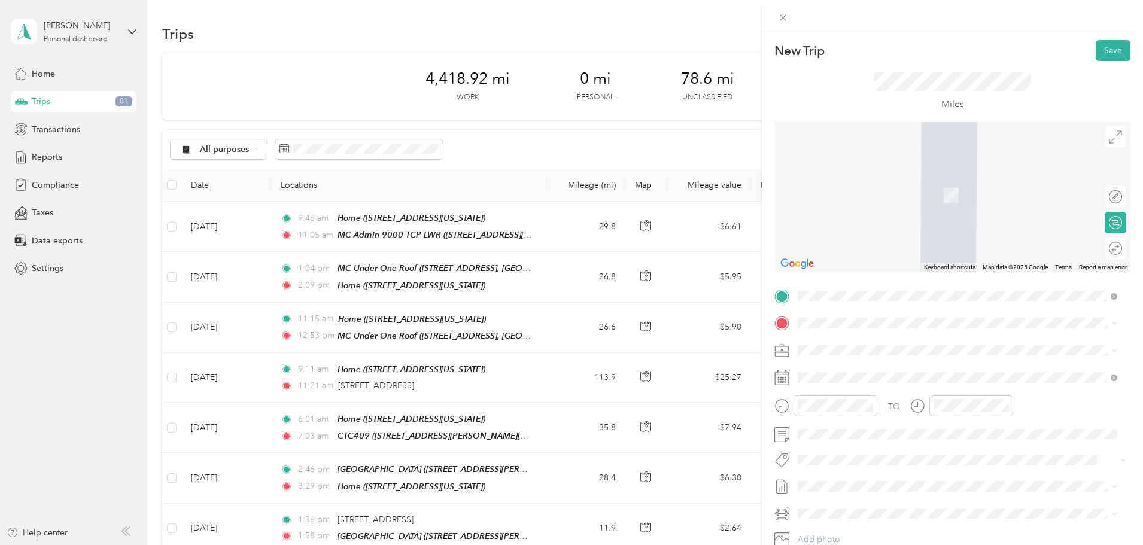
click at [842, 376] on div "Home 3814 Cardenal Avenue, Sun City Center, Florida, United States" at bounding box center [880, 375] width 120 height 25
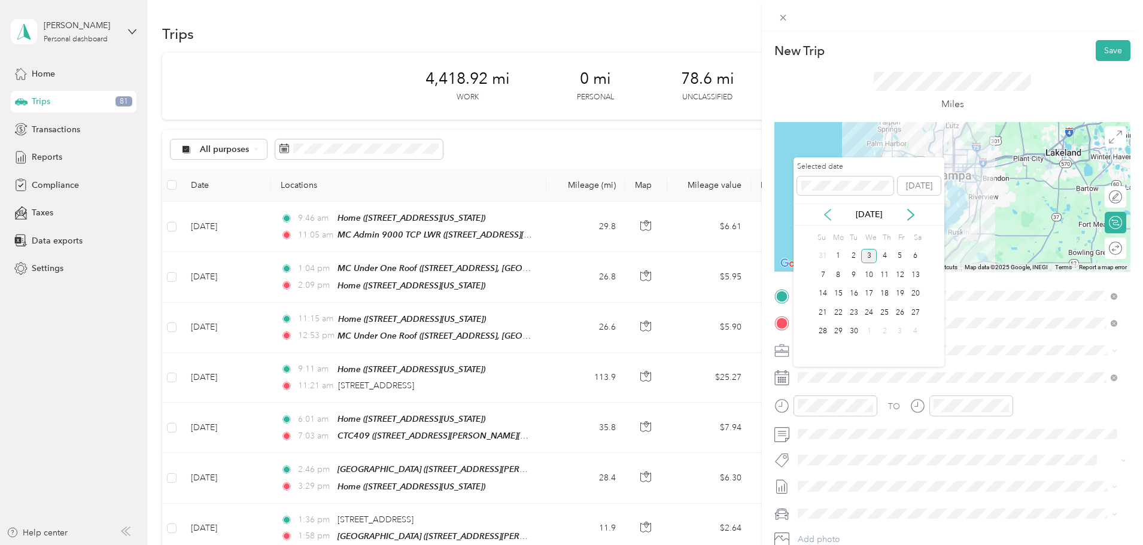
click at [824, 215] on icon at bounding box center [828, 215] width 12 height 12
click at [839, 312] on div "18" at bounding box center [839, 312] width 16 height 15
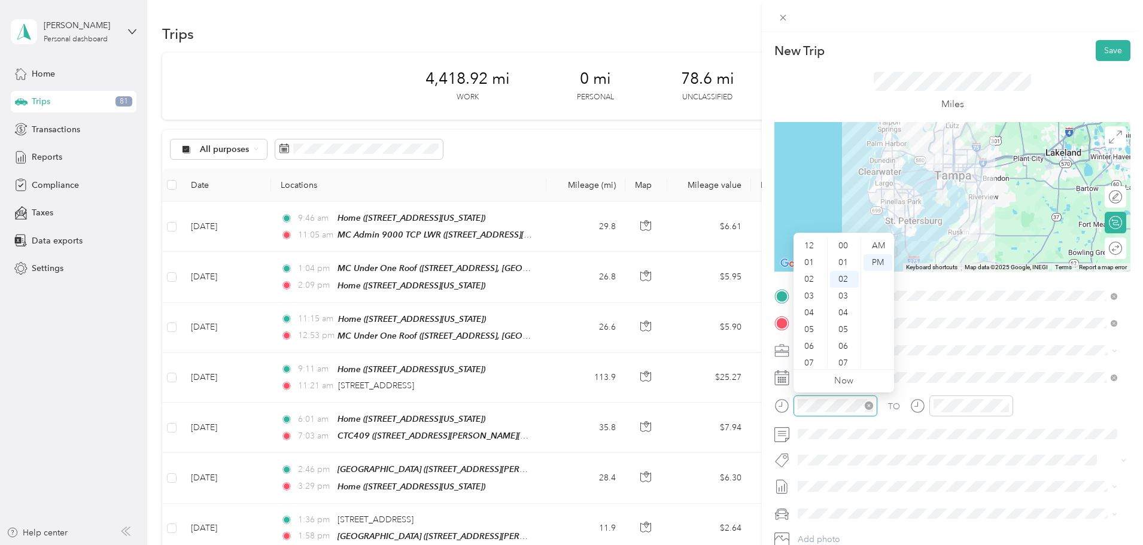
scroll to position [72, 0]
click at [807, 255] on div "01" at bounding box center [810, 250] width 29 height 17
click at [847, 312] on div "06" at bounding box center [844, 313] width 29 height 17
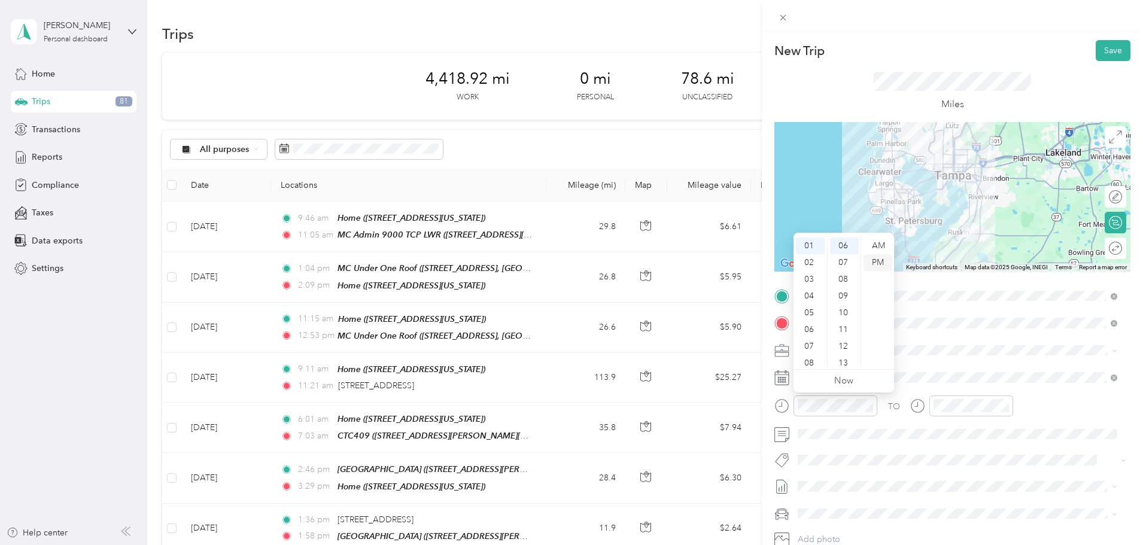
drag, startPoint x: 876, startPoint y: 262, endPoint x: 877, endPoint y: 270, distance: 7.8
click at [877, 262] on div "PM" at bounding box center [877, 262] width 29 height 17
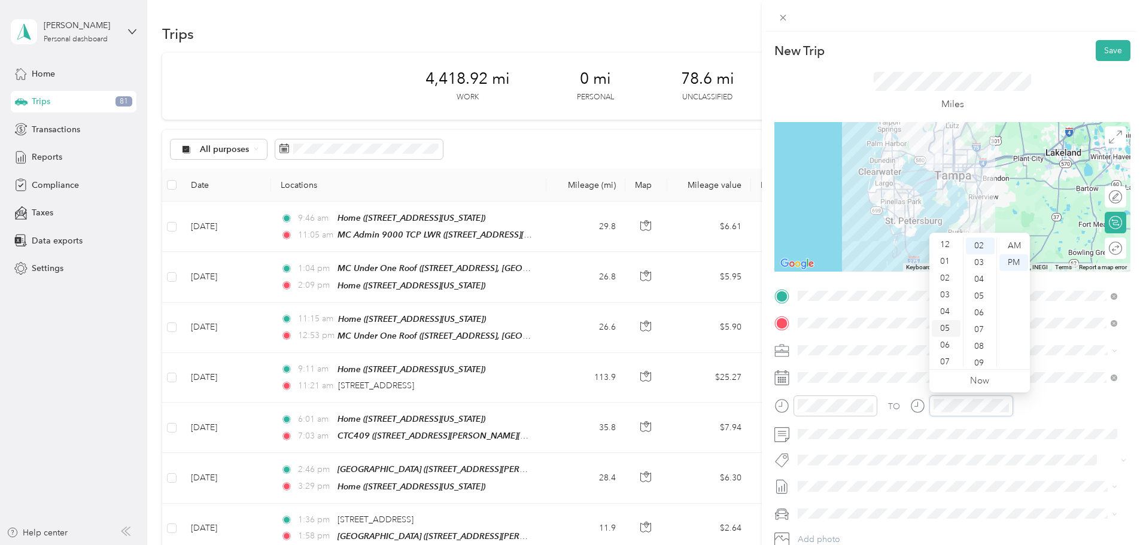
scroll to position [0, 0]
click at [947, 280] on div "02" at bounding box center [946, 279] width 29 height 17
click at [977, 277] on div "04" at bounding box center [980, 279] width 29 height 17
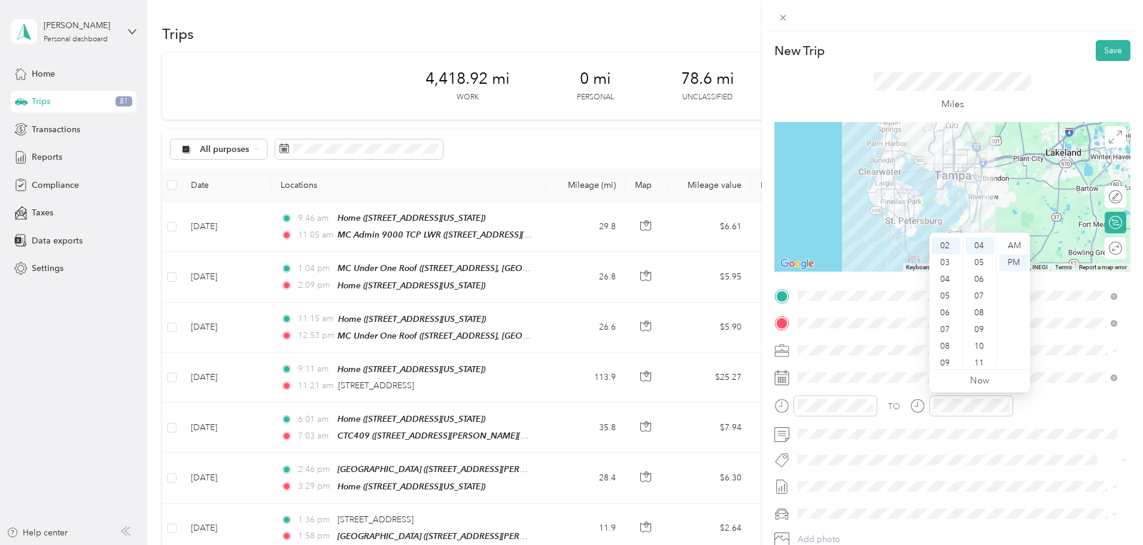
click at [992, 446] on div "TO Add photo" at bounding box center [952, 431] width 356 height 289
click at [1102, 49] on button "Save" at bounding box center [1113, 50] width 35 height 21
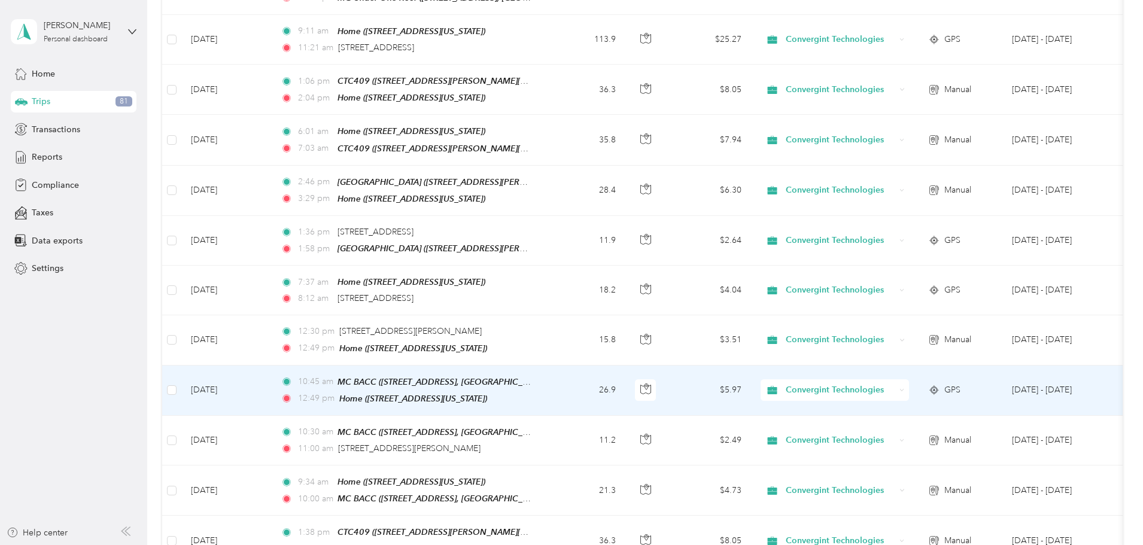
scroll to position [359, 0]
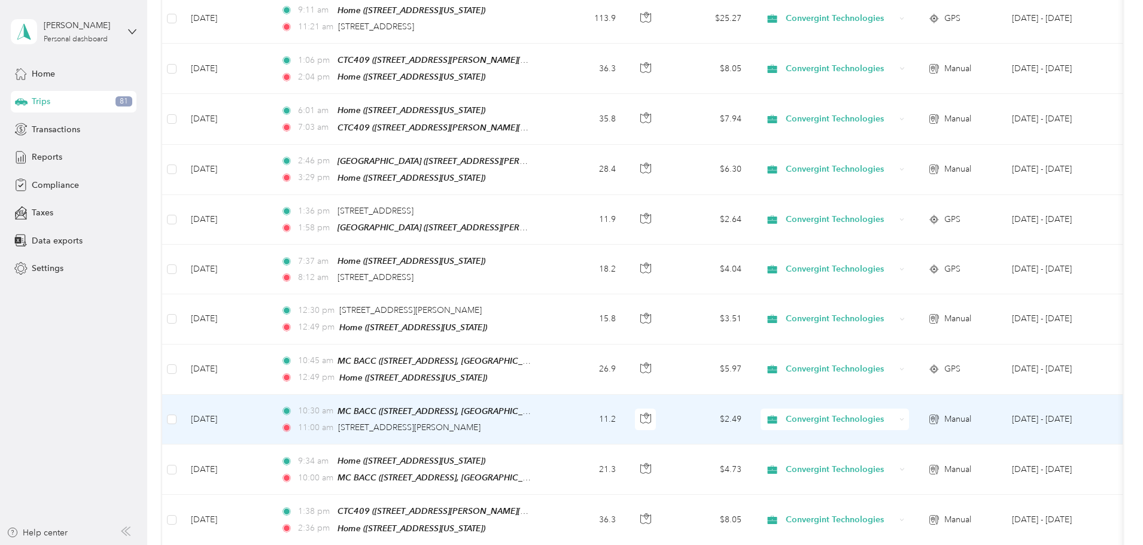
click at [546, 412] on td "10:30 am MC BACC (1 Haben Blvd, Palmetto, FL 34221, USA, Manatee County, Florid…" at bounding box center [408, 420] width 275 height 50
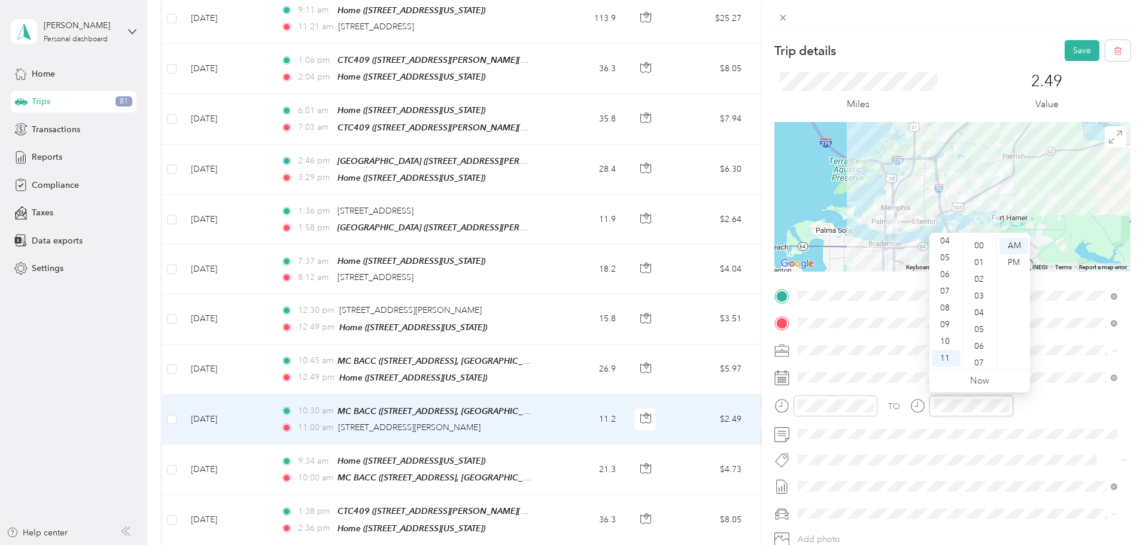
scroll to position [168, 0]
click at [943, 445] on div "TO Add photo" at bounding box center [952, 431] width 356 height 289
click at [1076, 48] on button "Save" at bounding box center [1081, 50] width 35 height 21
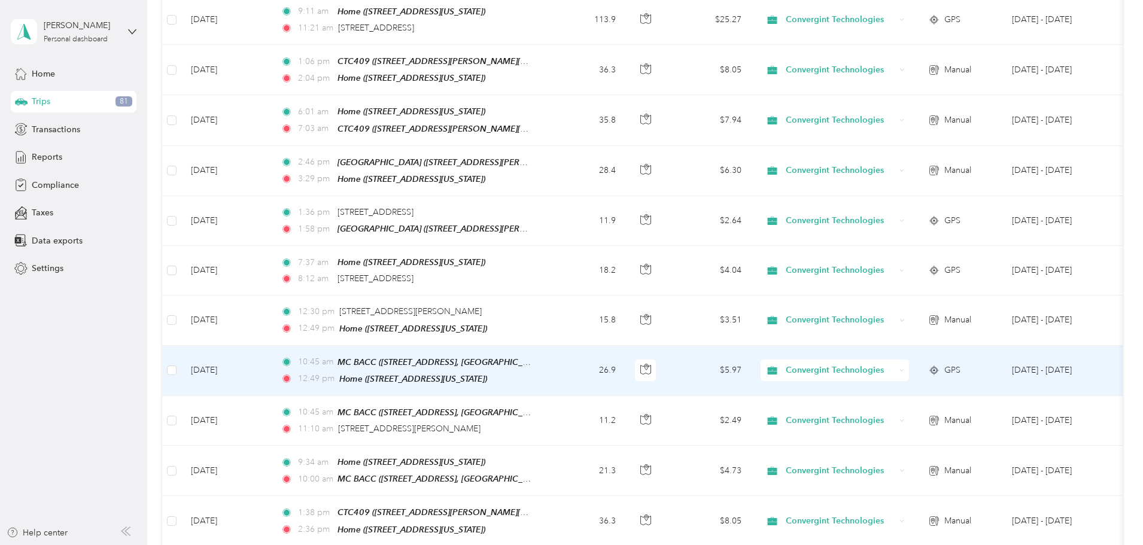
scroll to position [359, 0]
click at [487, 371] on div "Home (3814 Cardenal Avenue, Sun City Center, Florida)" at bounding box center [413, 378] width 148 height 14
click at [271, 358] on td "Aug 12, 2025" at bounding box center [226, 370] width 90 height 50
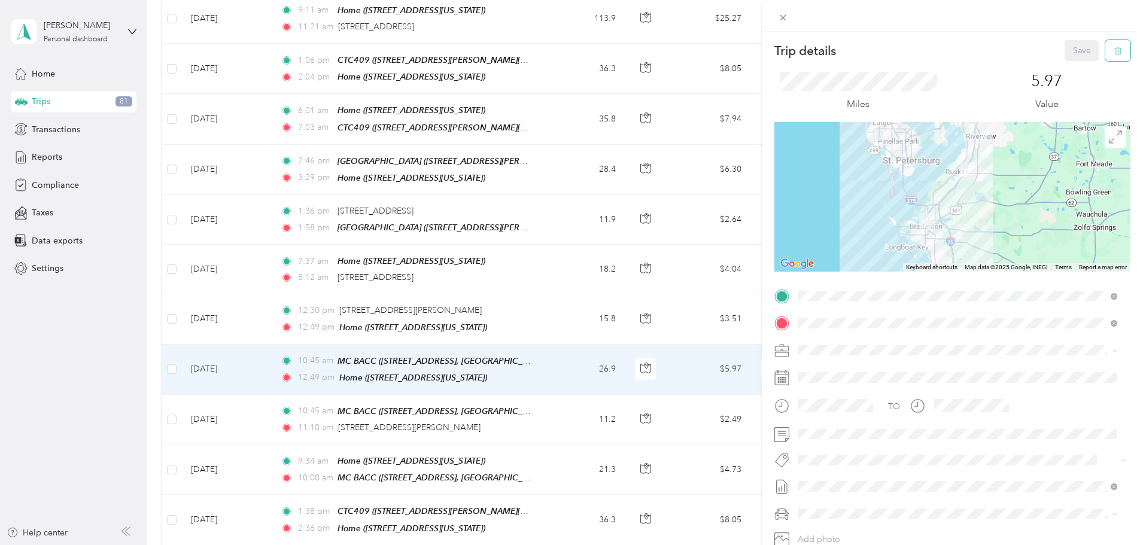
click at [1114, 49] on icon "button" at bounding box center [1118, 51] width 8 height 8
click at [1071, 62] on button "Yes" at bounding box center [1073, 65] width 23 height 19
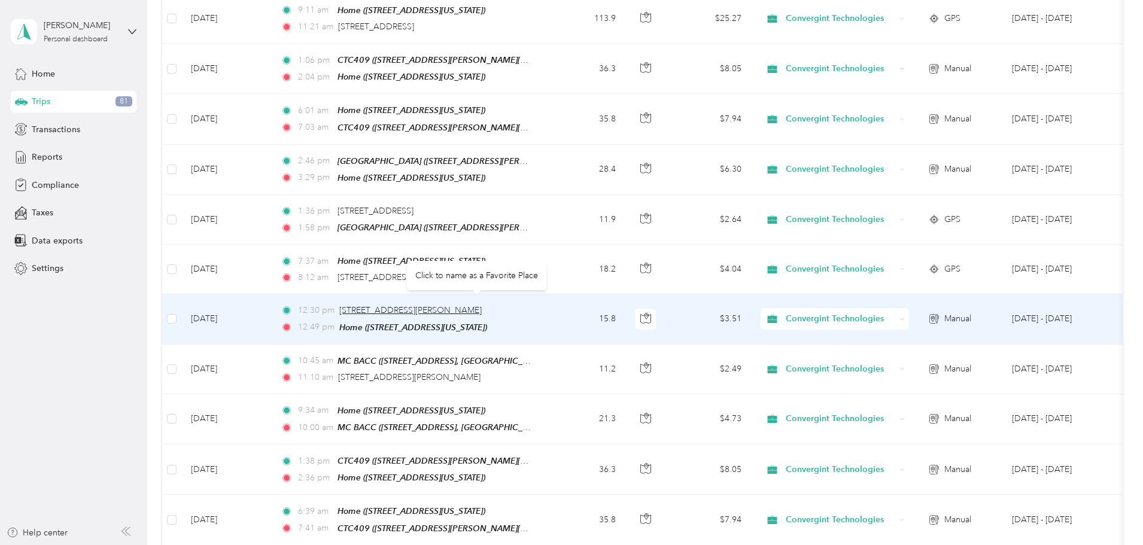
click at [461, 305] on span "11721 69th Street East, Parrish" at bounding box center [410, 310] width 142 height 10
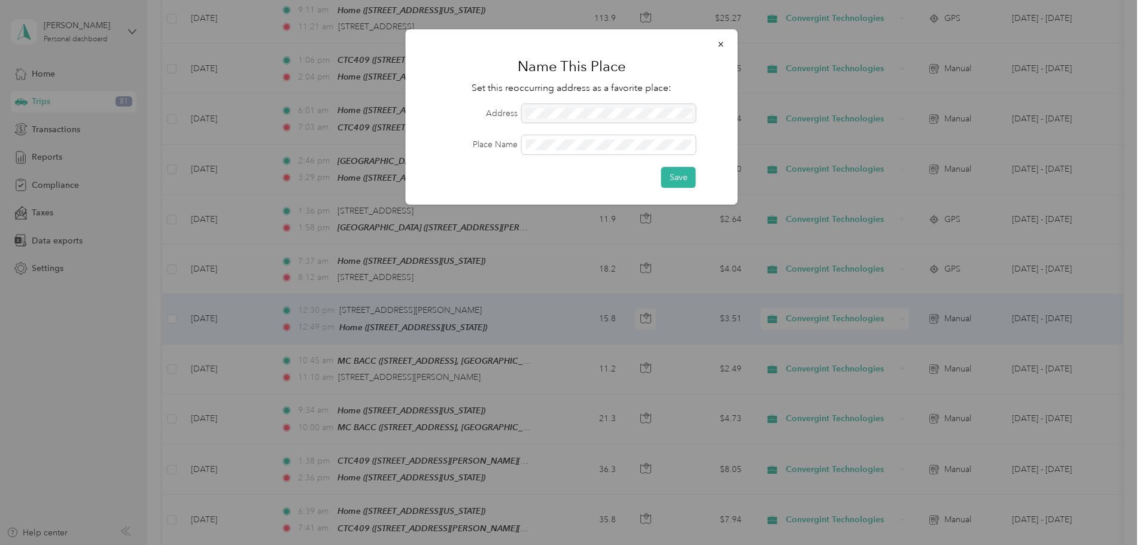
click at [545, 134] on form "Address Place Name Save" at bounding box center [571, 146] width 299 height 84
click at [679, 175] on button "Save" at bounding box center [678, 177] width 35 height 21
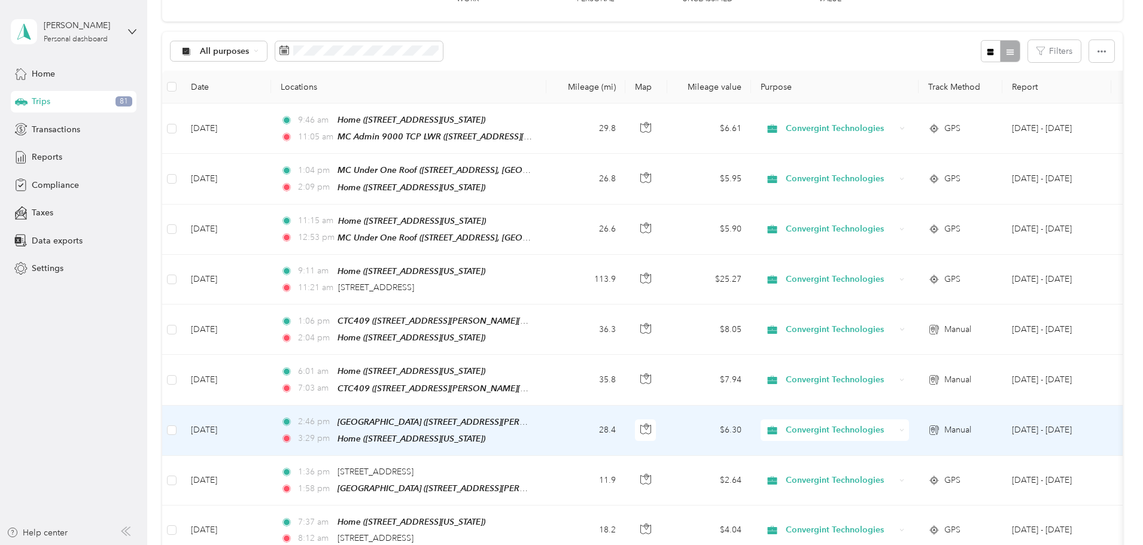
scroll to position [120, 0]
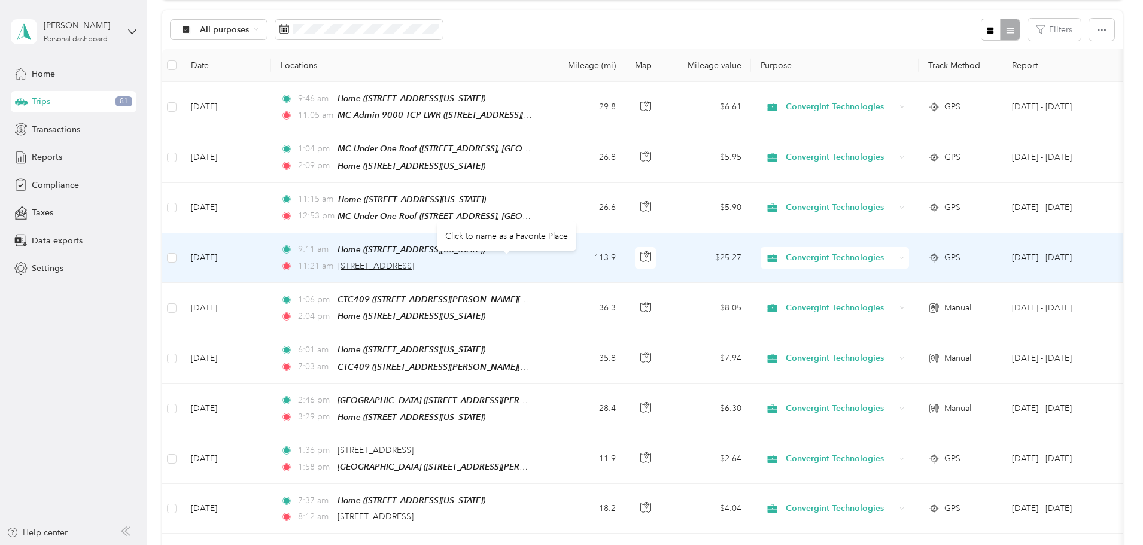
click at [414, 261] on span "41 Skyline Dr #1017, Lake Mary, FL 32746, USA" at bounding box center [376, 266] width 76 height 10
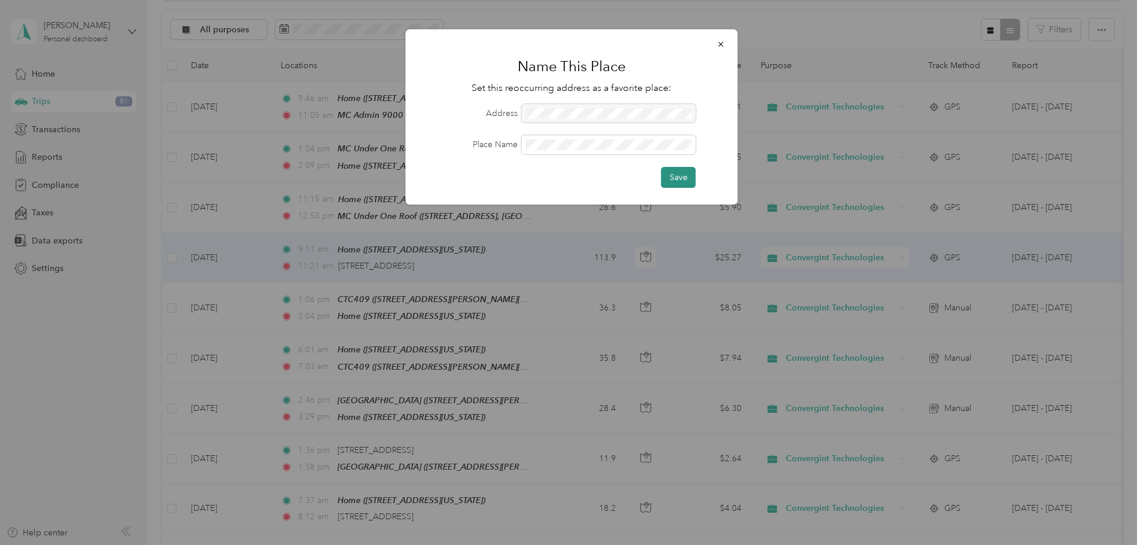
click at [674, 179] on button "Save" at bounding box center [678, 177] width 35 height 21
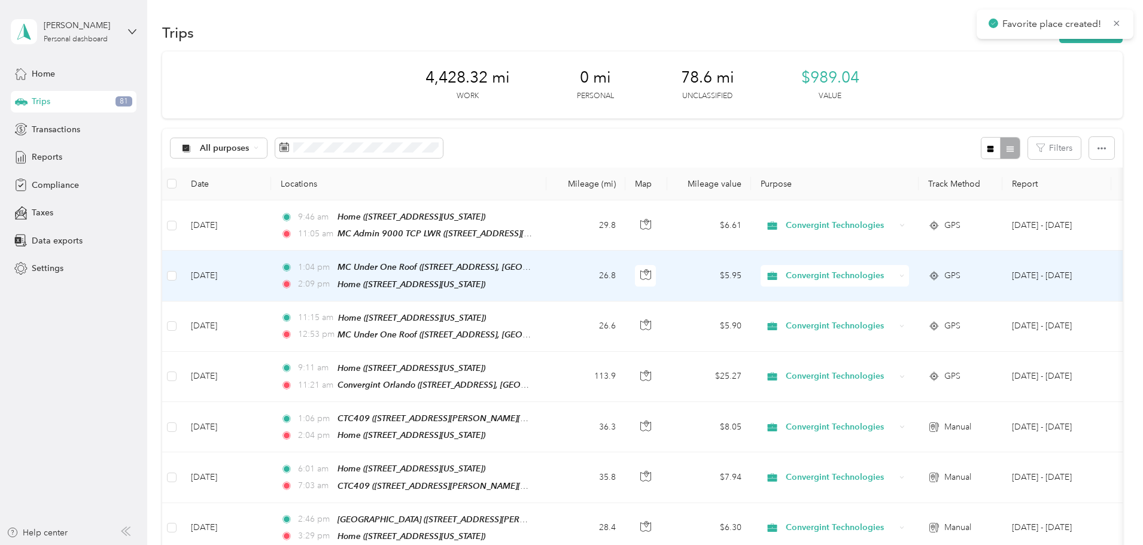
scroll to position [0, 0]
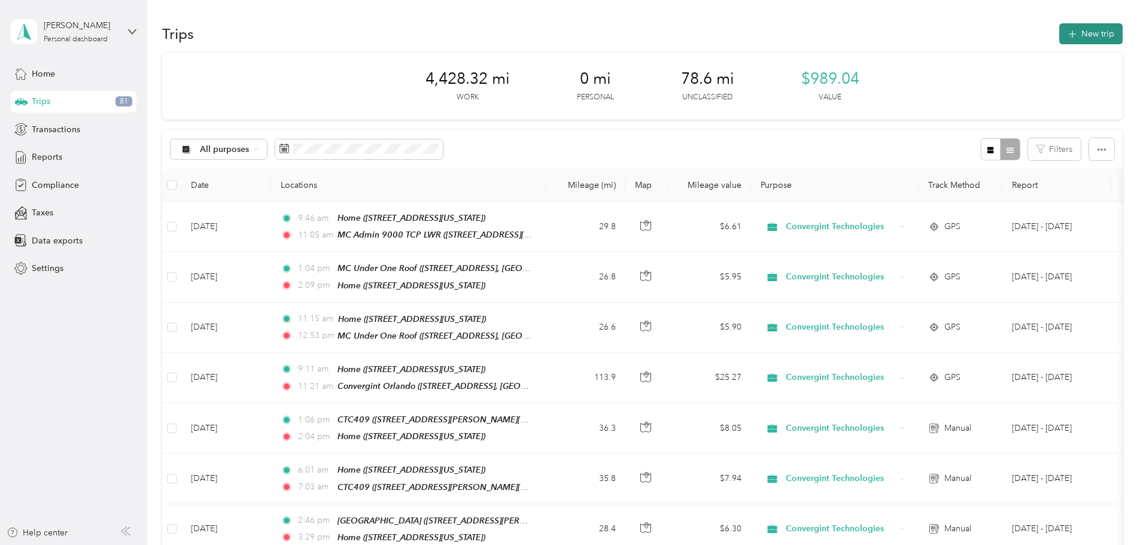
click at [1059, 32] on button "New trip" at bounding box center [1090, 33] width 63 height 21
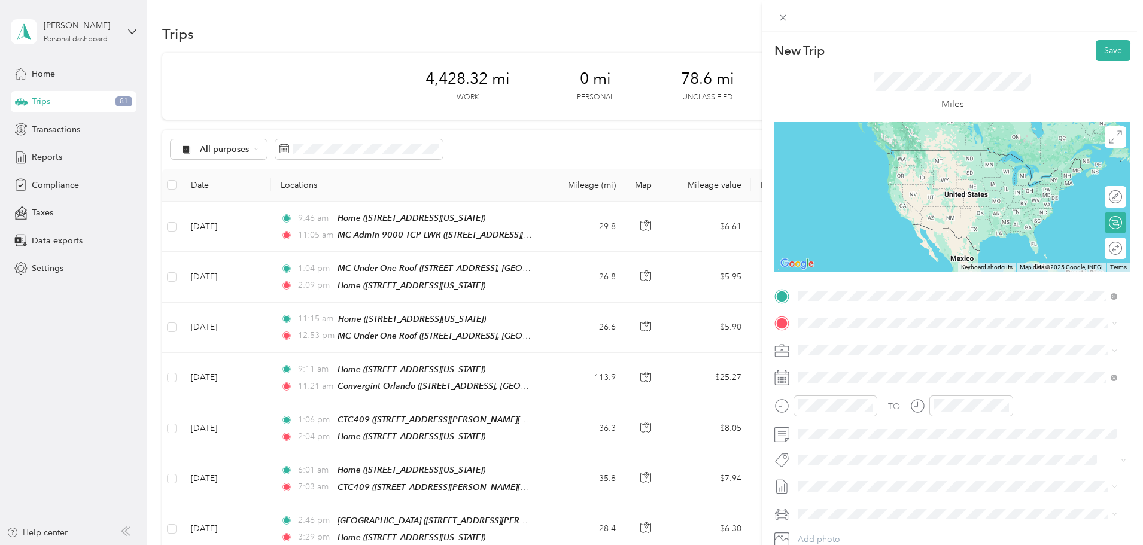
click at [857, 357] on span "41 Skyline Dr #1017, Lake Mary, FL 32746, USA, 32746, Seminole County, Florida,…" at bounding box center [926, 363] width 213 height 23
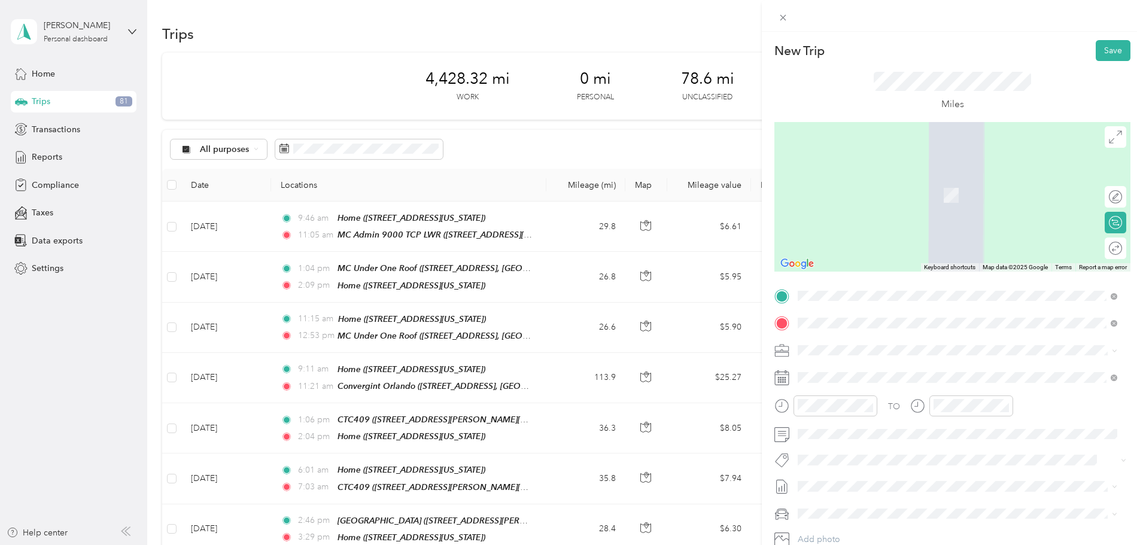
click at [878, 370] on span "2974 International Parkway Lake Mary, Florida 32746, United States" at bounding box center [880, 366] width 120 height 11
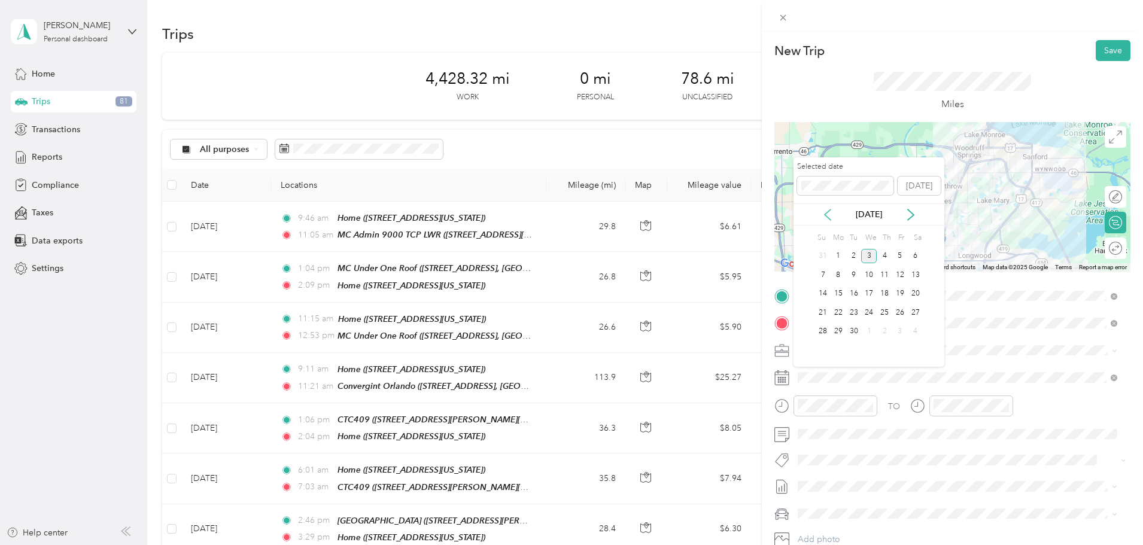
click at [829, 214] on icon at bounding box center [828, 215] width 12 height 12
click at [871, 313] on div "20" at bounding box center [869, 312] width 16 height 15
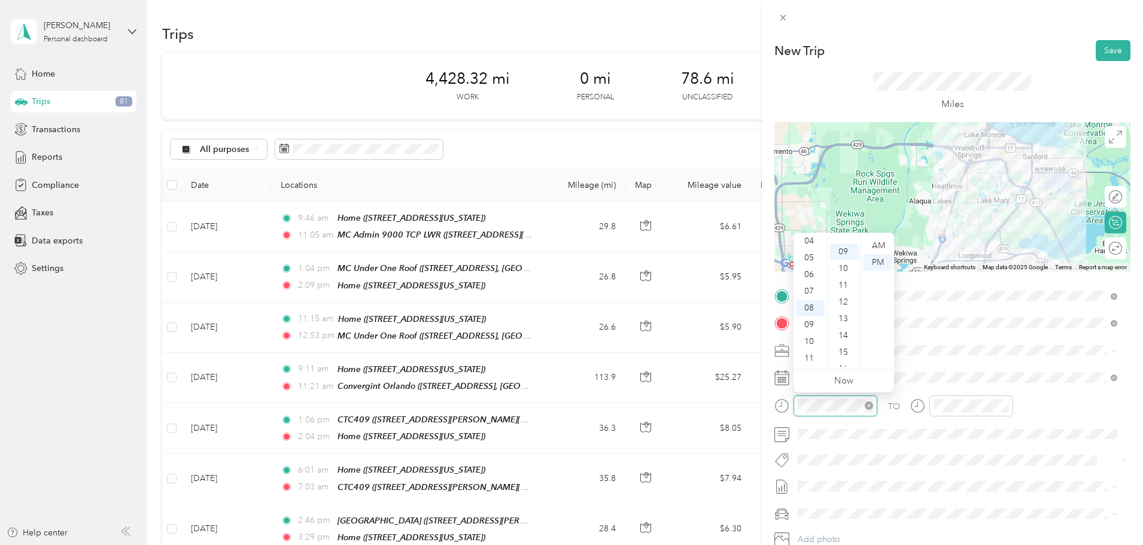
scroll to position [151, 0]
click at [810, 257] on div "05" at bounding box center [810, 258] width 29 height 17
click at [845, 287] on div "08" at bounding box center [844, 289] width 29 height 17
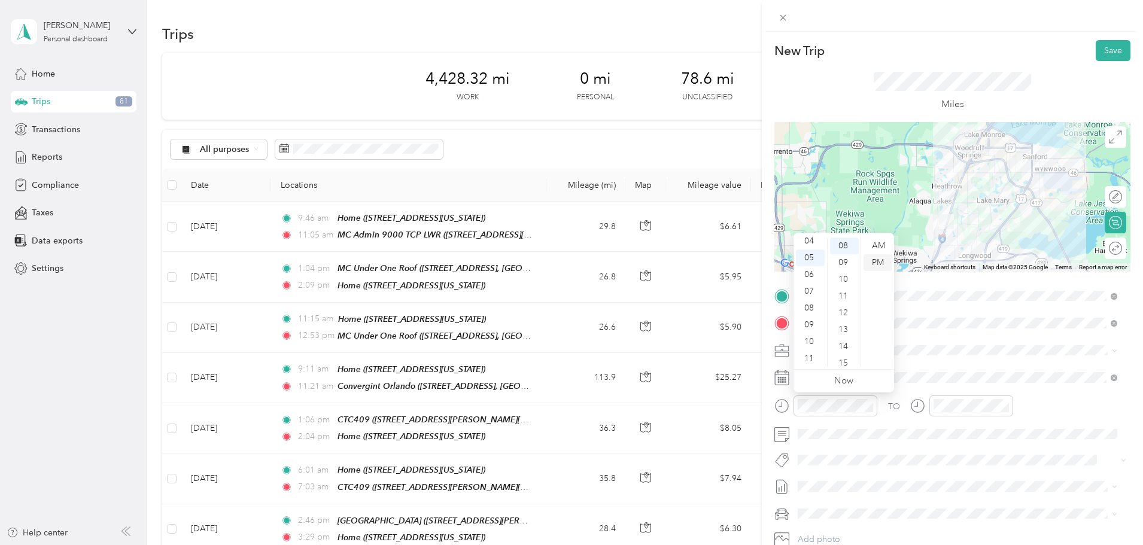
click at [879, 263] on div "PM" at bounding box center [877, 262] width 29 height 17
click at [927, 446] on div "TO Add photo" at bounding box center [952, 431] width 356 height 289
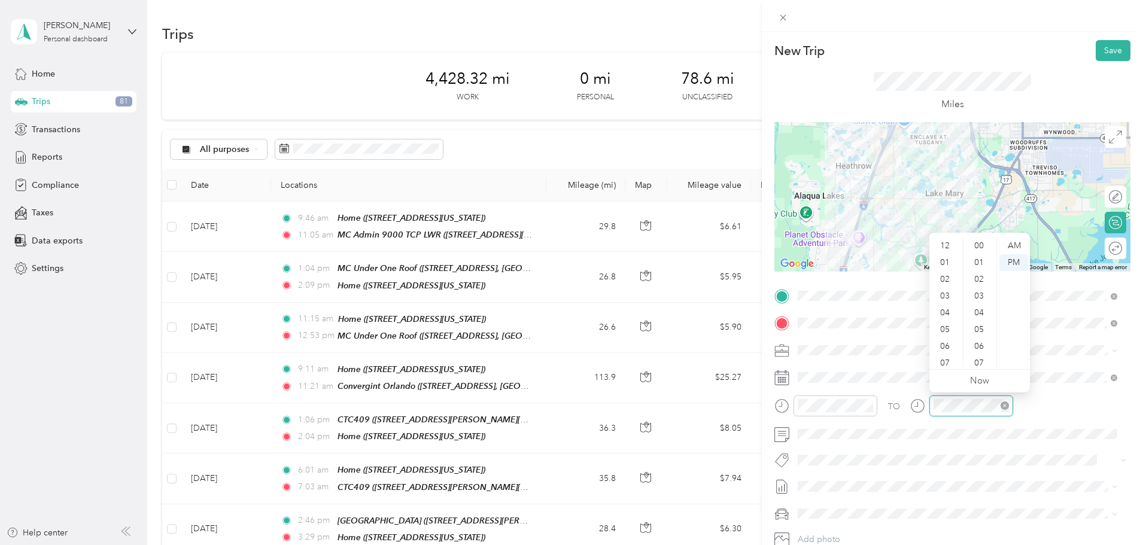
scroll to position [72, 0]
click at [946, 260] on div "05" at bounding box center [946, 258] width 29 height 17
click at [982, 323] on div "28" at bounding box center [980, 325] width 29 height 17
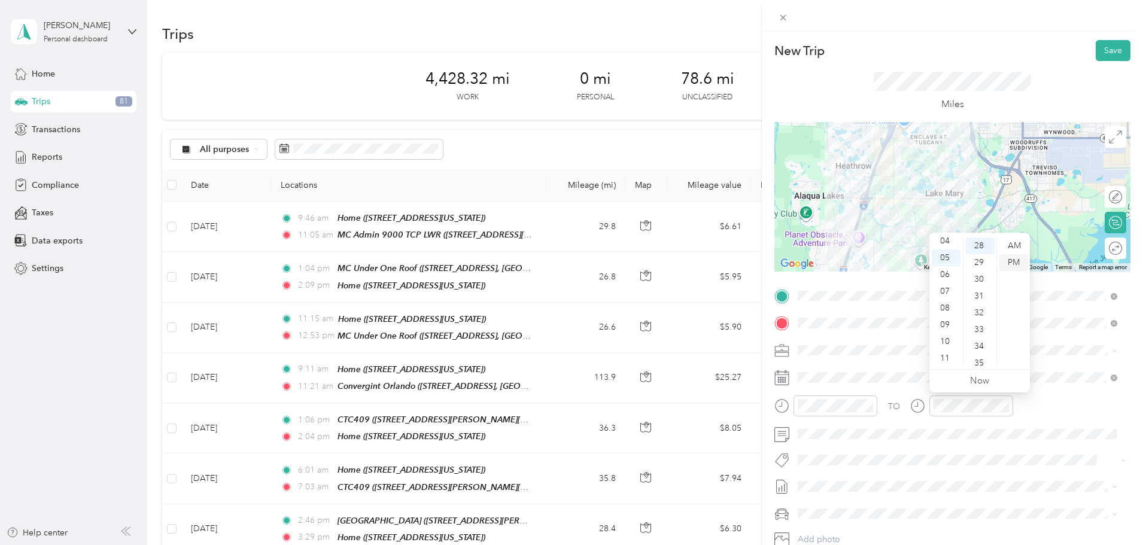
click at [1013, 264] on div "PM" at bounding box center [1013, 262] width 29 height 17
click at [1102, 50] on button "Save" at bounding box center [1113, 50] width 35 height 21
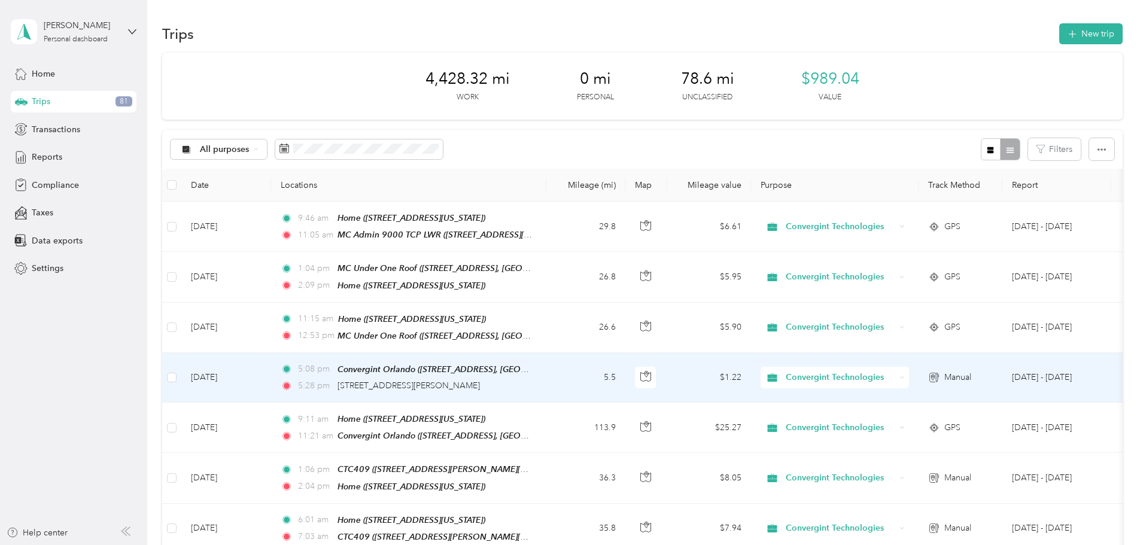
scroll to position [60, 0]
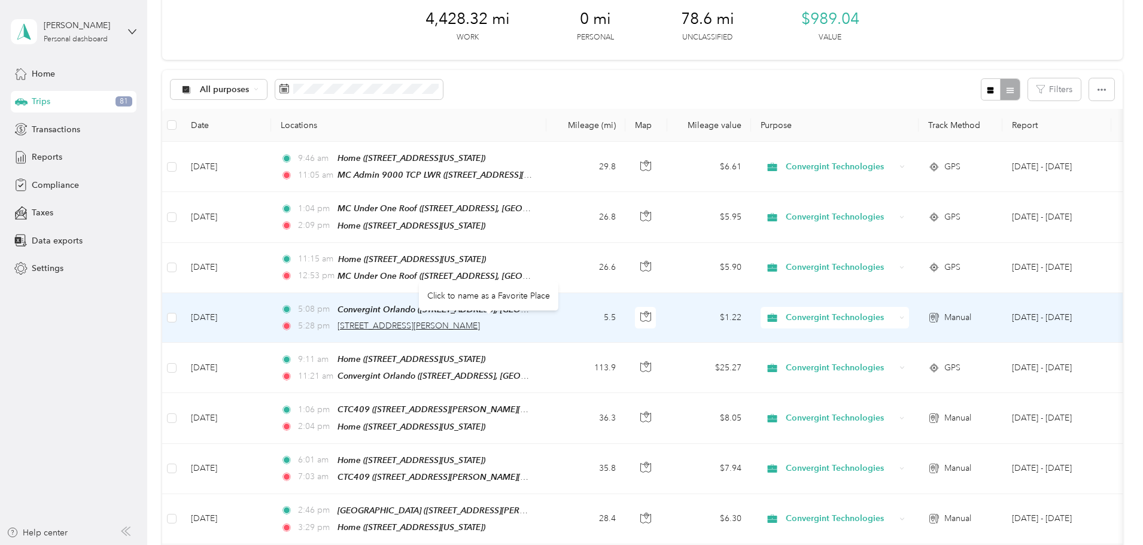
click at [464, 321] on span "2974 International Parkway, Lake Mary" at bounding box center [408, 326] width 142 height 10
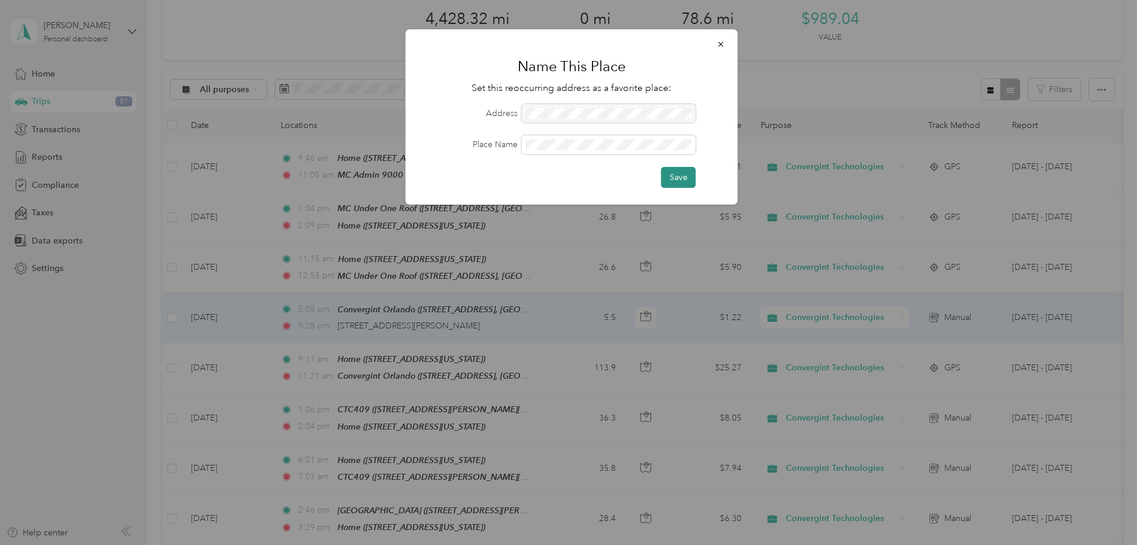
click at [674, 178] on button "Save" at bounding box center [678, 177] width 35 height 21
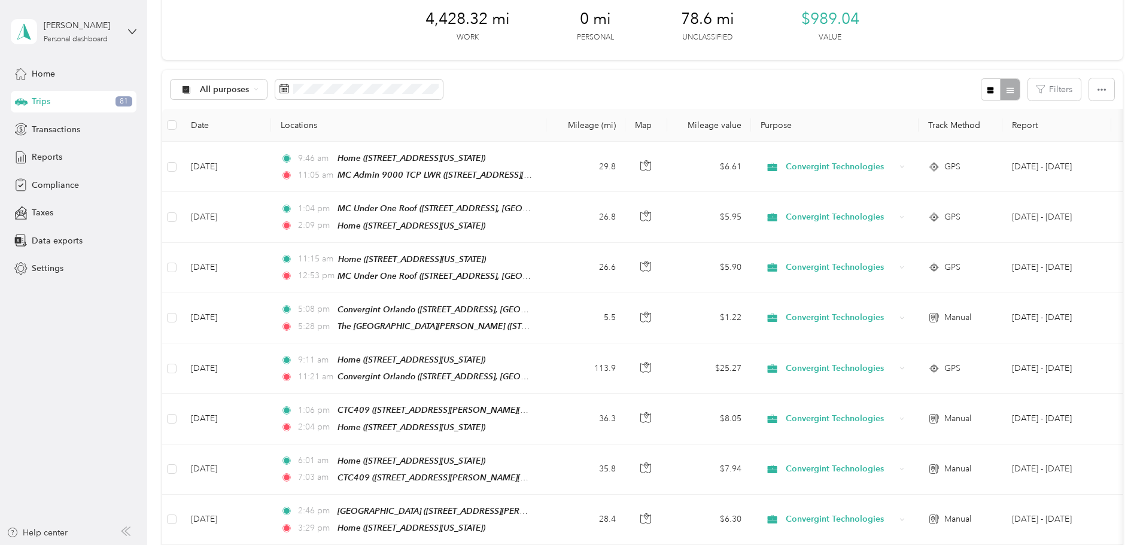
scroll to position [0, 0]
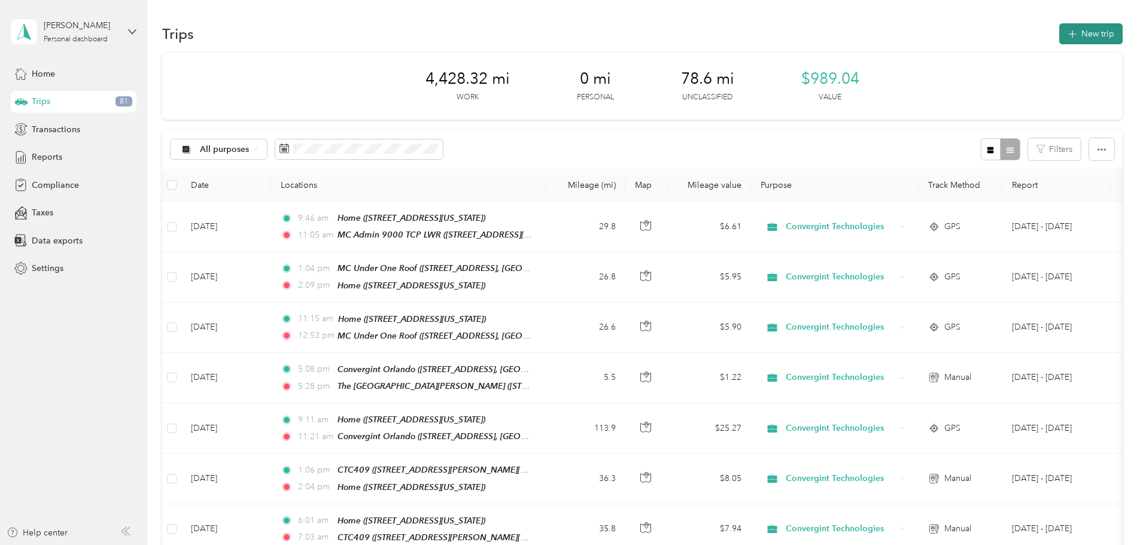
click at [1059, 29] on button "New trip" at bounding box center [1090, 33] width 63 height 21
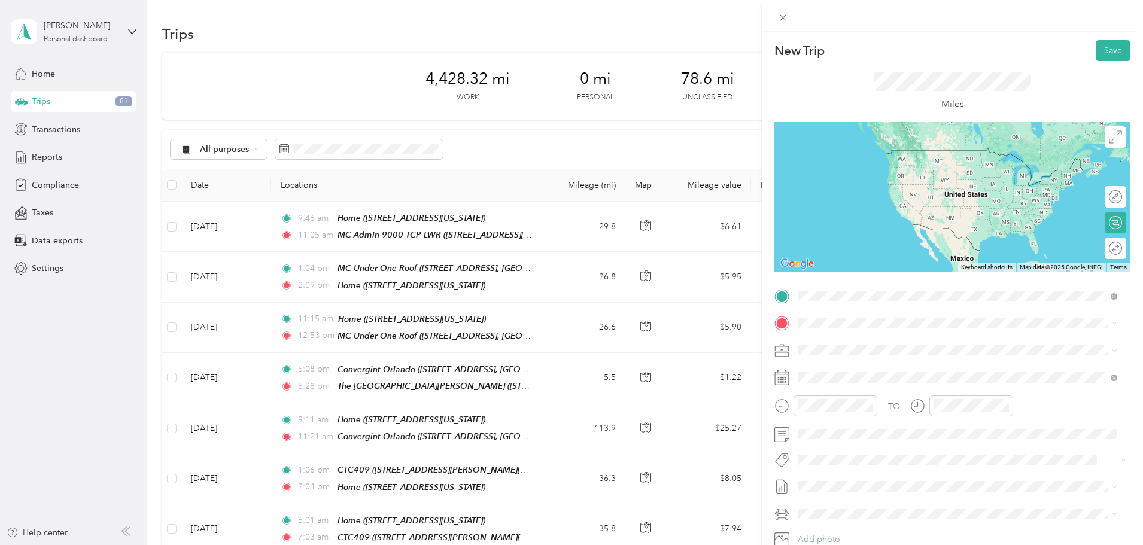
click at [875, 348] on div "The Westin Lake Mary-Orlando North 2974 International Parkway, Lake Mary, 32746…" at bounding box center [913, 350] width 186 height 25
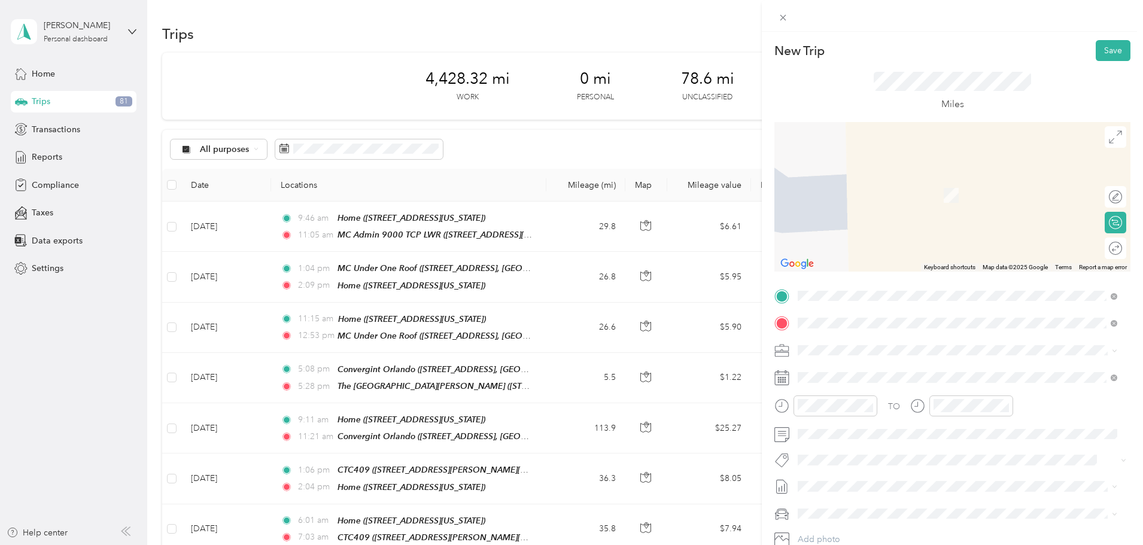
click at [842, 375] on div "Convergint Orlando 41 Skyline Dr #1017, Lake Mary, FL 32746, USA, 32746, Semino…" at bounding box center [966, 384] width 293 height 38
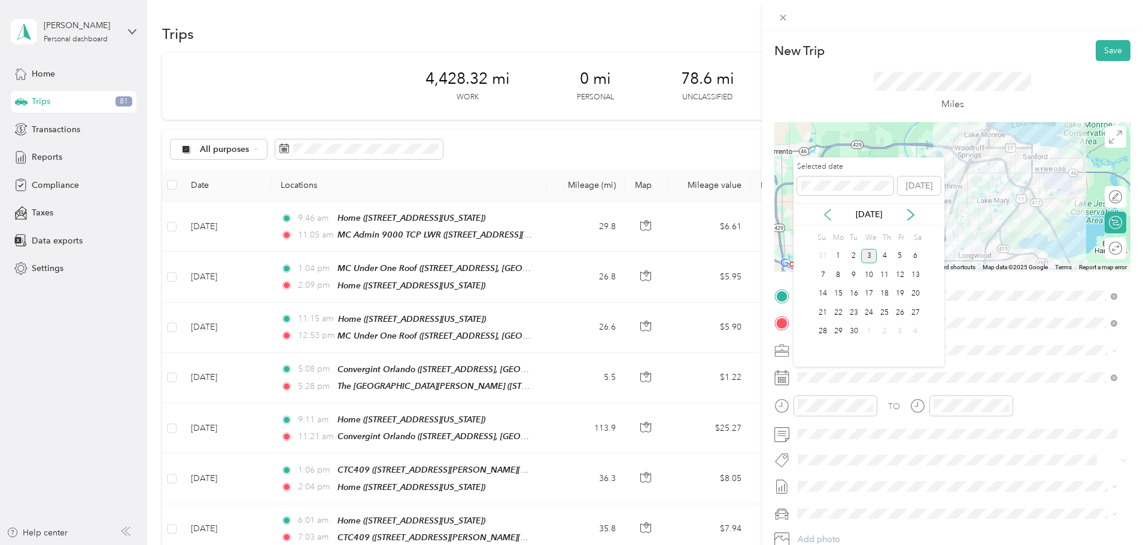
click at [827, 214] on icon at bounding box center [828, 215] width 12 height 12
click at [883, 312] on div "21" at bounding box center [885, 312] width 16 height 15
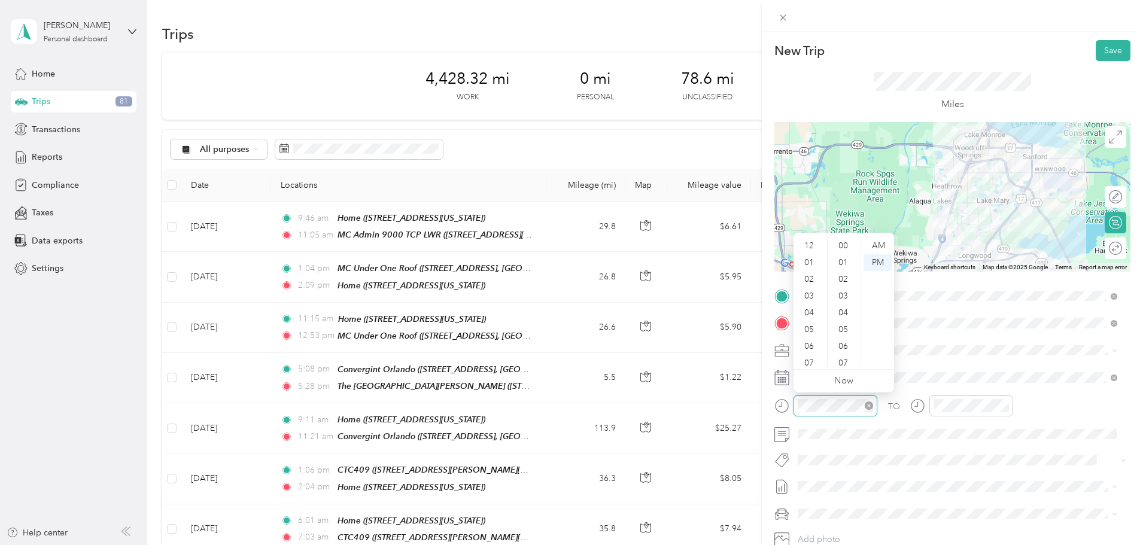
scroll to position [72, 0]
click at [812, 293] on div "07" at bounding box center [810, 291] width 29 height 17
click at [845, 301] on div "45" at bounding box center [844, 303] width 29 height 17
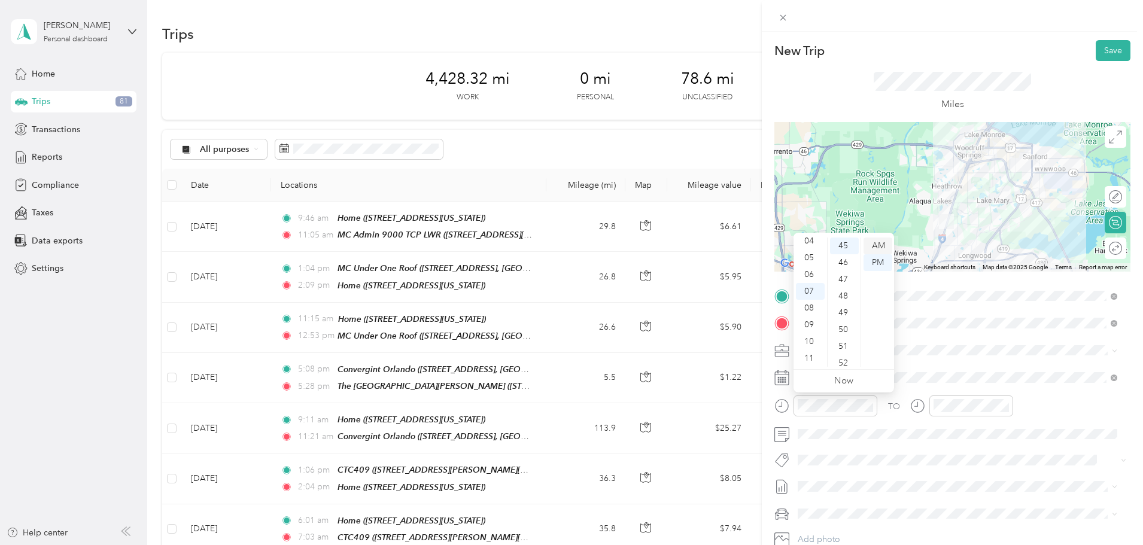
click at [881, 245] on div "AM" at bounding box center [877, 246] width 29 height 17
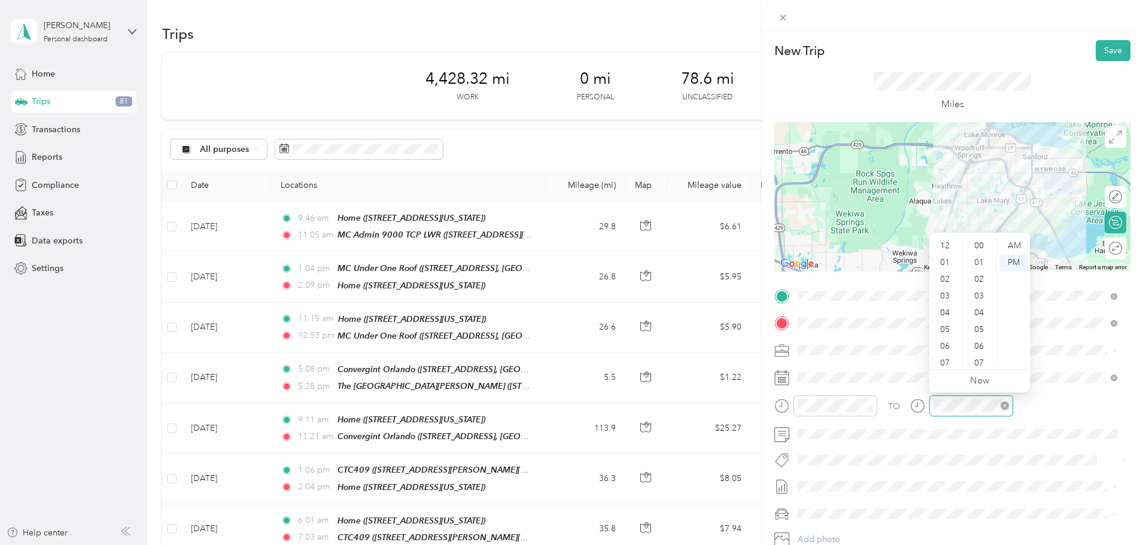
scroll to position [72, 0]
click at [947, 306] on div "08" at bounding box center [946, 308] width 29 height 17
click at [981, 344] on div "06" at bounding box center [980, 346] width 29 height 17
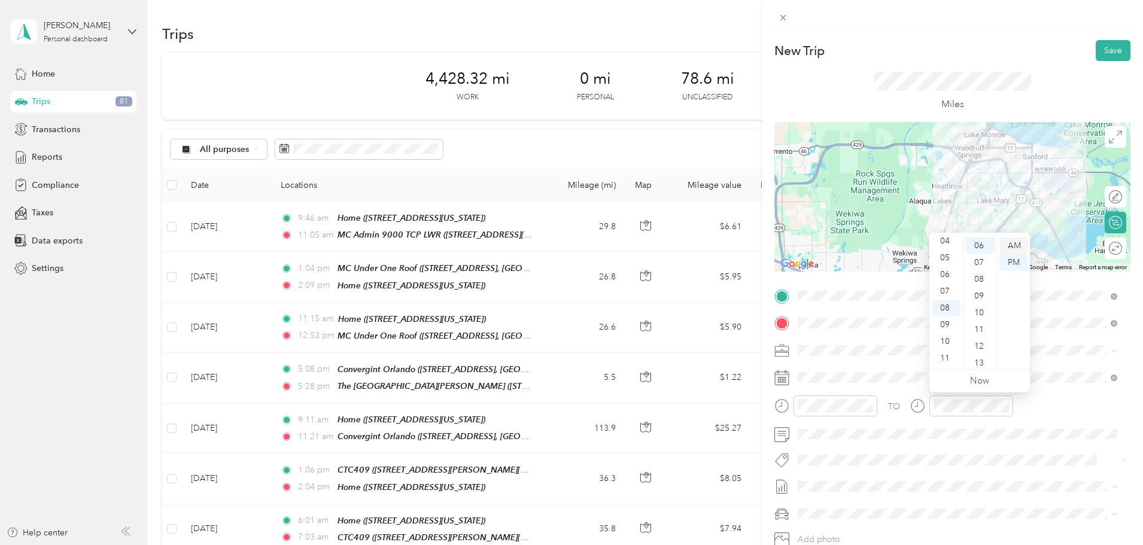
click at [1017, 245] on div "AM" at bounding box center [1013, 246] width 29 height 17
click at [950, 449] on div "TO Add photo" at bounding box center [952, 431] width 356 height 289
click at [1103, 49] on button "Save" at bounding box center [1113, 50] width 35 height 21
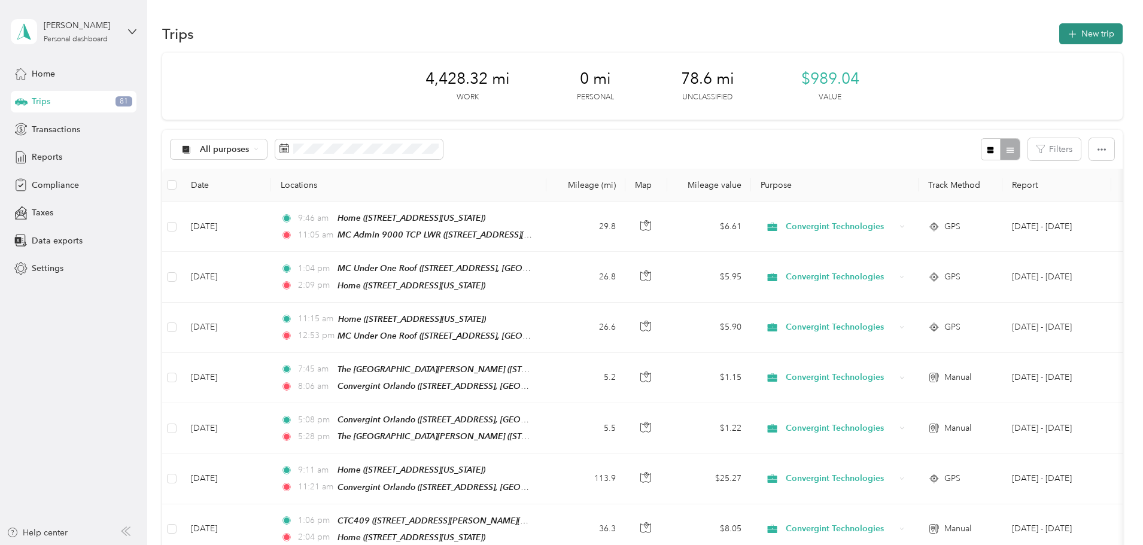
click at [1059, 31] on button "New trip" at bounding box center [1090, 33] width 63 height 21
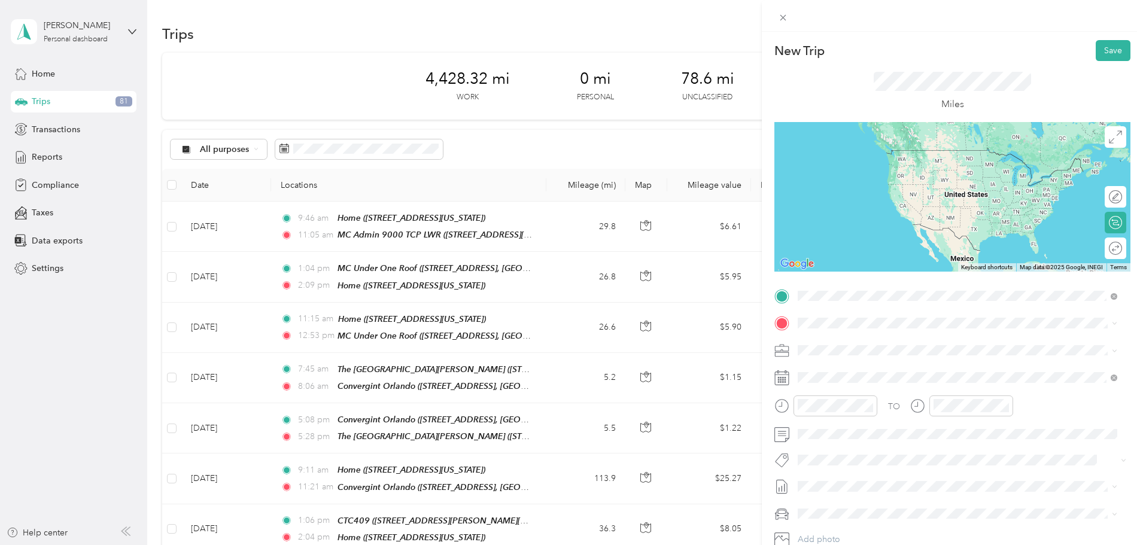
click at [844, 356] on span "41 Skyline Dr #1017, Lake Mary, FL 32746, USA, 32746, Seminole County, Florida,…" at bounding box center [926, 363] width 213 height 23
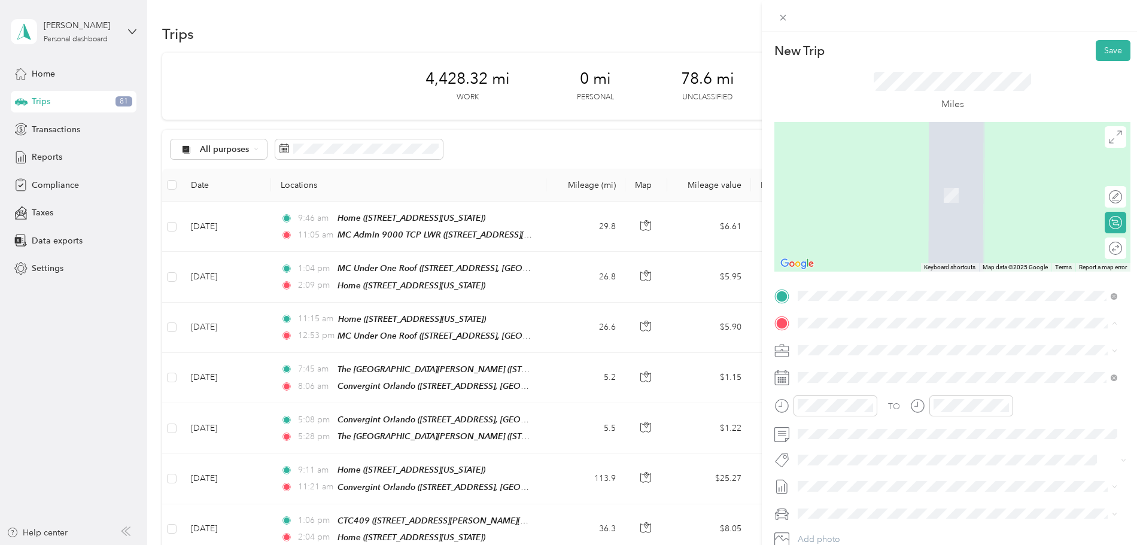
click at [832, 371] on strong "Home" at bounding box center [831, 370] width 23 height 11
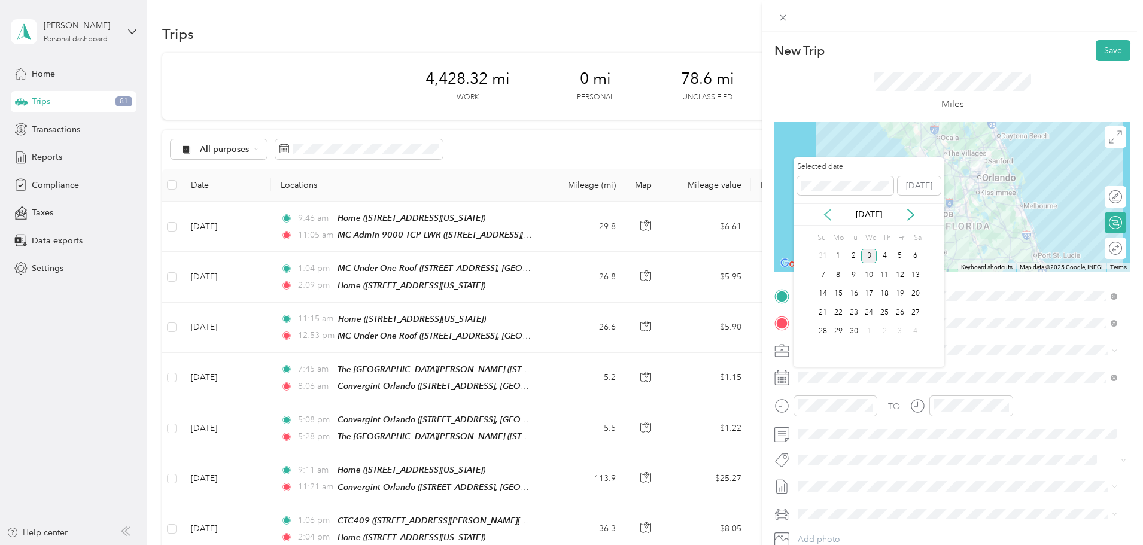
click at [825, 218] on icon at bounding box center [828, 215] width 12 height 12
click at [884, 311] on div "21" at bounding box center [885, 312] width 16 height 15
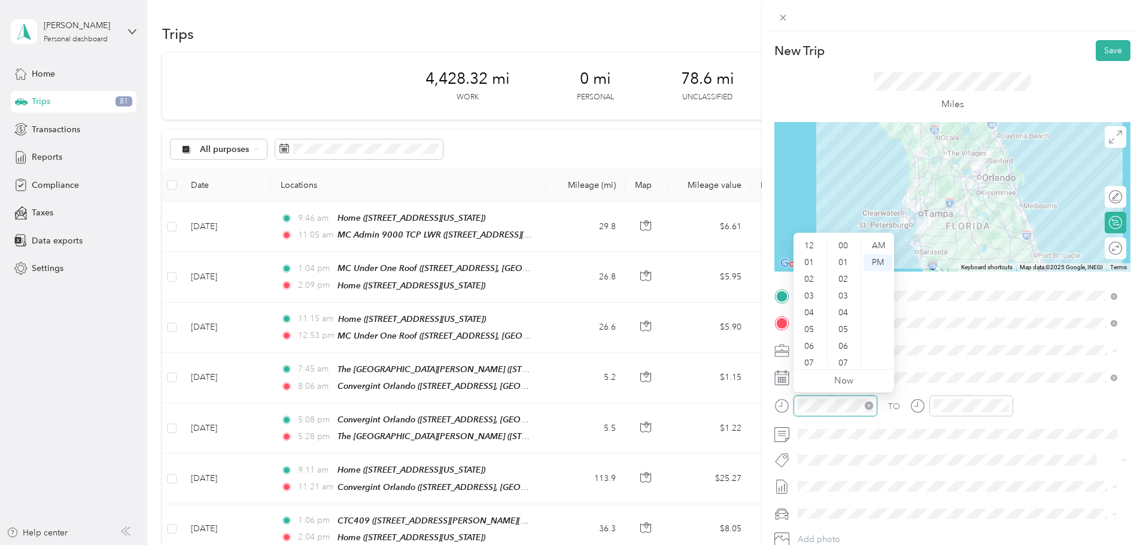
scroll to position [72, 0]
click at [808, 256] on div "05" at bounding box center [810, 258] width 29 height 17
click at [844, 279] on div "15" at bounding box center [844, 279] width 29 height 17
click at [810, 260] on div "05" at bounding box center [810, 258] width 29 height 17
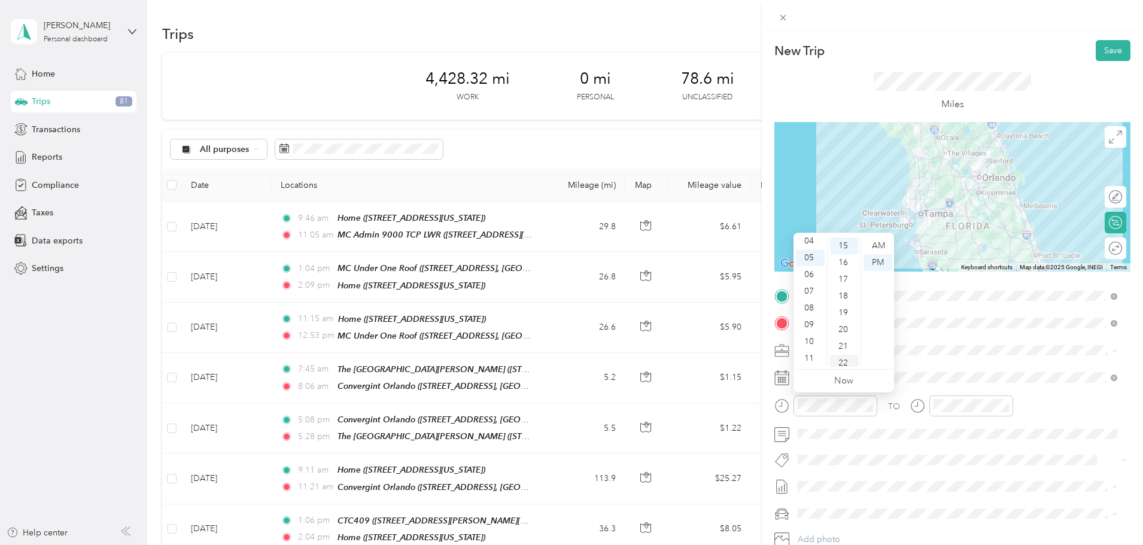
click at [845, 360] on div "22" at bounding box center [844, 363] width 29 height 17
click at [878, 261] on div "PM" at bounding box center [877, 262] width 29 height 17
click at [937, 452] on span at bounding box center [961, 460] width 337 height 17
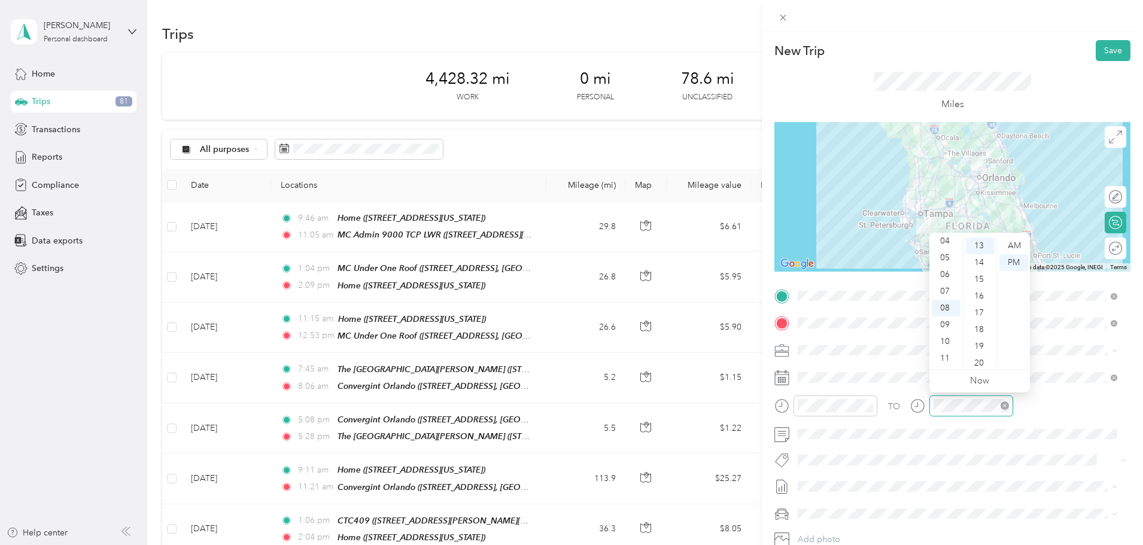
scroll to position [218, 0]
click at [947, 274] on div "06" at bounding box center [946, 274] width 29 height 17
click at [976, 352] on div "41" at bounding box center [980, 356] width 29 height 17
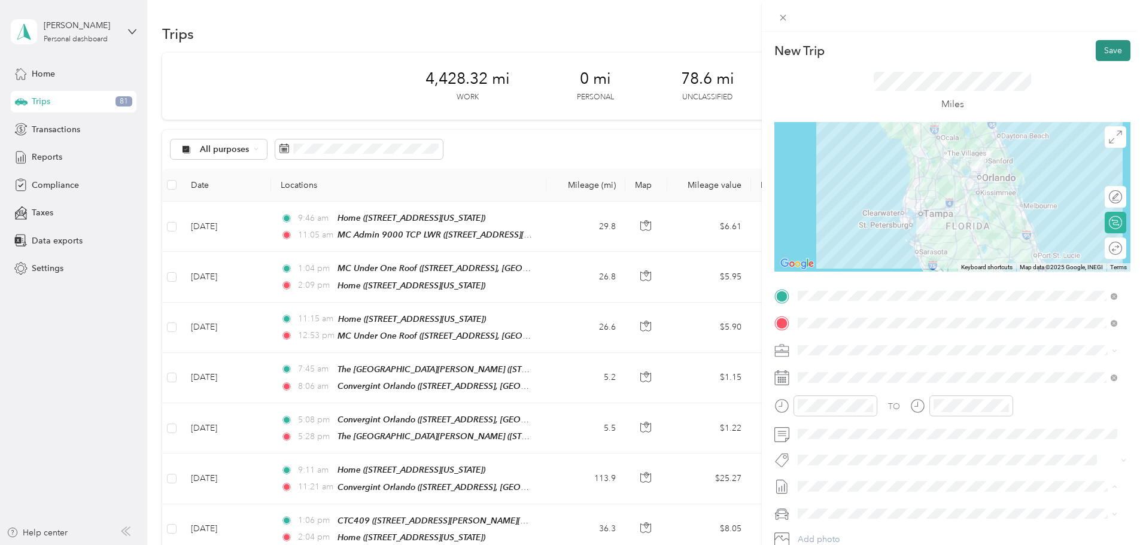
click at [1103, 50] on button "Save" at bounding box center [1113, 50] width 35 height 21
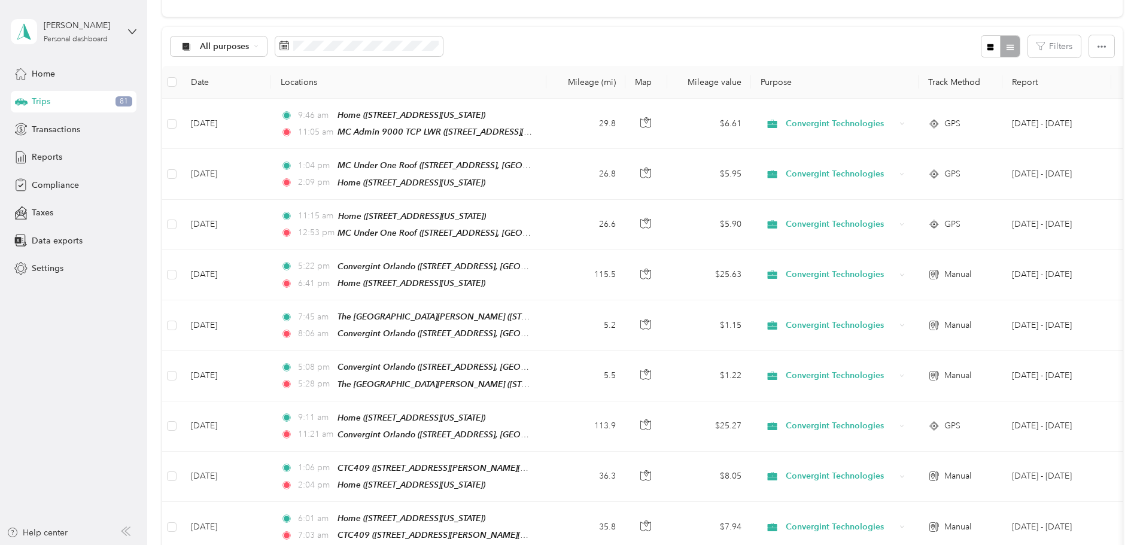
scroll to position [0, 0]
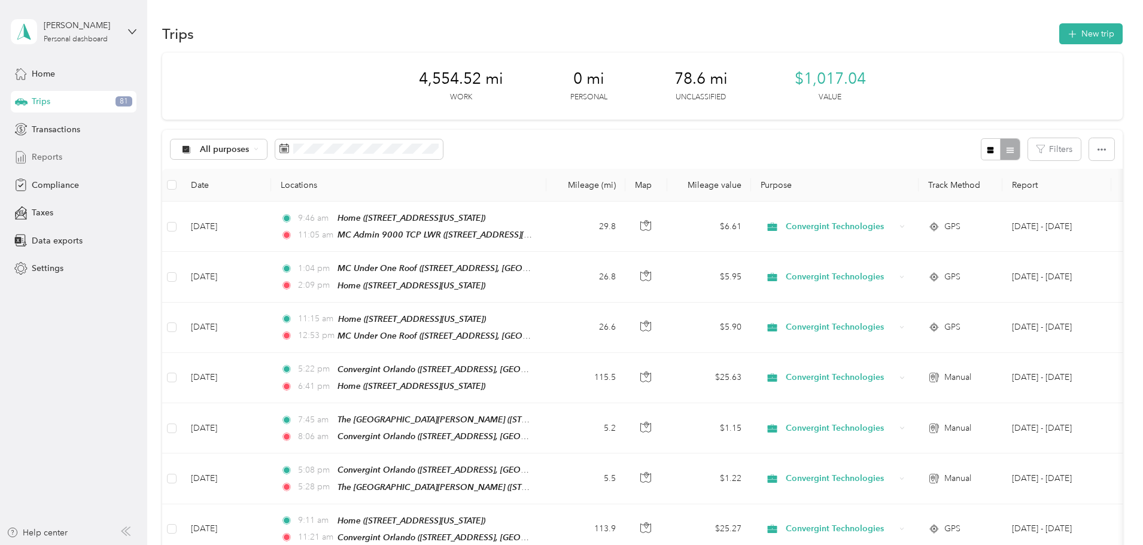
click at [49, 154] on span "Reports" at bounding box center [47, 157] width 31 height 13
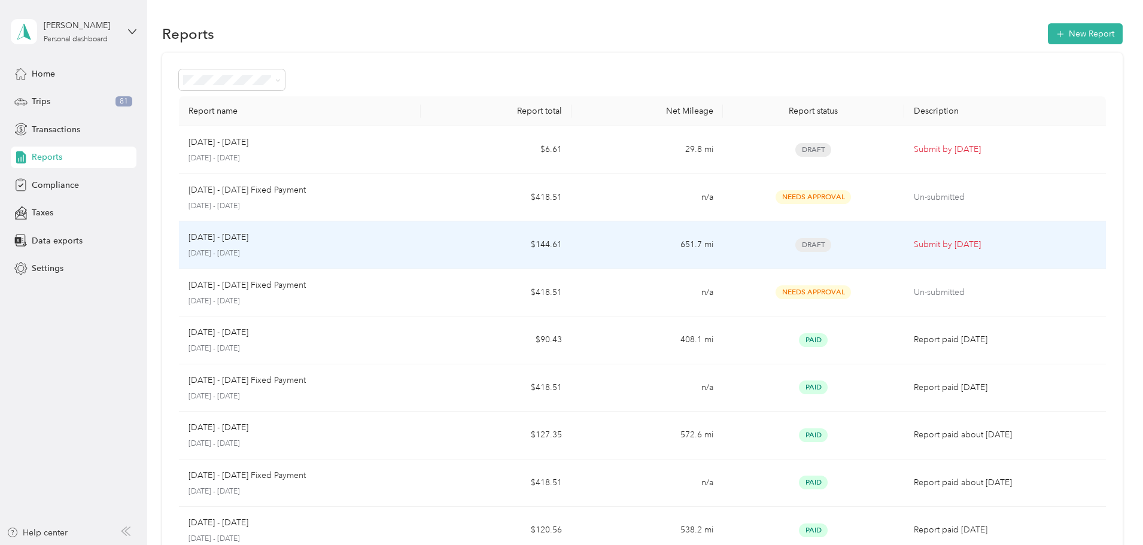
click at [421, 238] on td "Aug 1 - 31, 2025 August 1 - 31, 2025" at bounding box center [300, 245] width 242 height 48
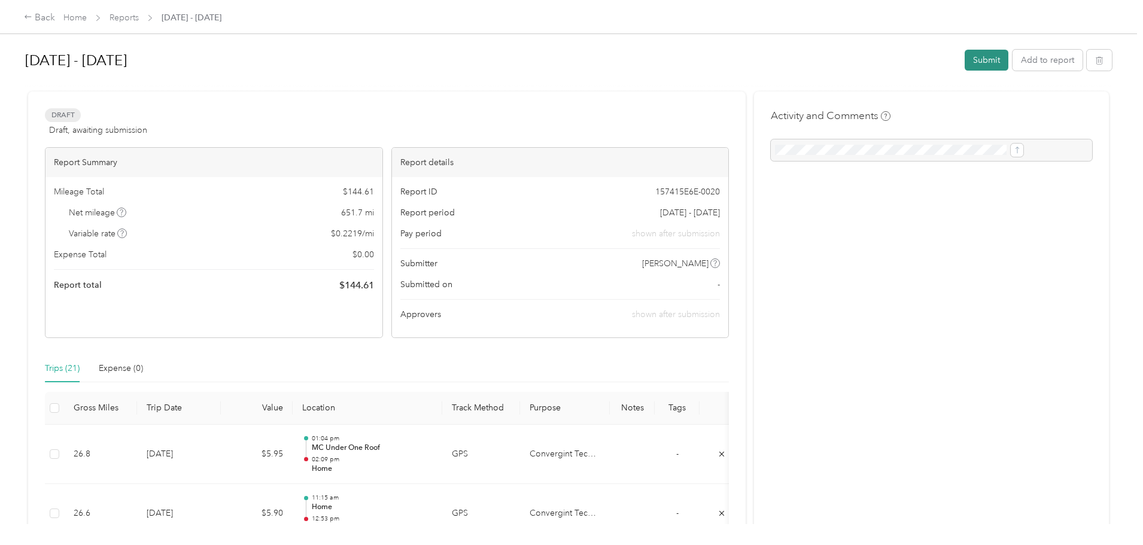
click at [965, 57] on button "Submit" at bounding box center [987, 60] width 44 height 21
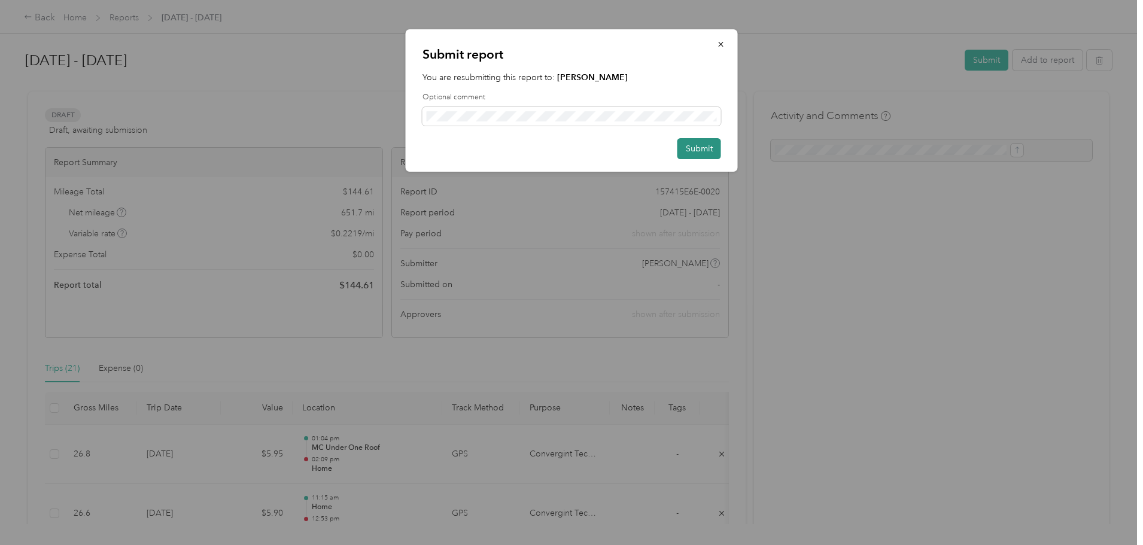
click at [699, 146] on button "Submit" at bounding box center [699, 148] width 44 height 21
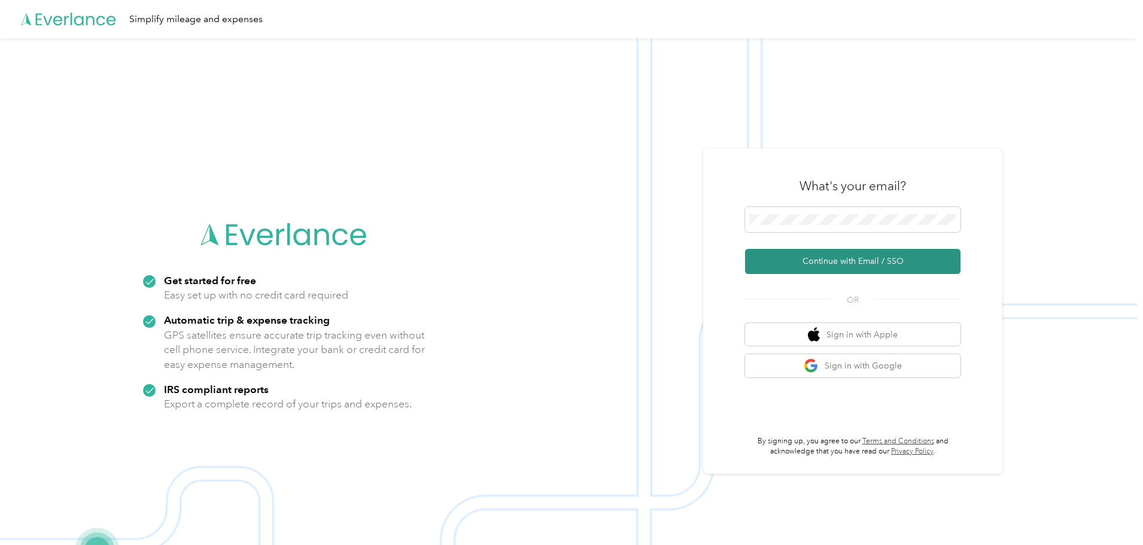
click at [860, 259] on button "Continue with Email / SSO" at bounding box center [852, 261] width 215 height 25
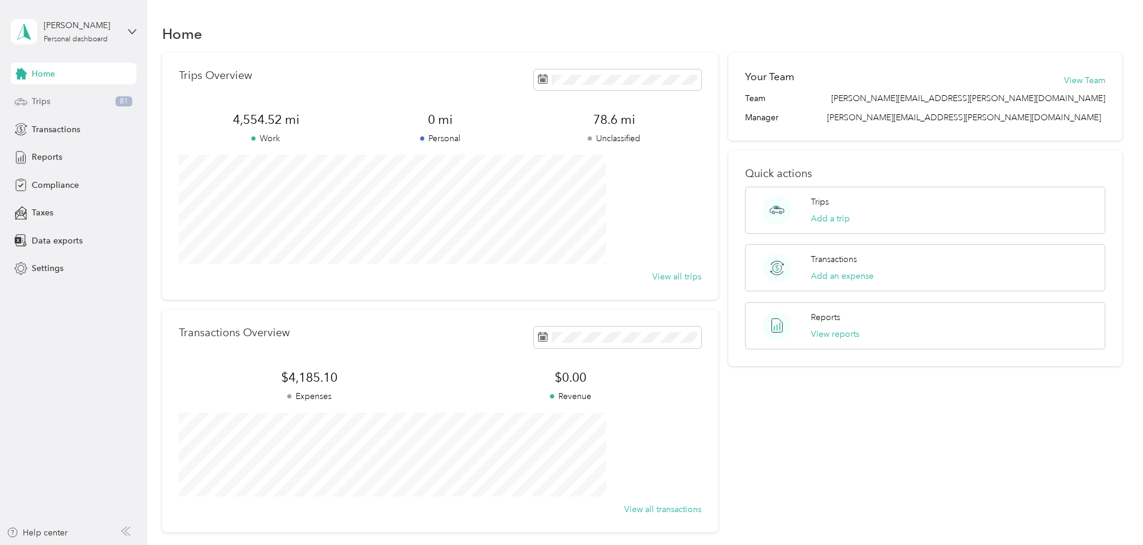
click at [45, 101] on span "Trips" at bounding box center [41, 101] width 19 height 13
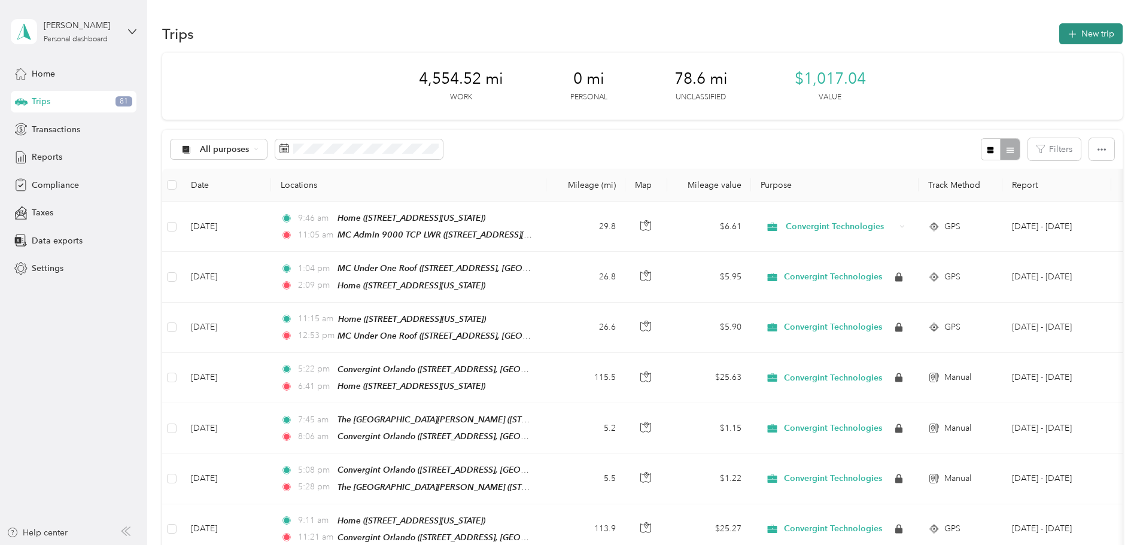
click at [1059, 31] on button "New trip" at bounding box center [1090, 33] width 63 height 21
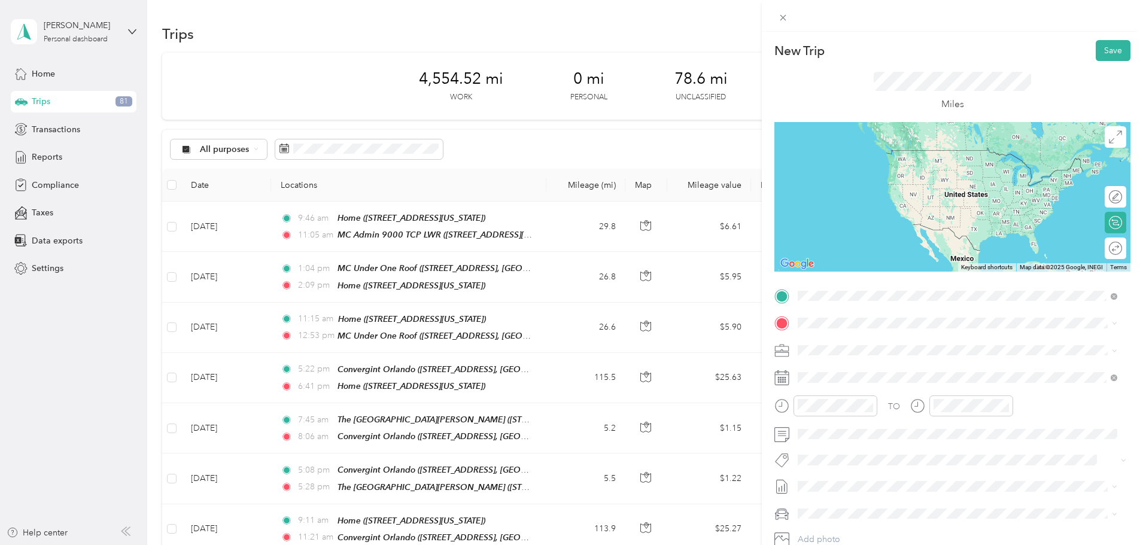
click at [881, 387] on strong "MC Admin 9000 TCP LWR" at bounding box center [872, 381] width 104 height 11
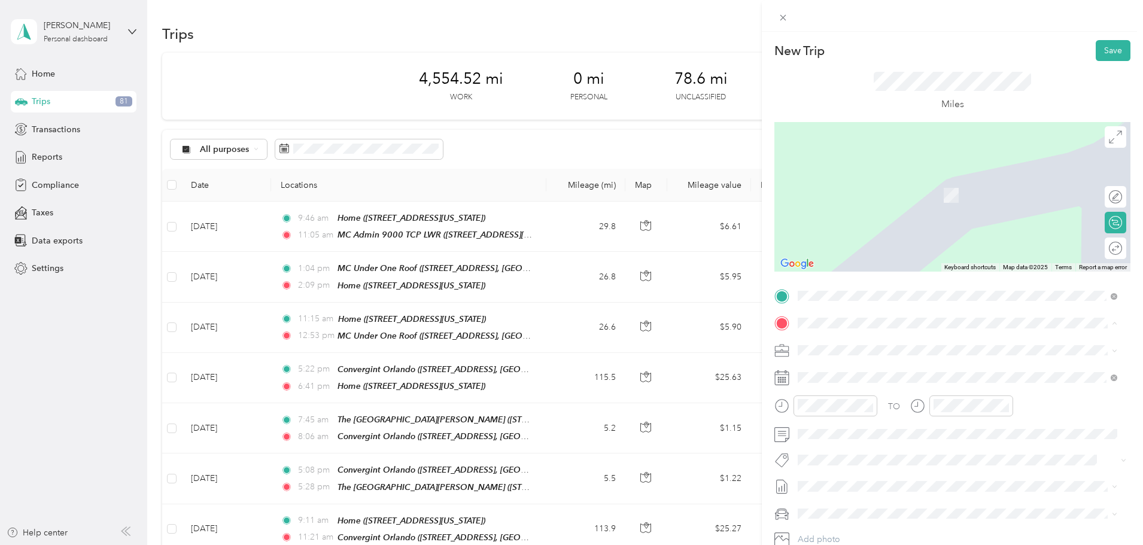
click at [844, 371] on div "Home" at bounding box center [880, 370] width 120 height 11
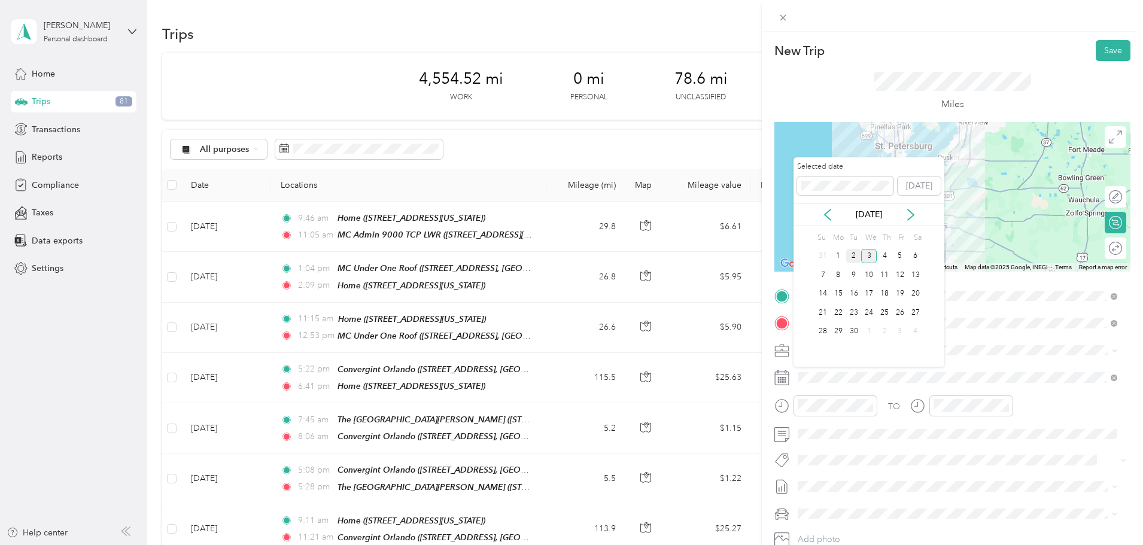
click at [853, 254] on div "2" at bounding box center [854, 256] width 16 height 15
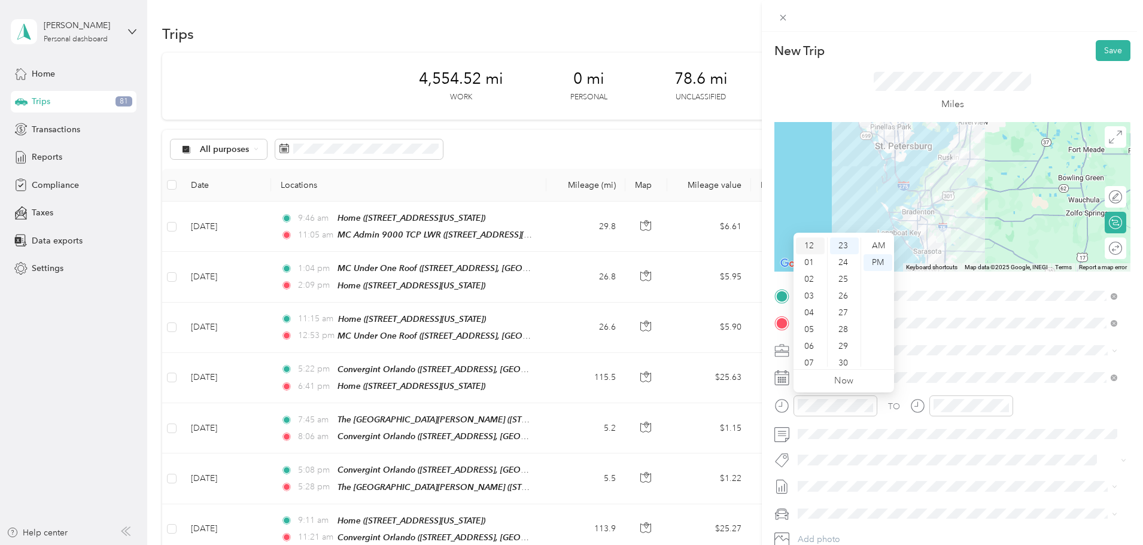
click at [813, 245] on div "12" at bounding box center [810, 246] width 29 height 17
click at [845, 361] on div "07" at bounding box center [844, 363] width 29 height 17
click at [882, 260] on div "PM" at bounding box center [877, 262] width 29 height 17
click at [895, 446] on div "TO Add photo" at bounding box center [952, 431] width 356 height 289
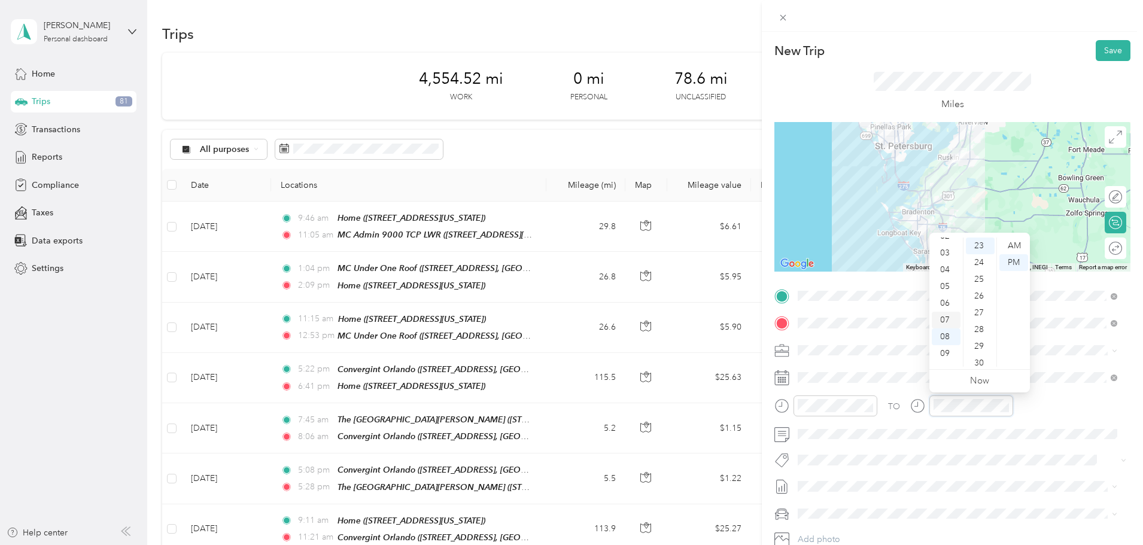
scroll to position [0, 0]
click at [944, 263] on div "01" at bounding box center [946, 262] width 29 height 17
click at [980, 328] on div "28" at bounding box center [980, 329] width 29 height 17
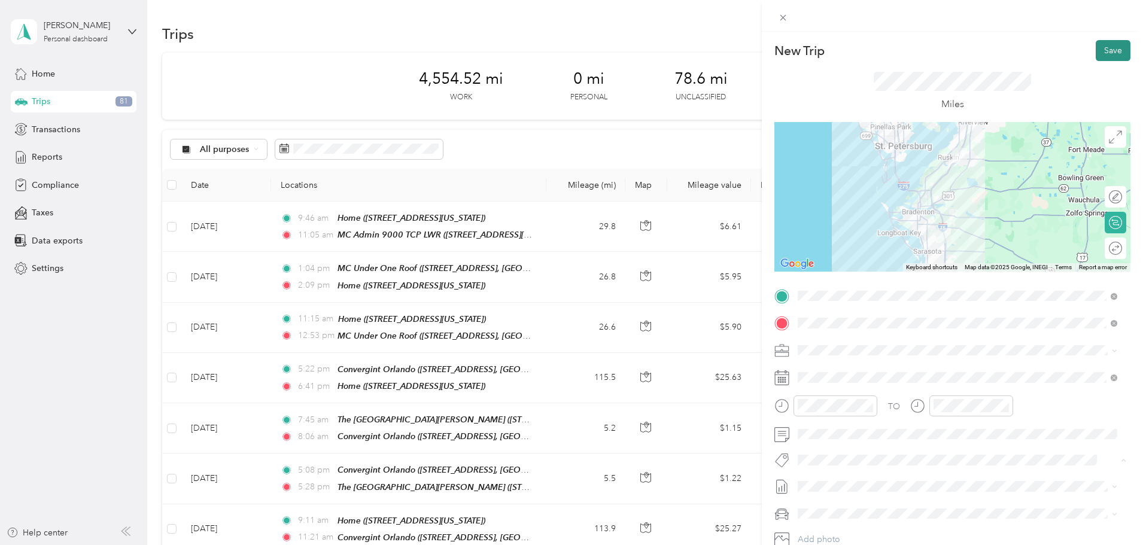
click at [1109, 48] on button "Save" at bounding box center [1113, 50] width 35 height 21
